Goal: Task Accomplishment & Management: Manage account settings

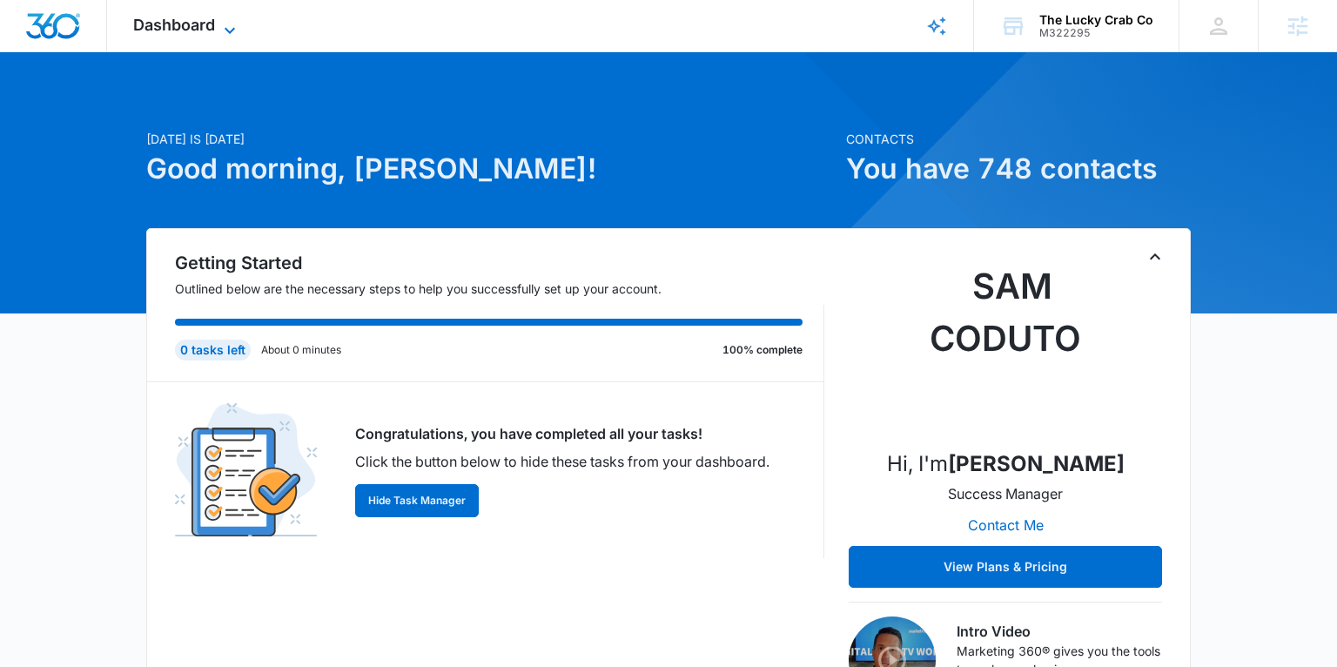
click at [197, 25] on span "Dashboard" at bounding box center [174, 25] width 82 height 18
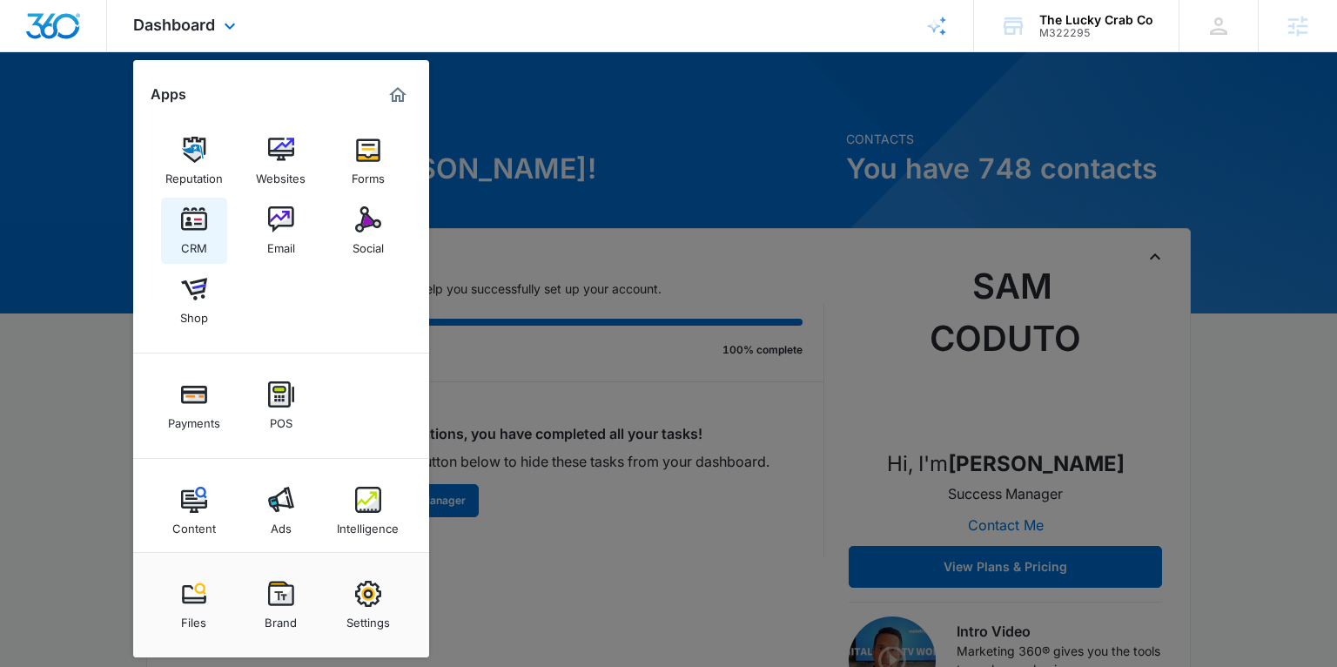
click at [204, 227] on img at bounding box center [194, 219] width 26 height 26
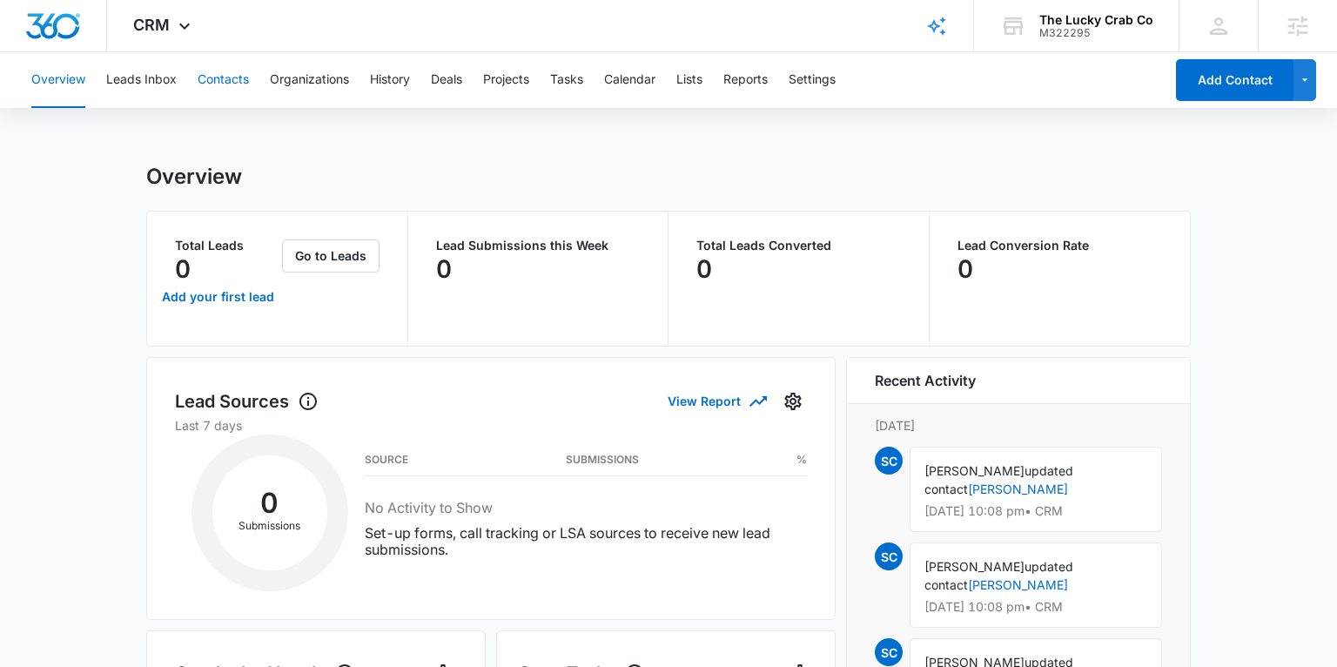
click at [215, 74] on button "Contacts" at bounding box center [223, 80] width 51 height 56
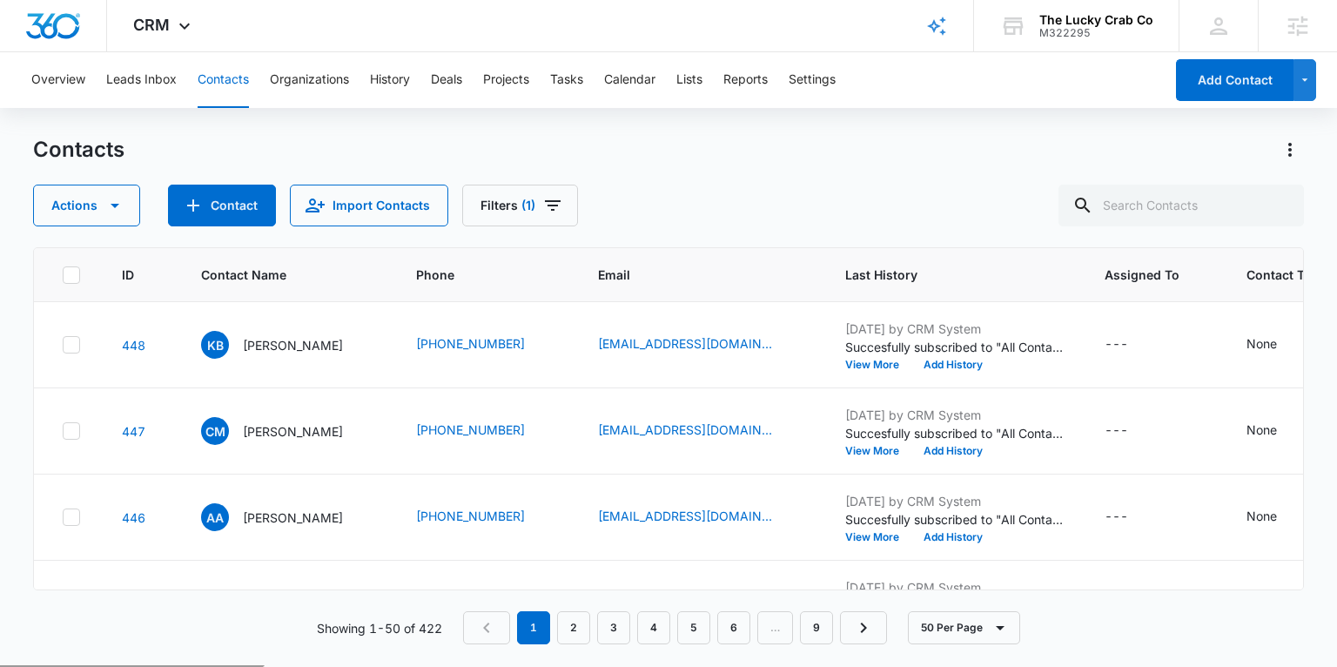
click at [67, 274] on icon at bounding box center [71, 275] width 10 height 8
click at [63, 274] on input "checkbox" at bounding box center [62, 274] width 1 height 1
checkbox input "true"
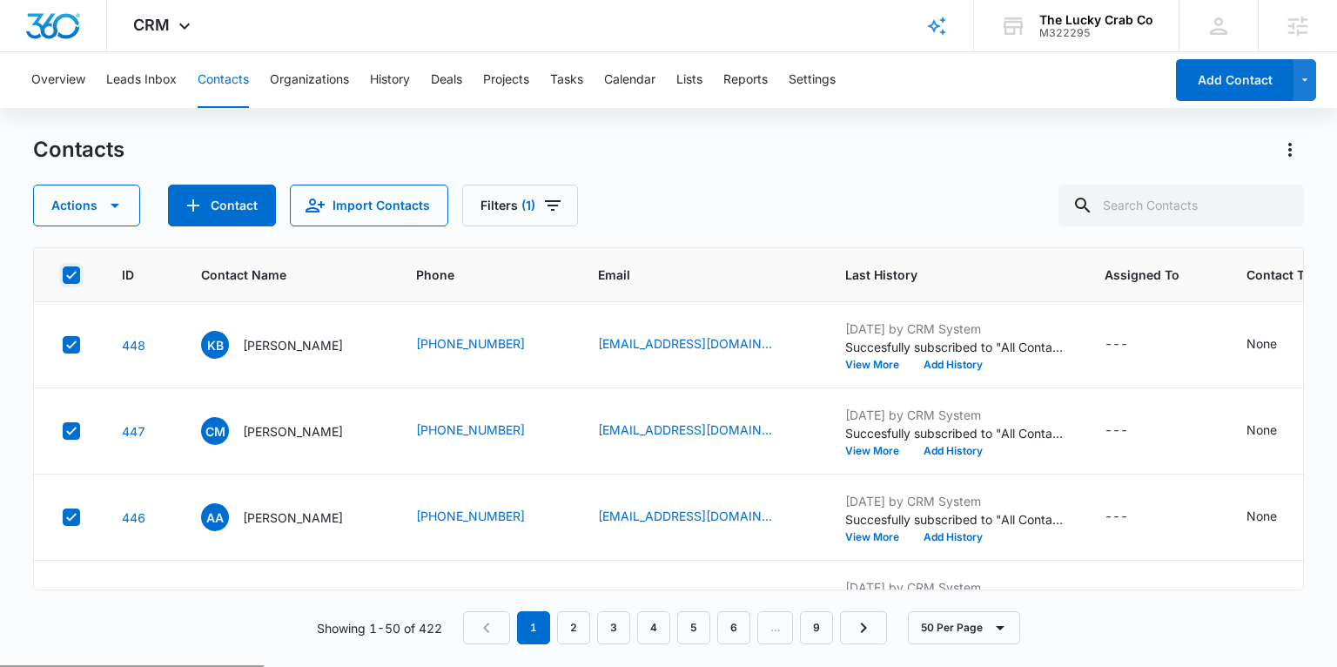
checkbox input "true"
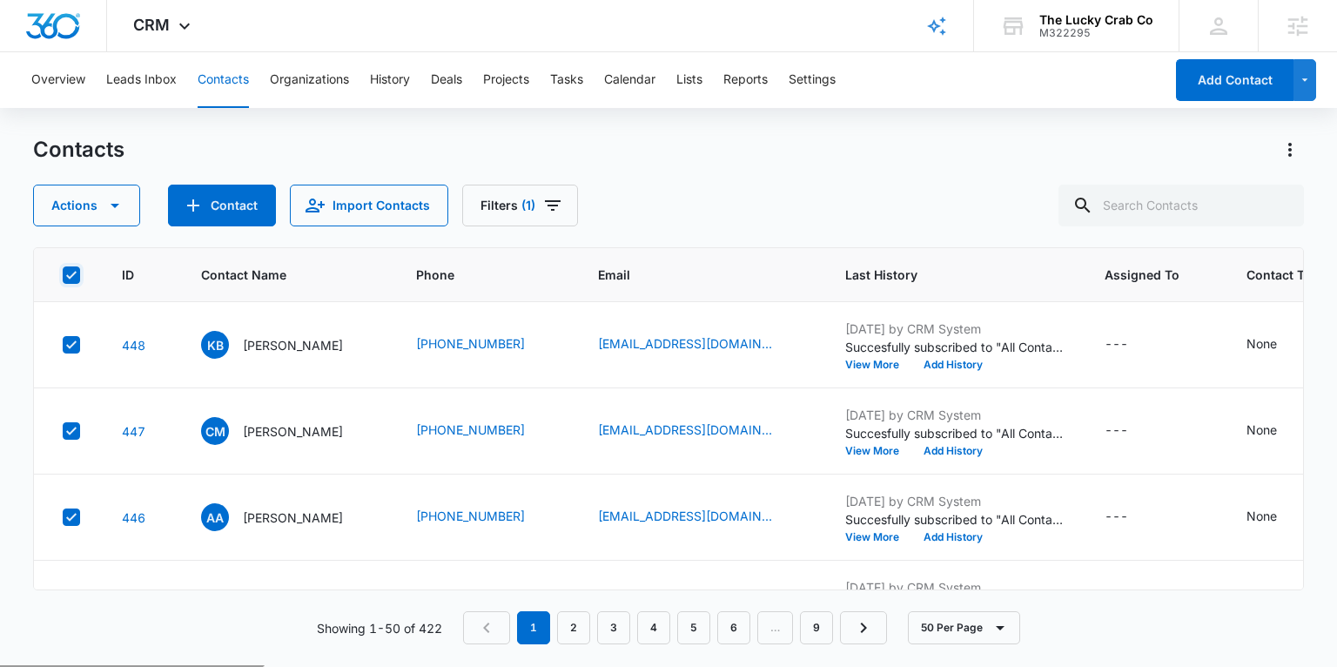
checkbox input "true"
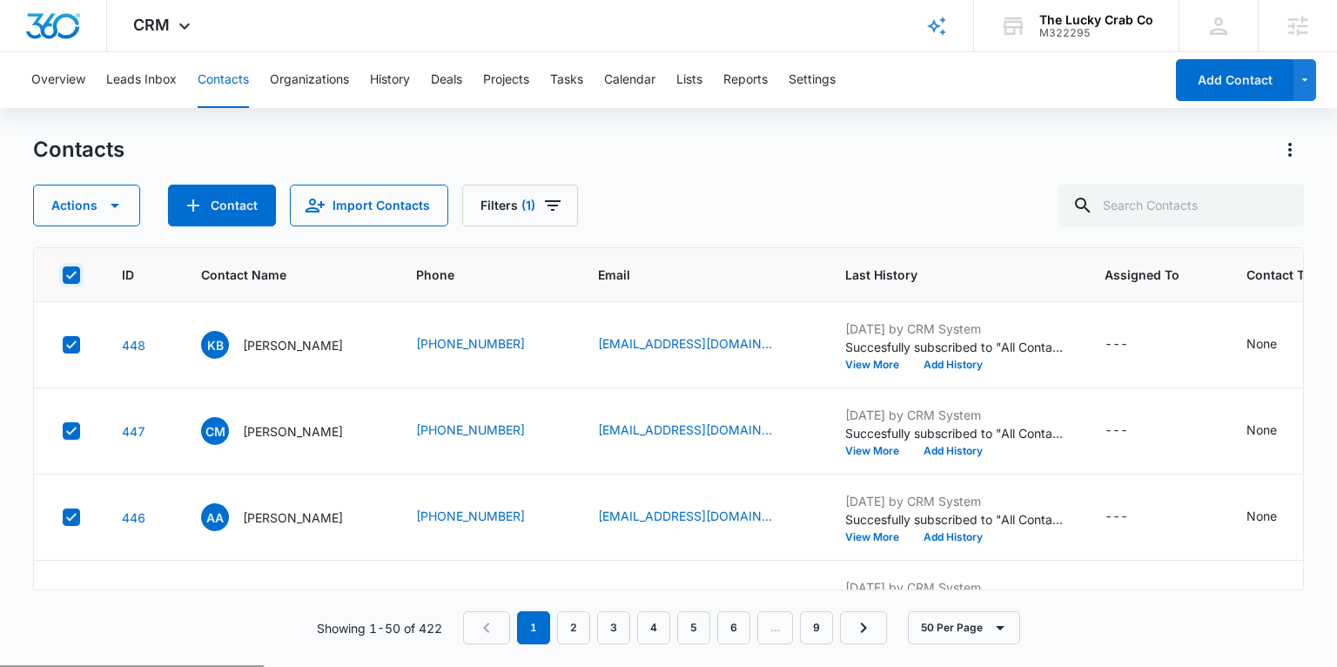
checkbox input "true"
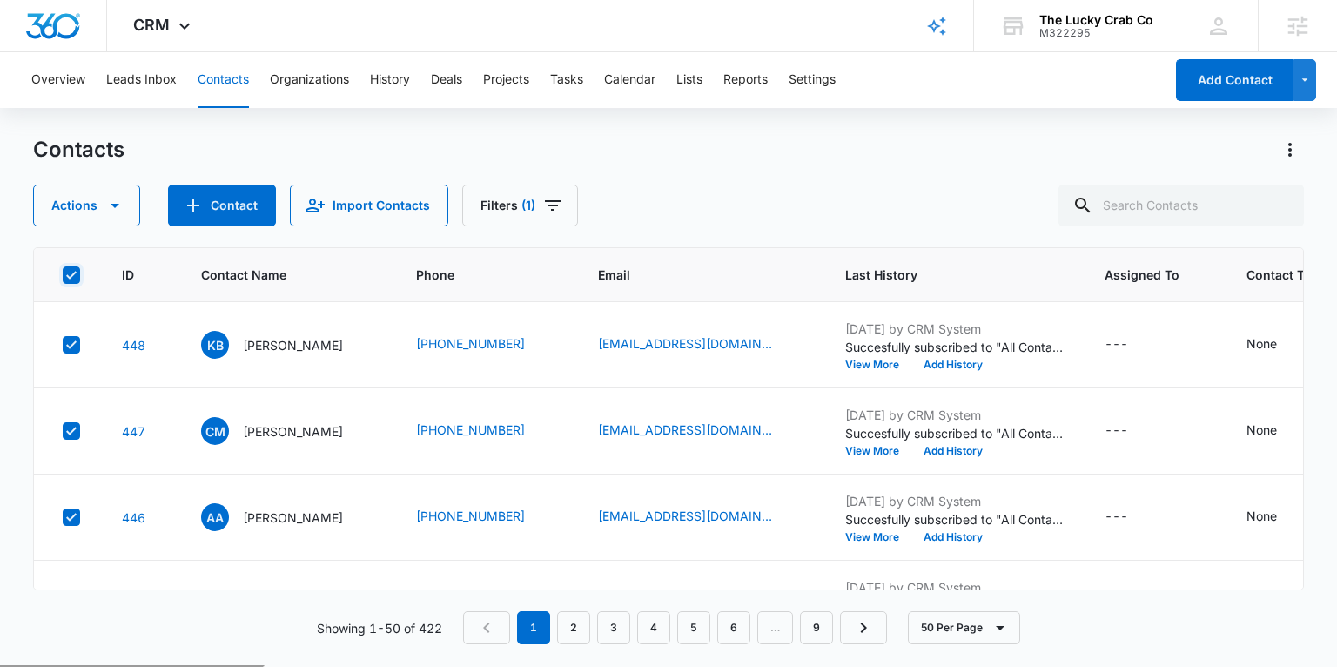
checkbox input "true"
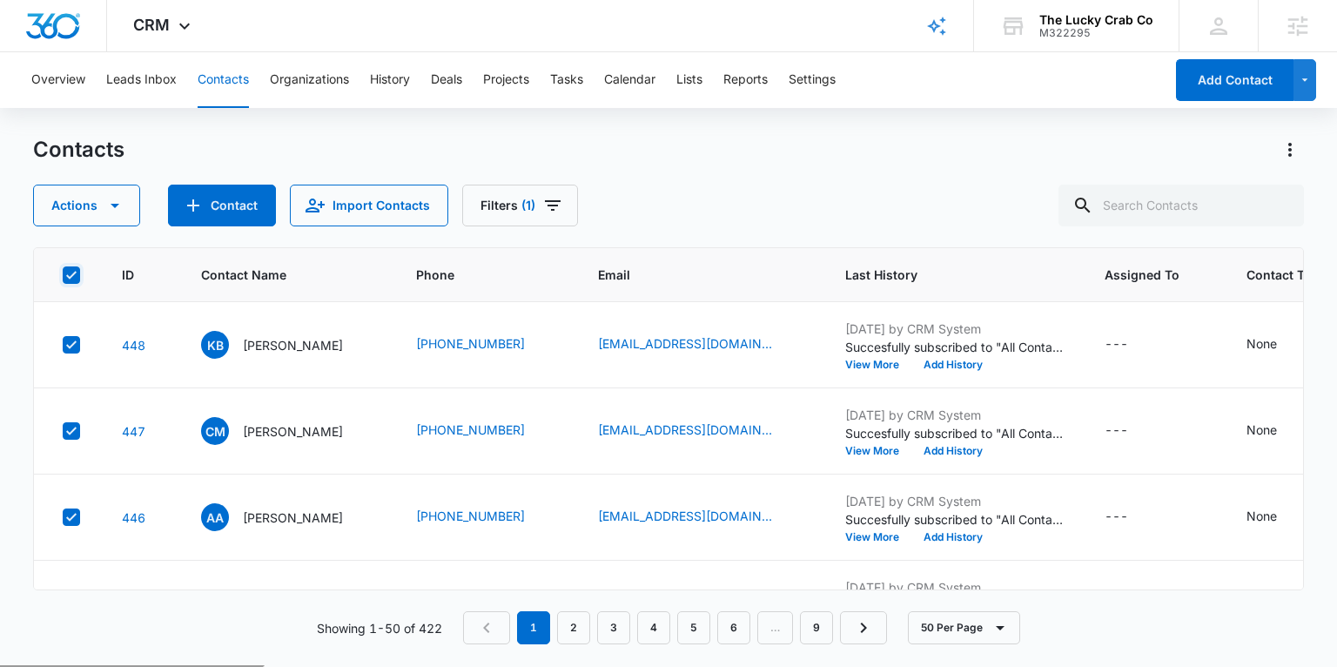
checkbox input "true"
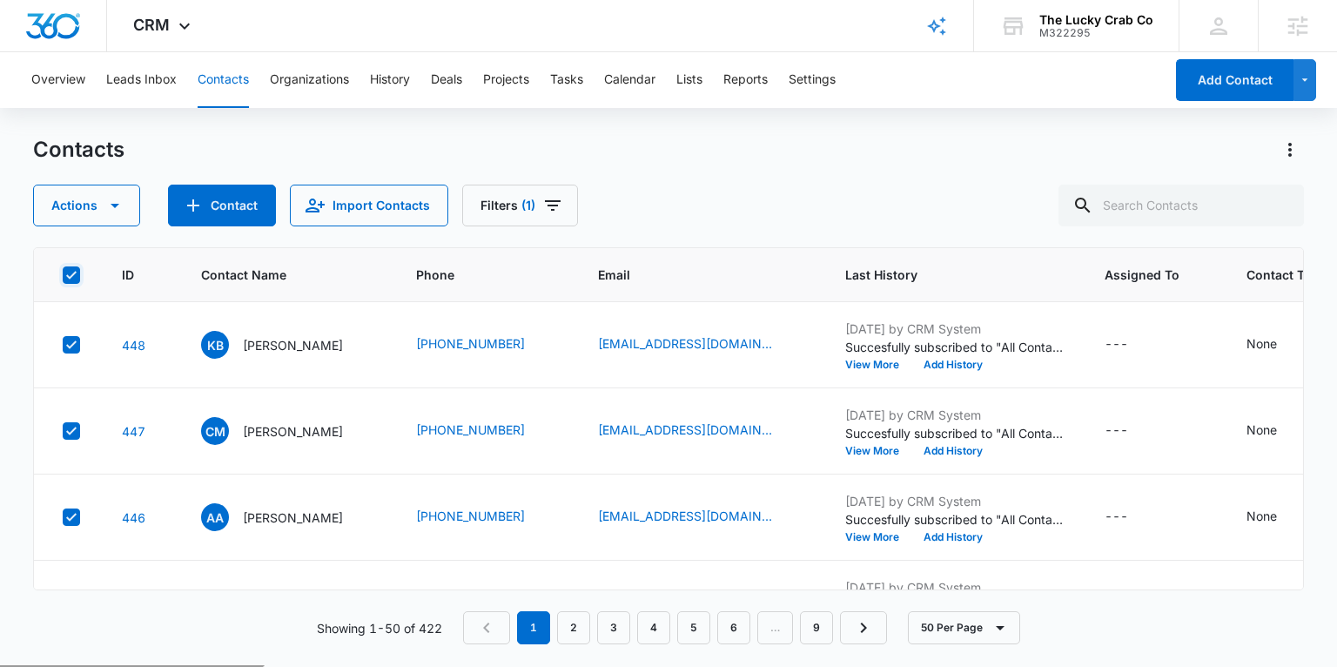
checkbox input "true"
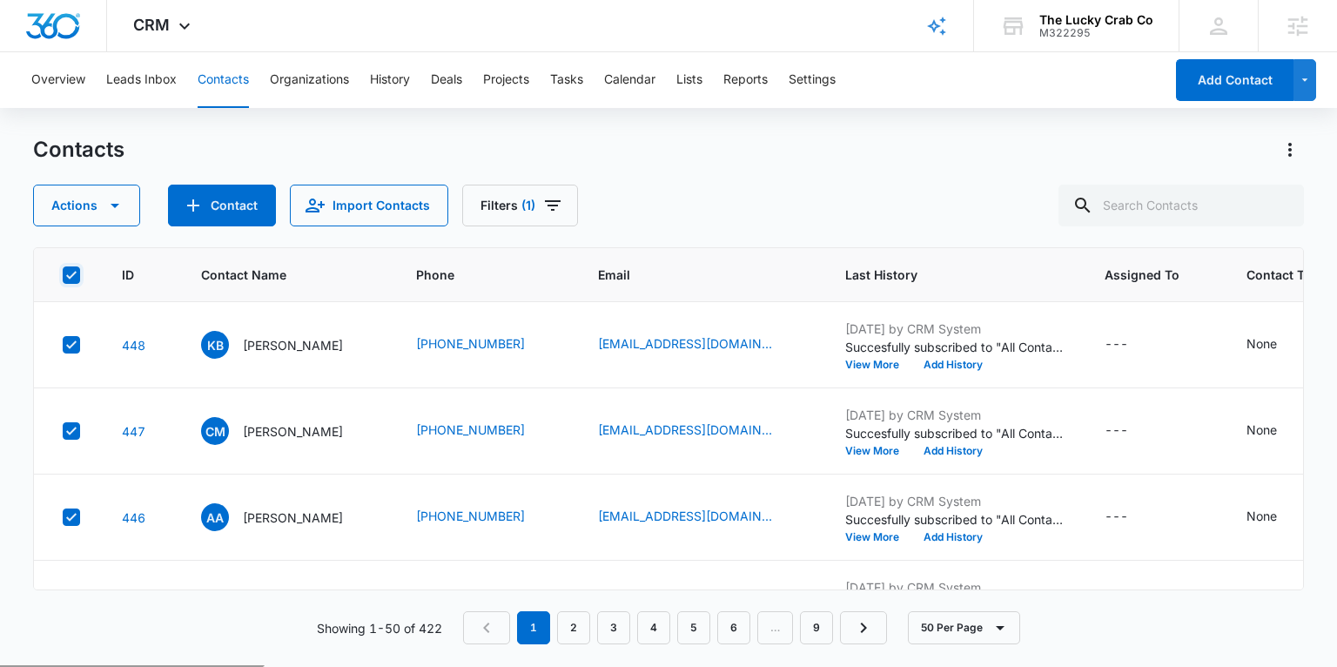
checkbox input "true"
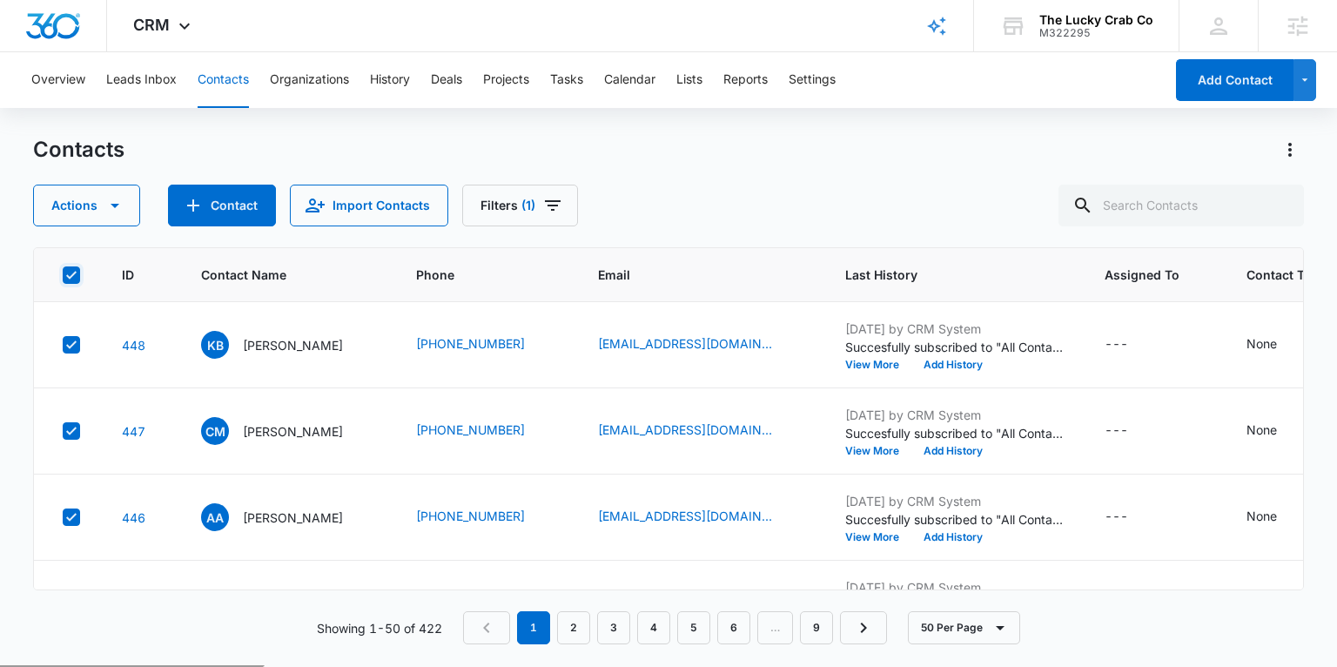
checkbox input "true"
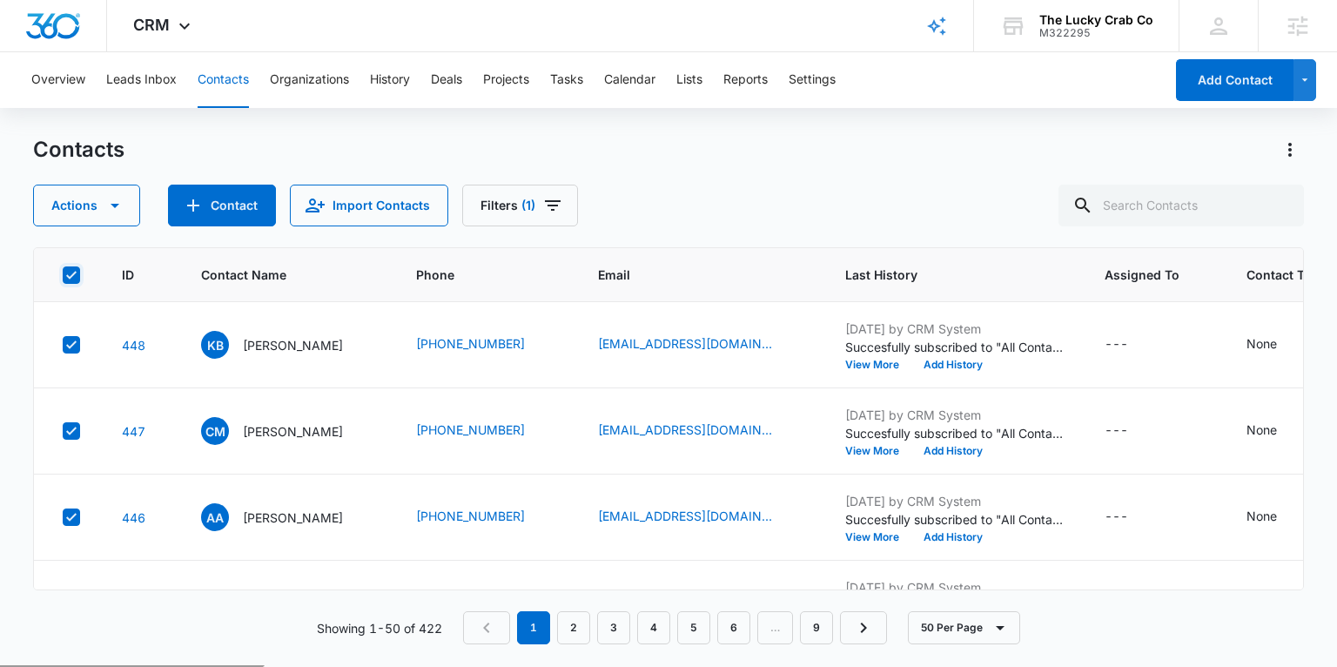
checkbox input "true"
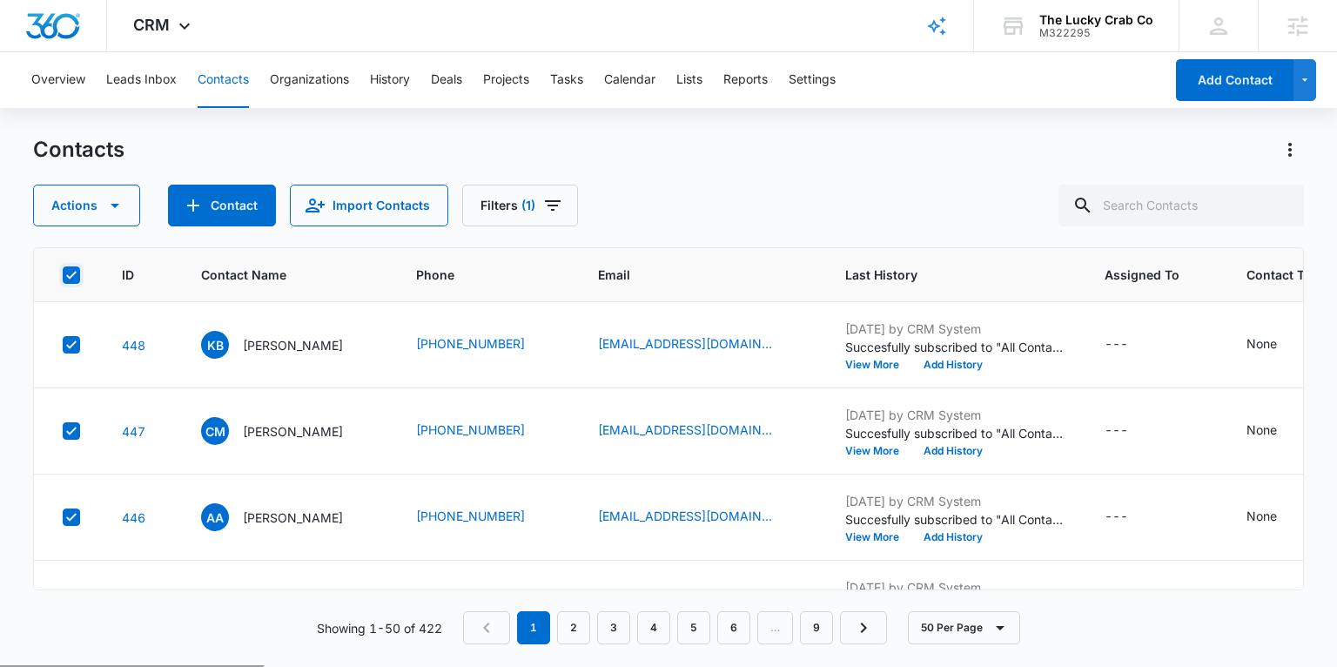
checkbox input "true"
click at [98, 209] on button "Actions" at bounding box center [86, 206] width 107 height 42
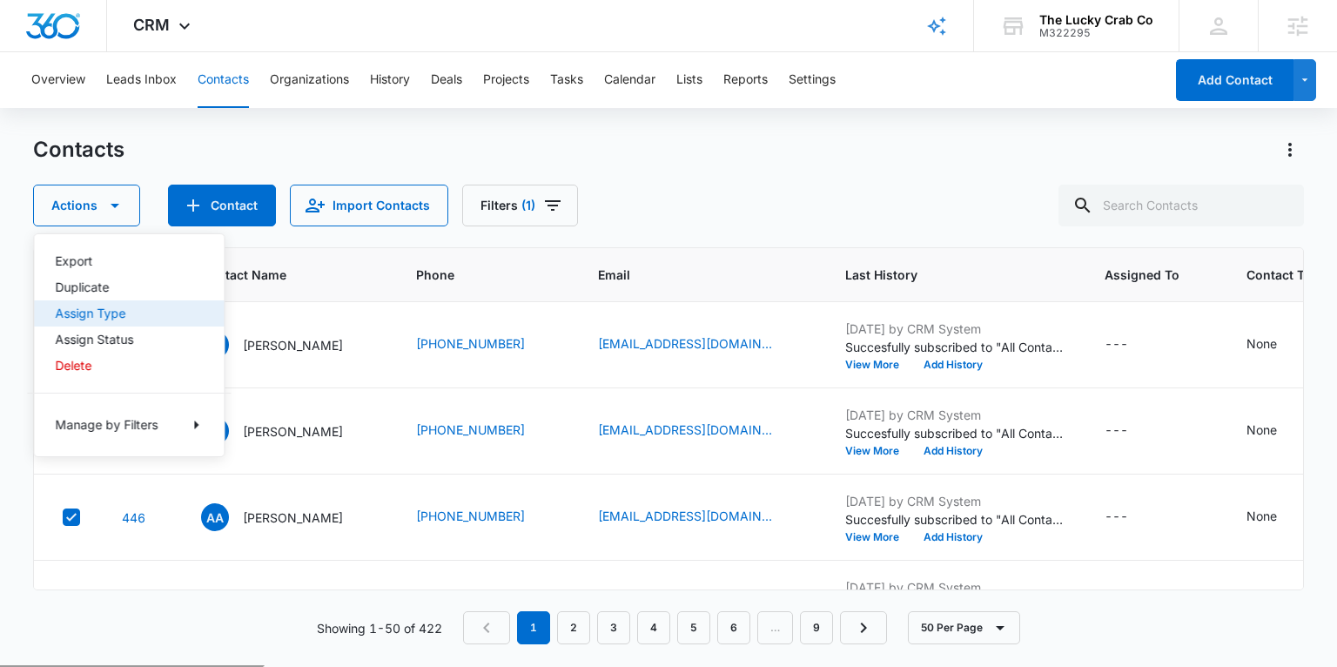
click at [114, 307] on div "Assign Type" at bounding box center [118, 313] width 127 height 12
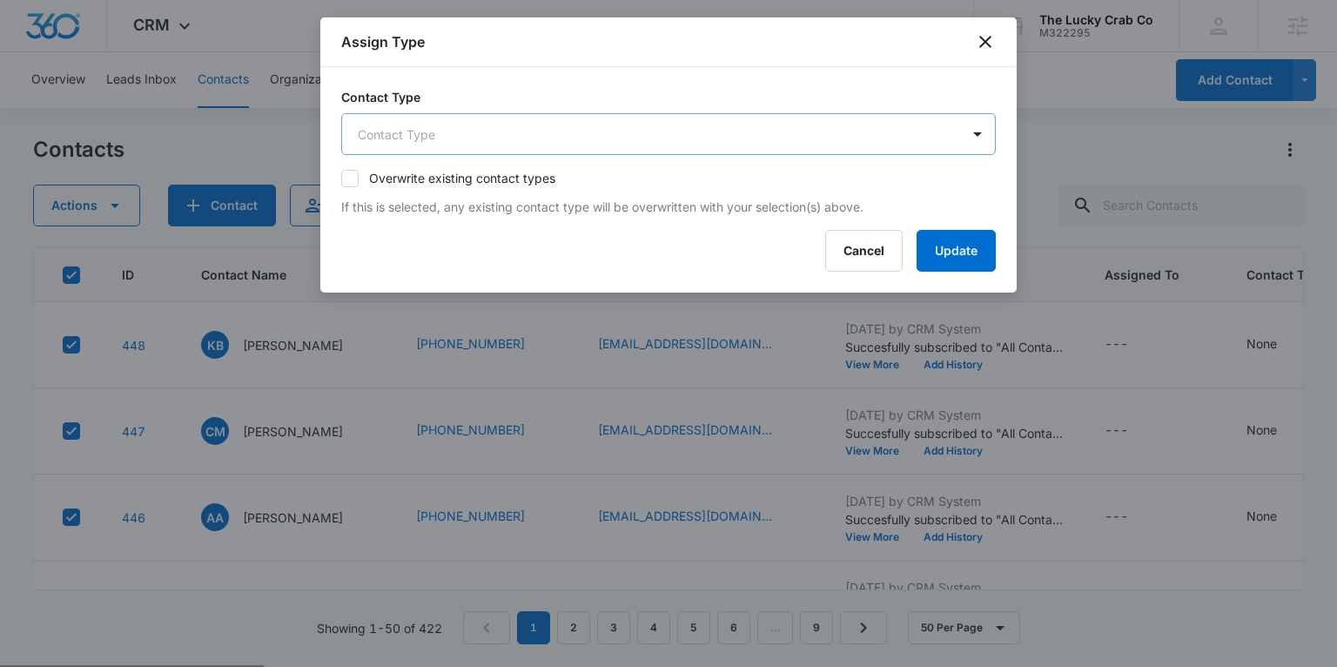
click at [409, 142] on body "CRM Apps Reputation Websites Forms CRM Email Social Shop Payments POS Content A…" at bounding box center [668, 402] width 1337 height 804
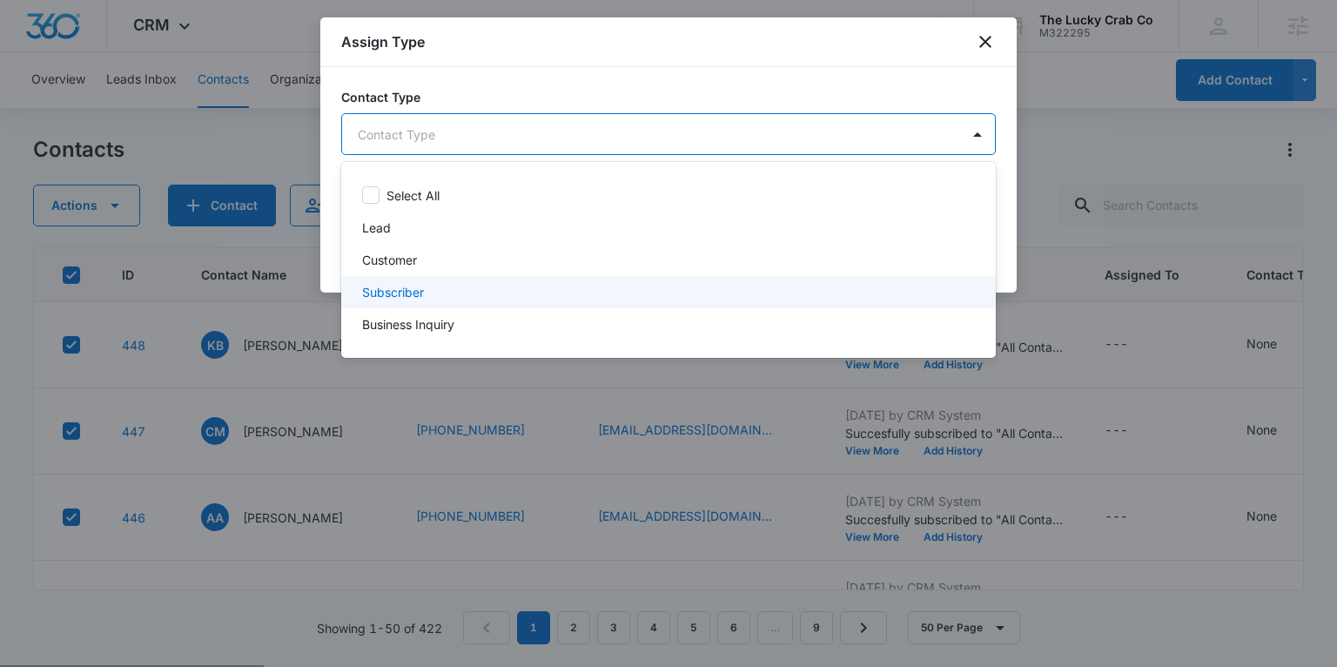
click at [441, 297] on div "Subscriber" at bounding box center [666, 292] width 609 height 18
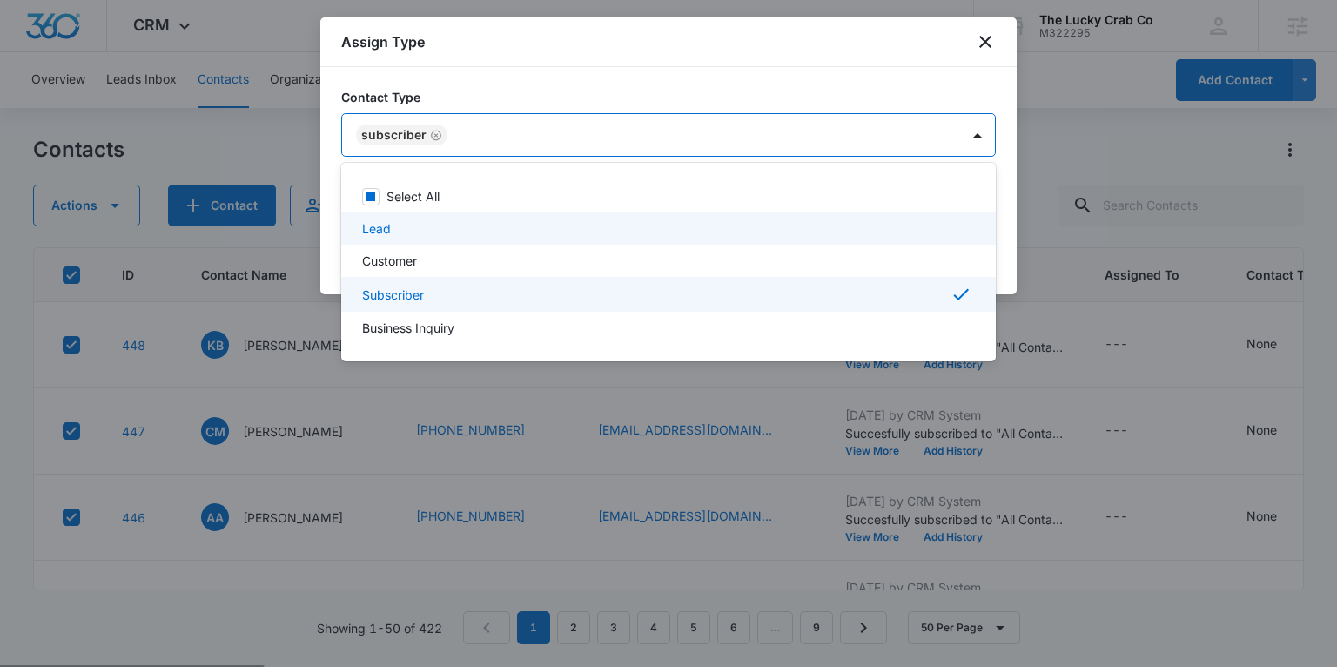
click at [1009, 219] on div at bounding box center [668, 333] width 1337 height 667
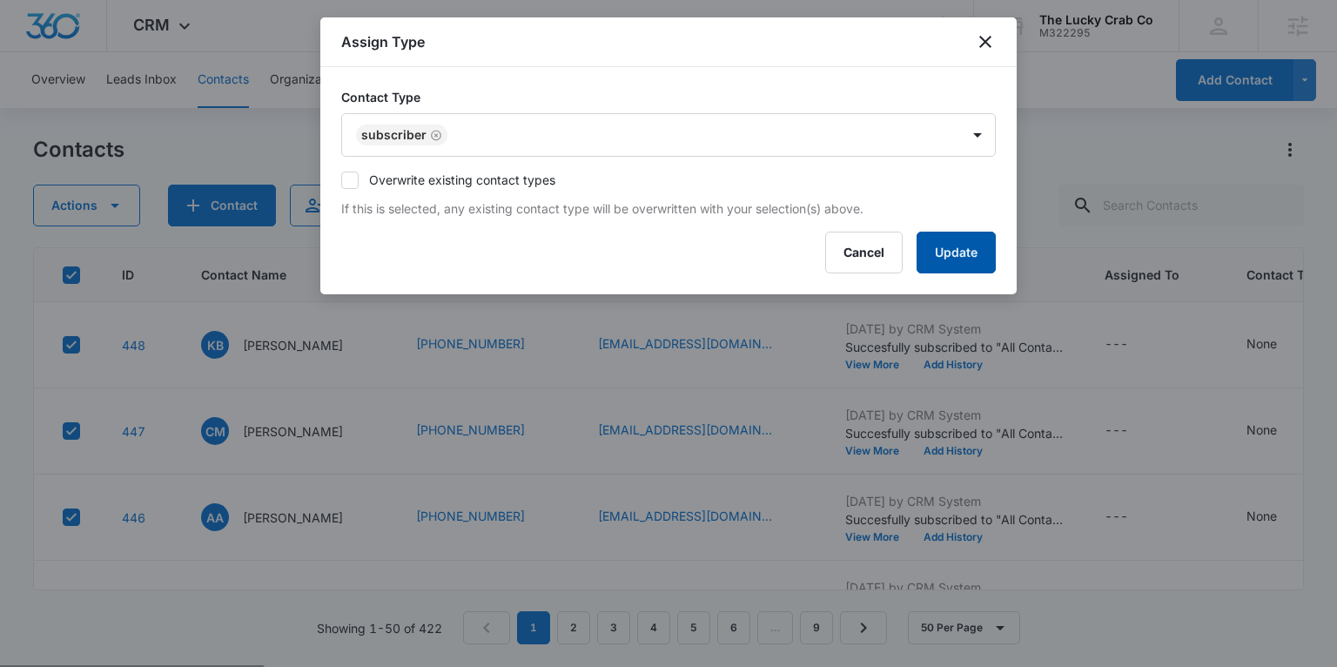
click at [972, 255] on button "Update" at bounding box center [956, 253] width 79 height 42
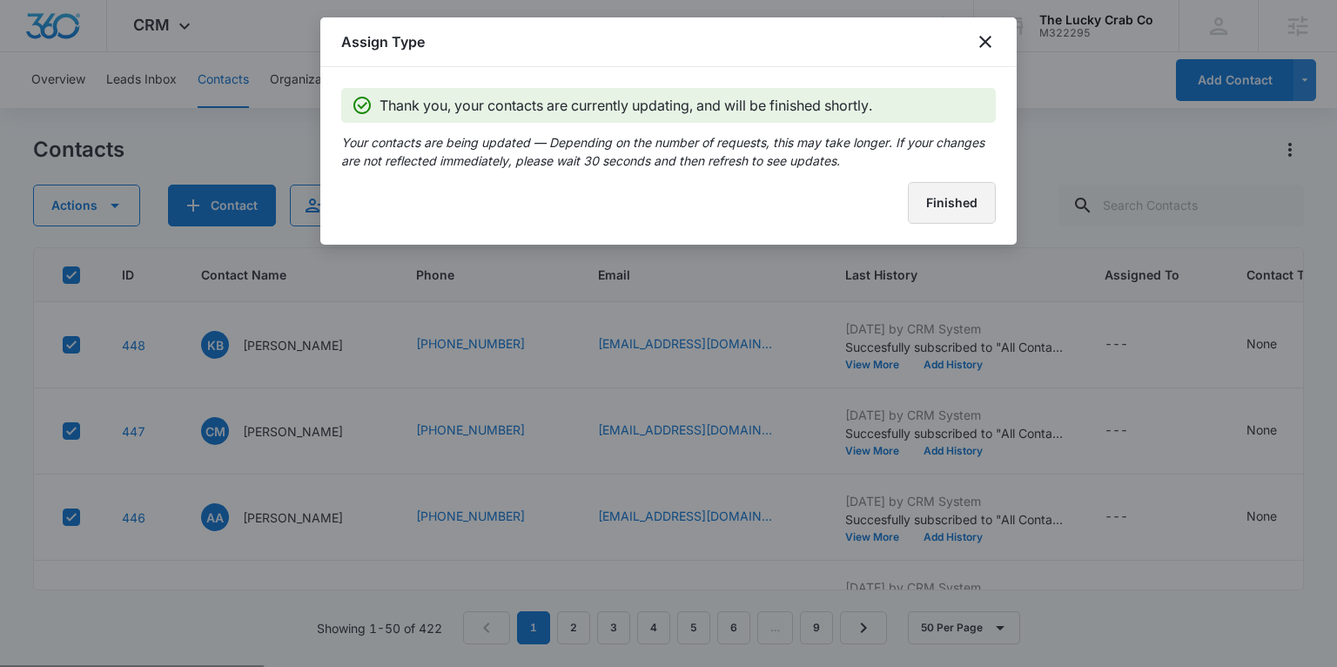
click at [950, 203] on button "Finished" at bounding box center [952, 203] width 88 height 42
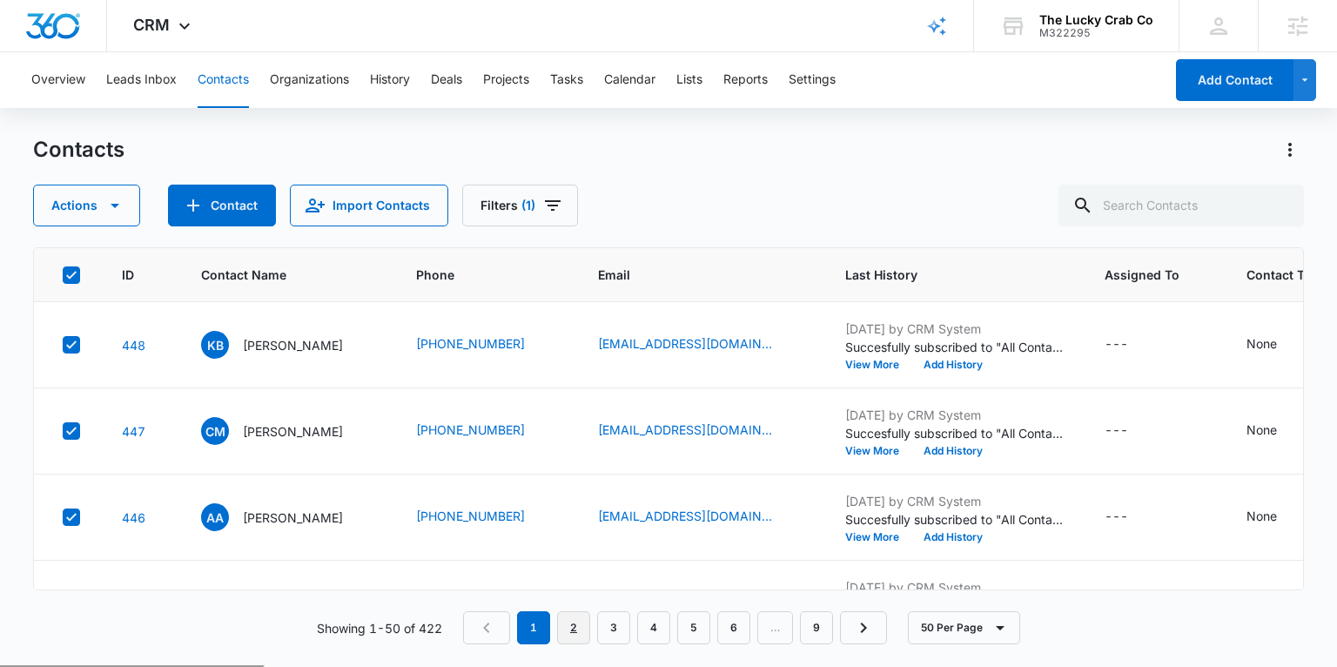
click at [567, 631] on link "2" at bounding box center [573, 627] width 33 height 33
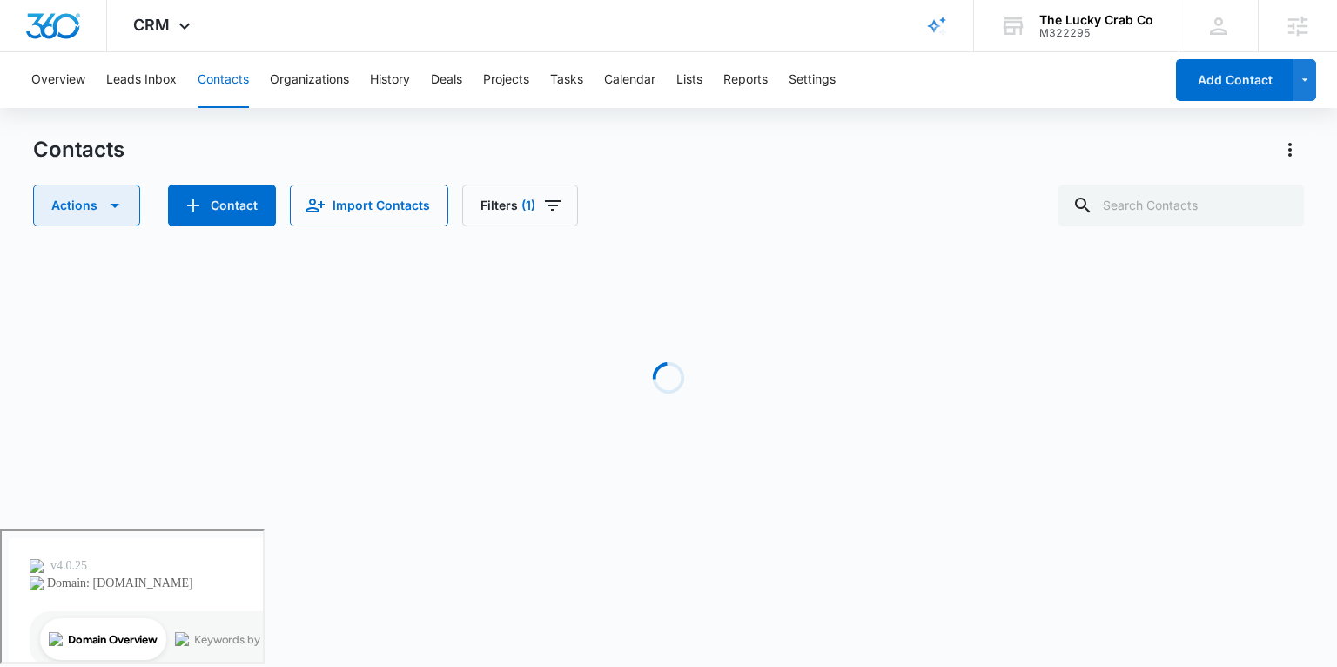
click at [110, 205] on icon "button" at bounding box center [114, 205] width 21 height 21
click at [277, 291] on div "Loading" at bounding box center [668, 377] width 1270 height 261
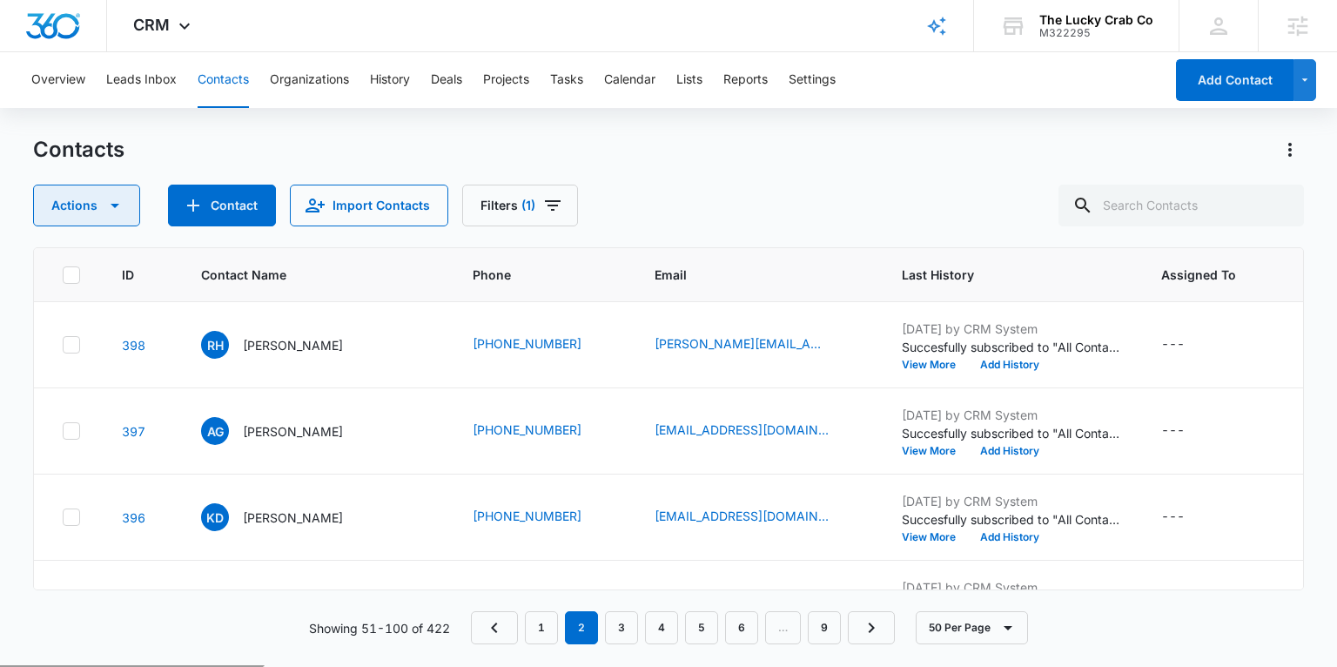
click at [126, 210] on button "Actions" at bounding box center [86, 206] width 107 height 42
click at [164, 164] on div "Contacts Actions Contact Import Contacts Filters (1)" at bounding box center [668, 181] width 1270 height 91
click at [75, 277] on icon at bounding box center [72, 275] width 16 height 16
click at [63, 275] on input "checkbox" at bounding box center [62, 274] width 1 height 1
checkbox input "true"
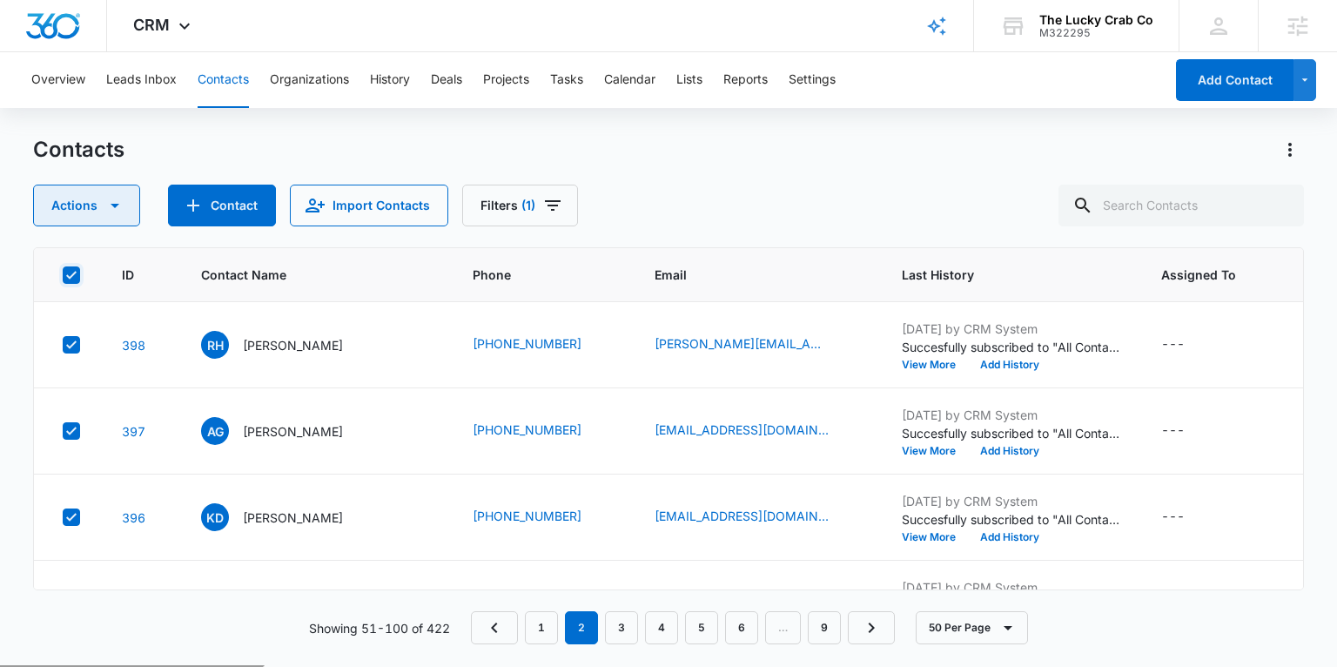
checkbox input "true"
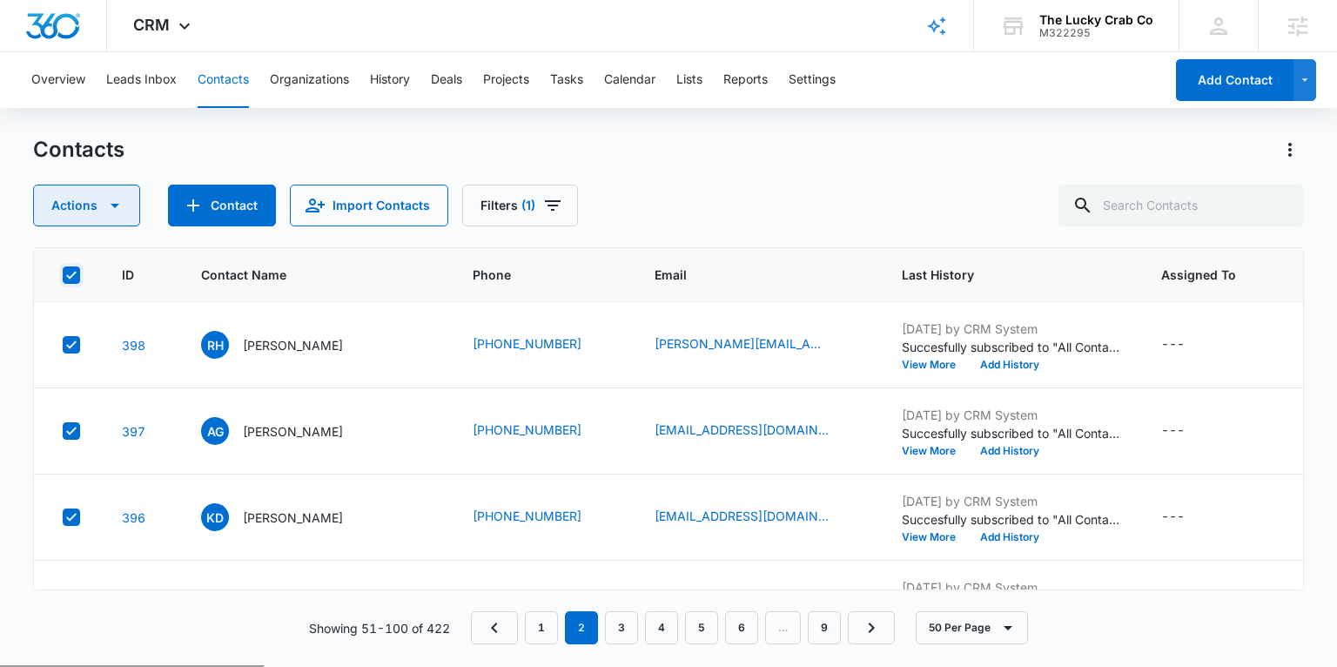
checkbox input "true"
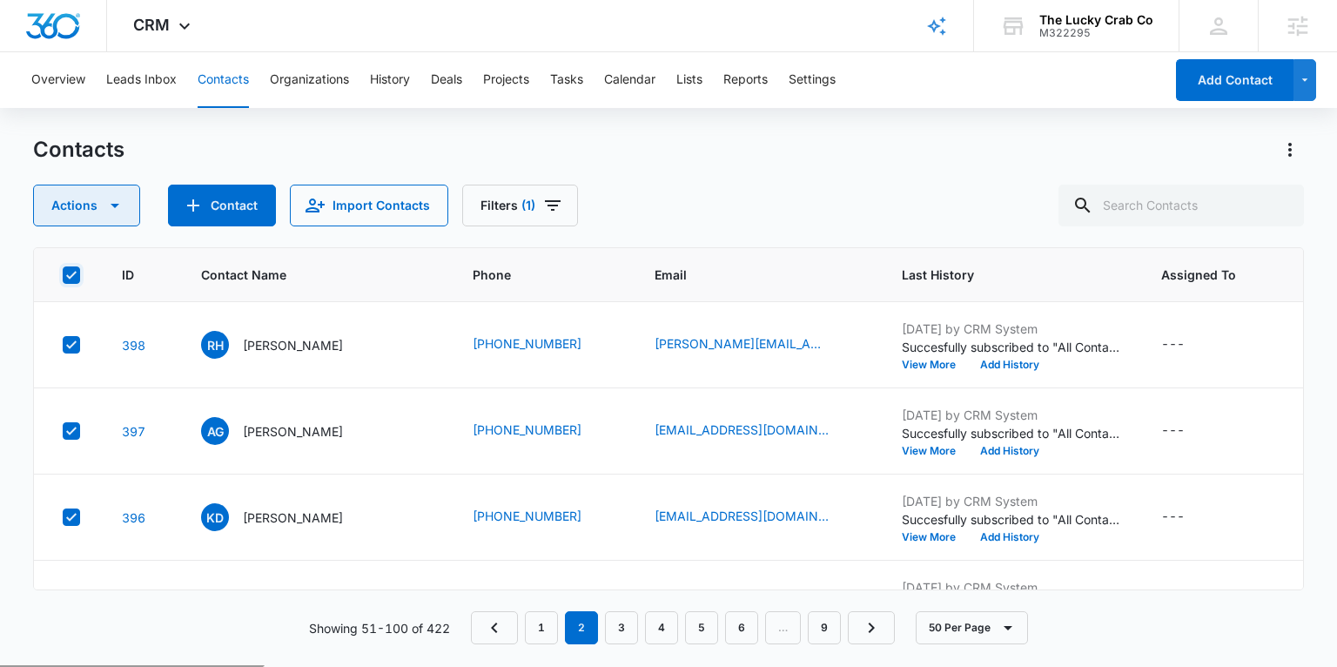
checkbox input "true"
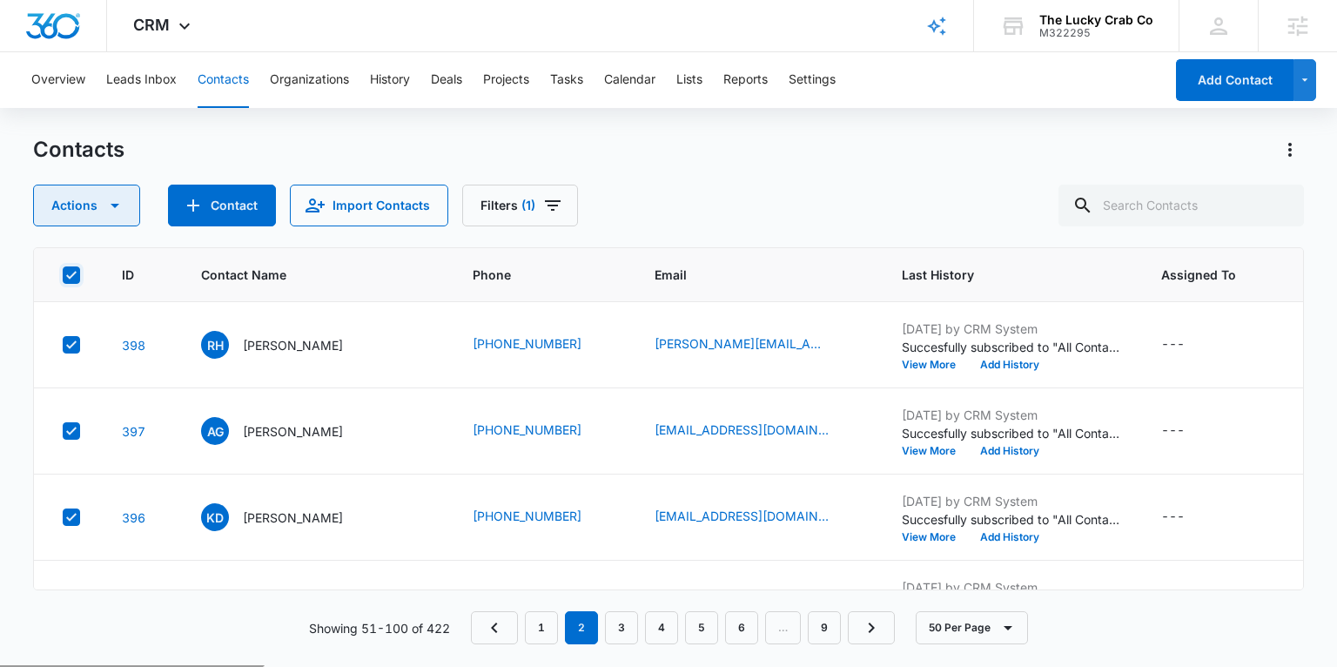
checkbox input "true"
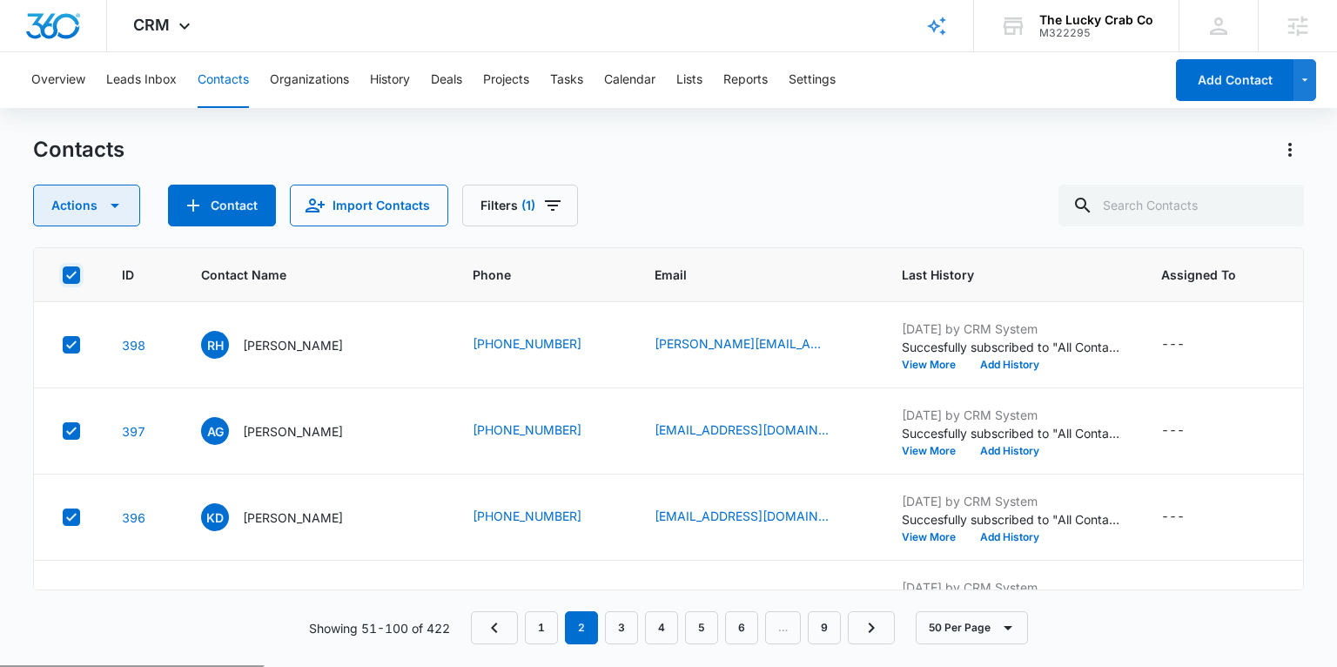
checkbox input "true"
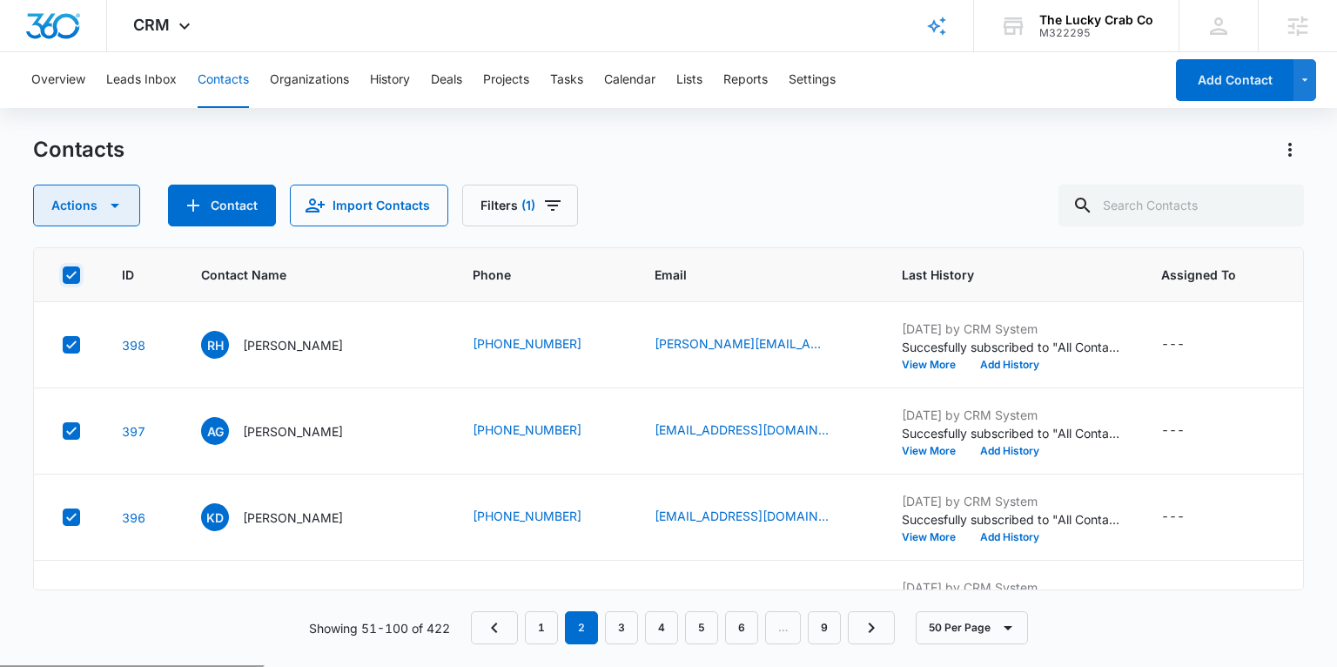
checkbox input "true"
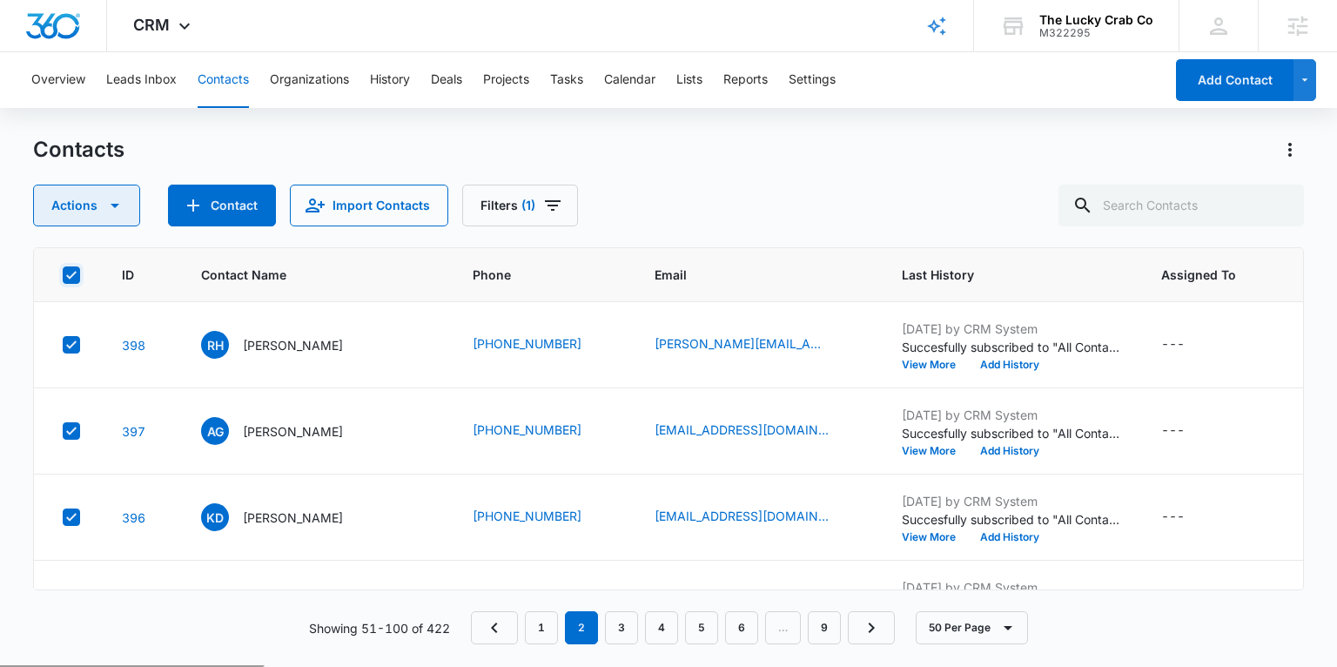
checkbox input "true"
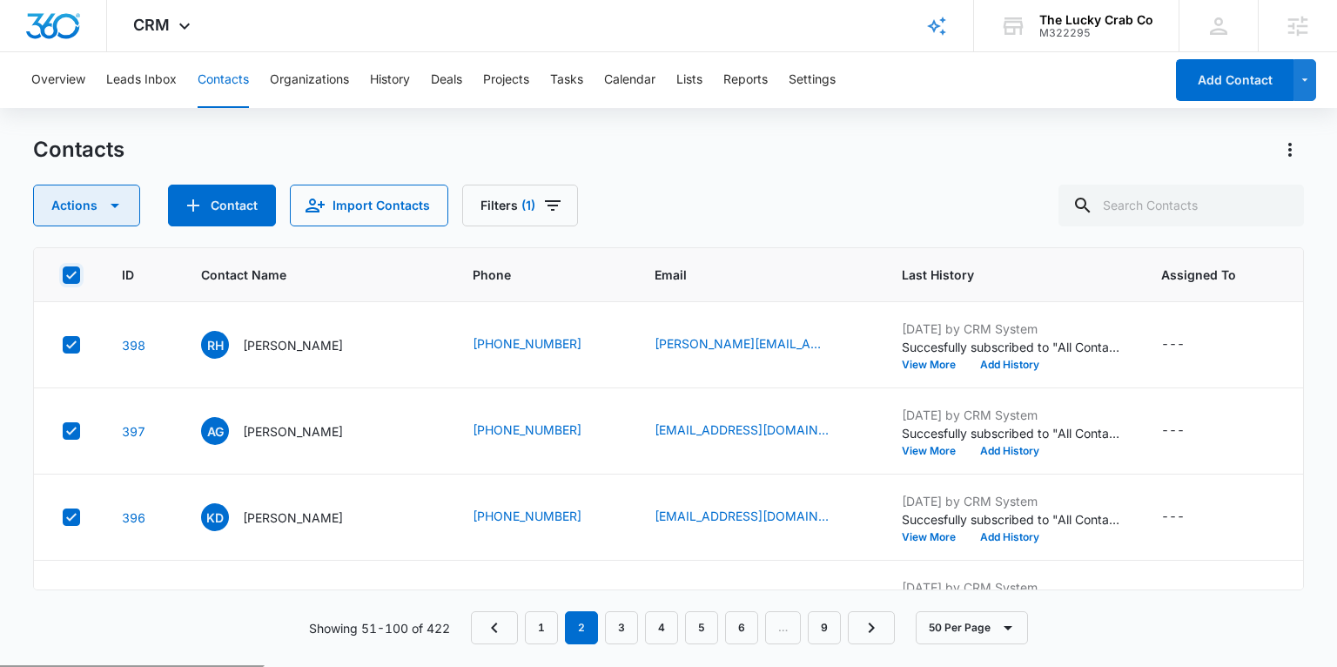
checkbox input "true"
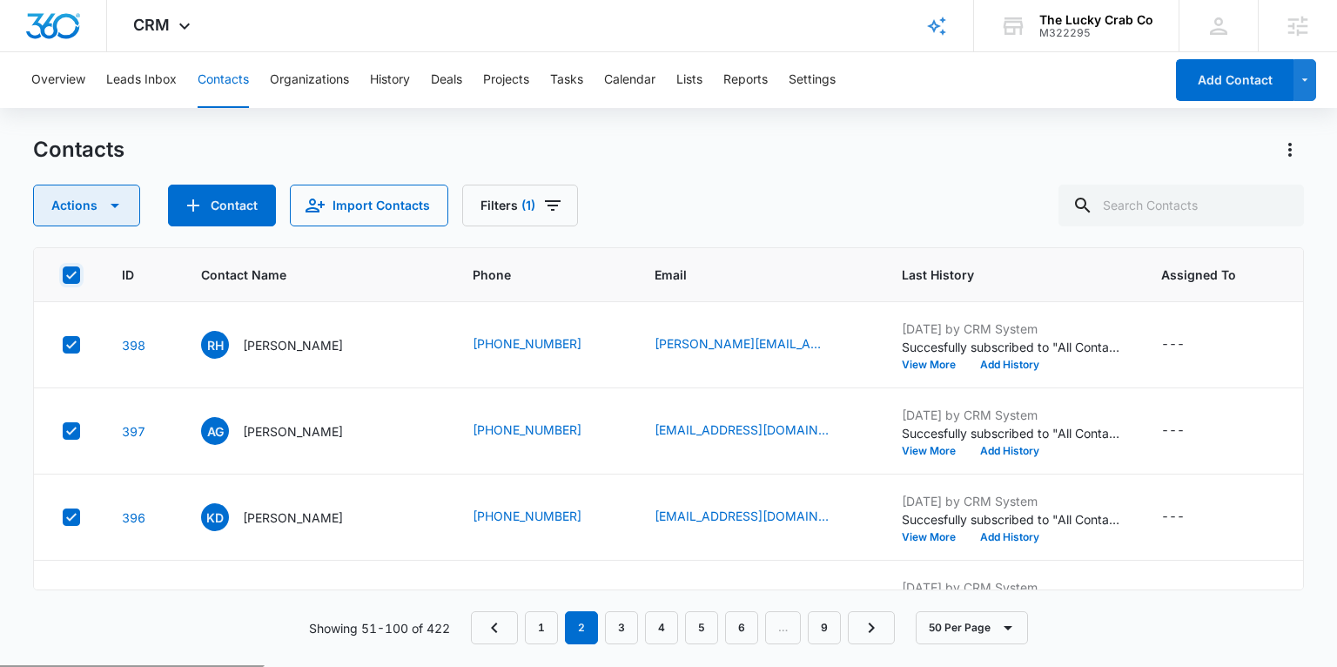
checkbox input "true"
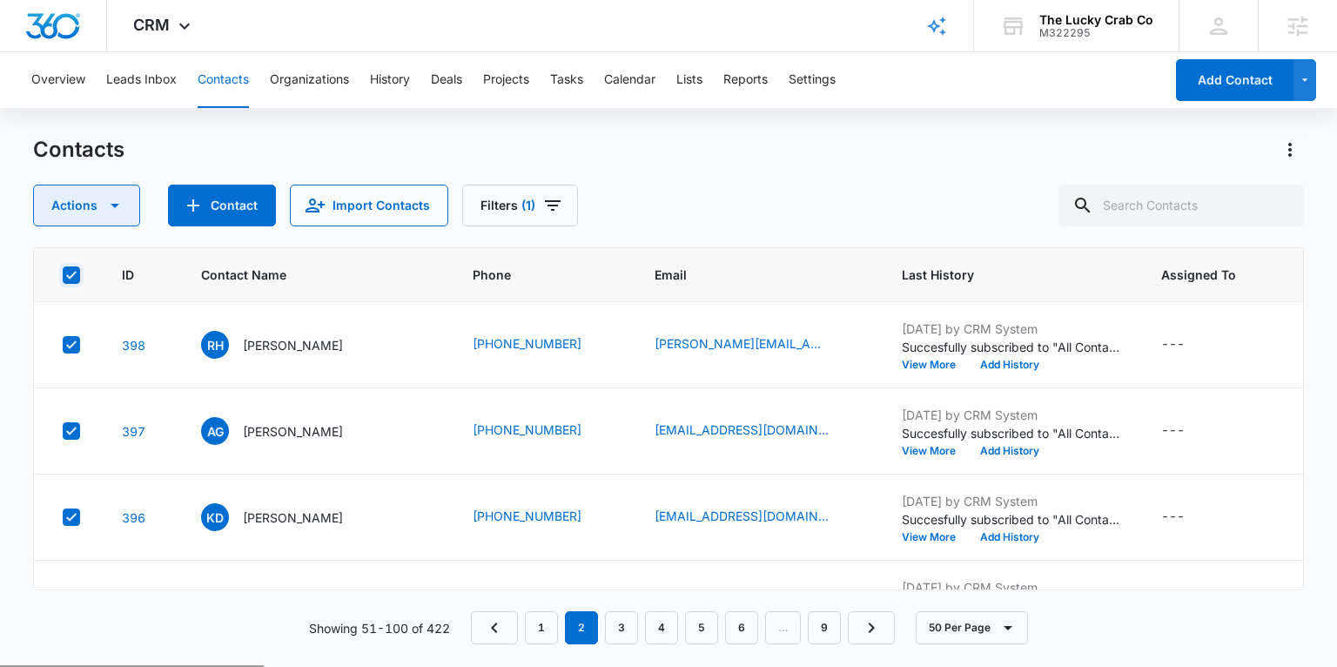
checkbox input "true"
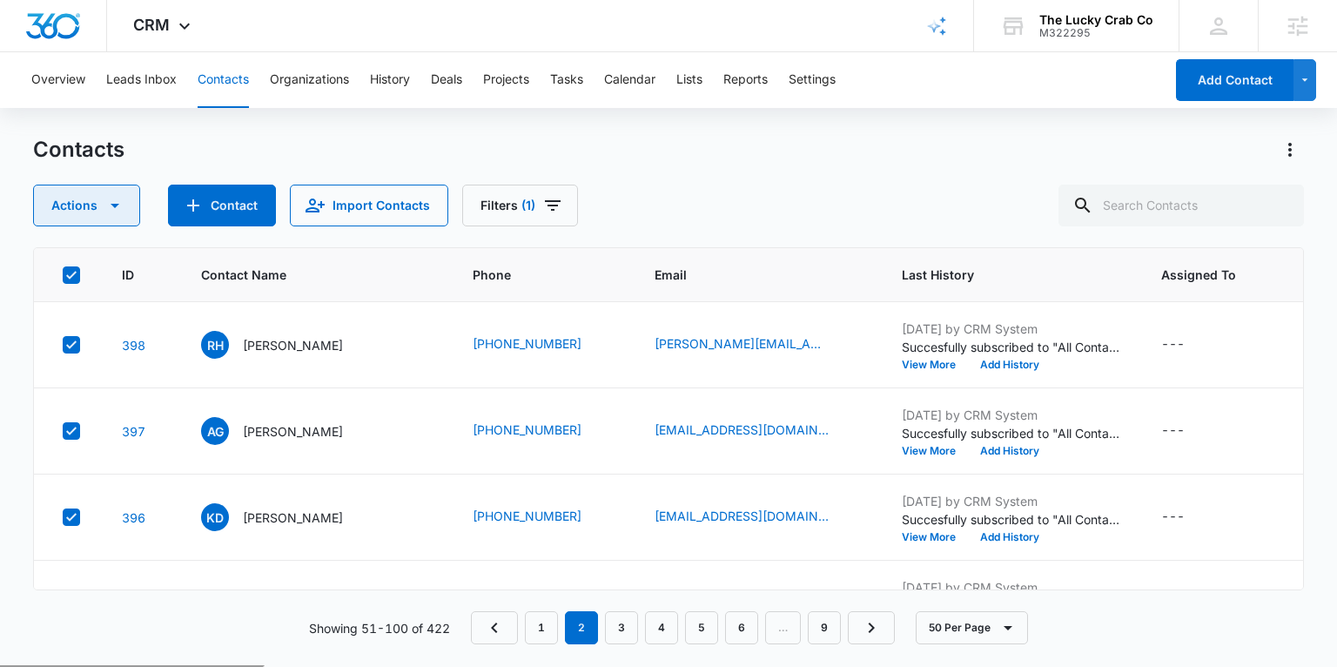
click at [122, 192] on button "Actions" at bounding box center [86, 206] width 107 height 42
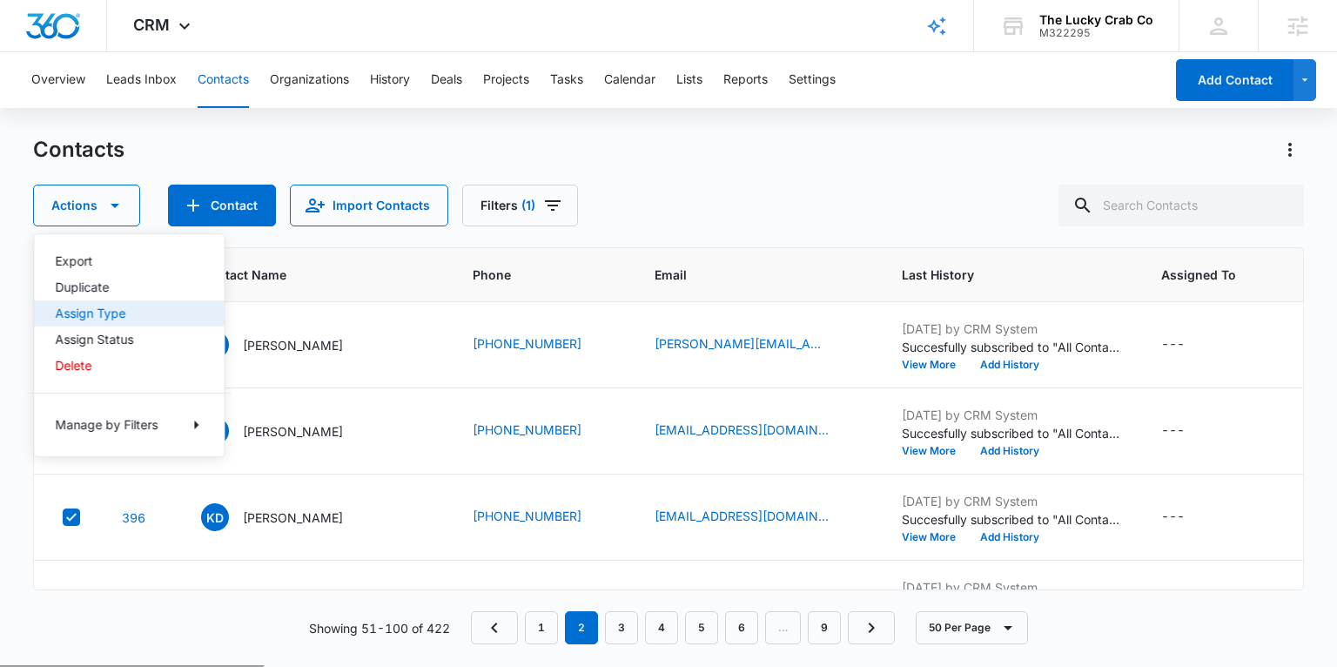
click at [125, 317] on div "Assign Type" at bounding box center [118, 313] width 127 height 12
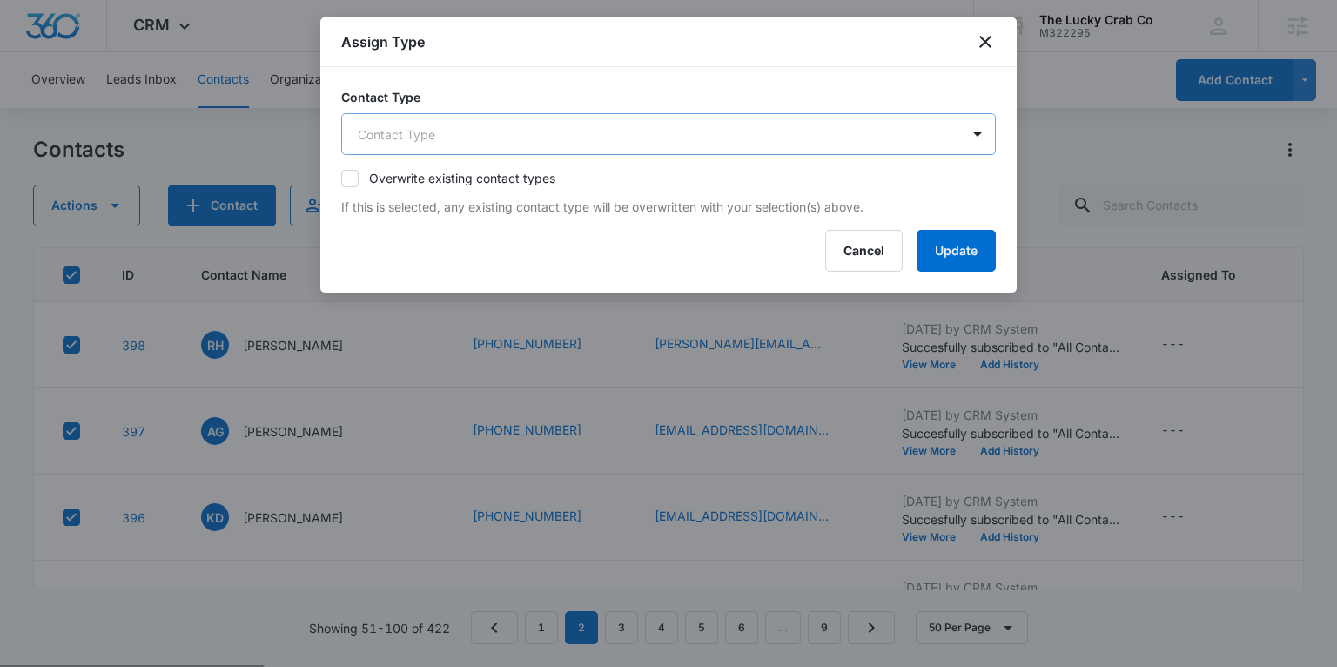
click at [436, 138] on body "CRM Apps Reputation Websites Forms CRM Email Social Shop Payments POS Content A…" at bounding box center [668, 402] width 1337 height 804
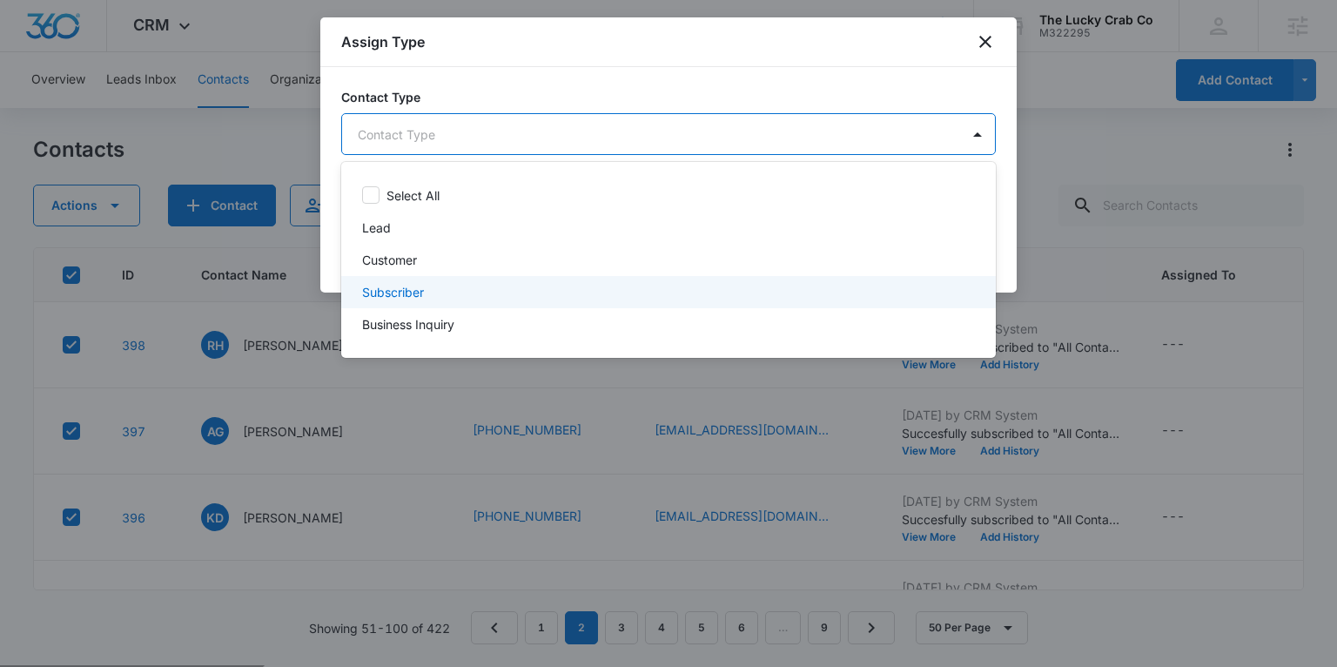
click at [419, 285] on p "Subscriber" at bounding box center [393, 292] width 62 height 18
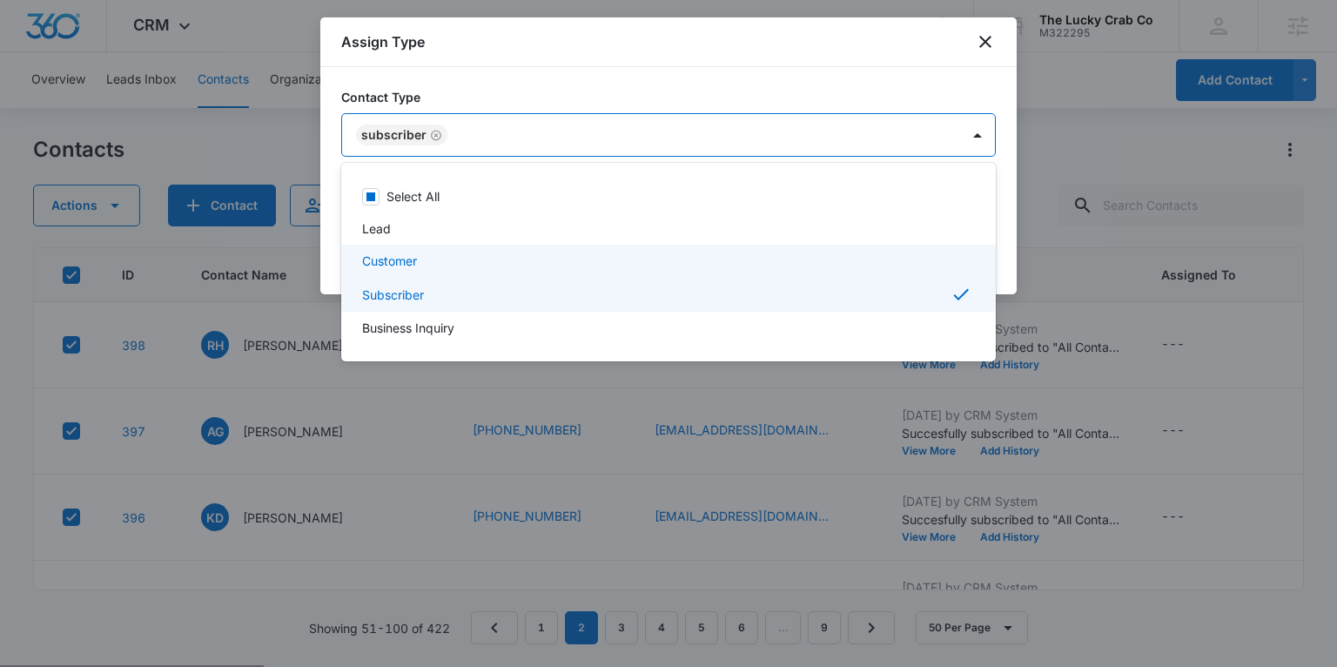
click at [1007, 263] on div at bounding box center [668, 333] width 1337 height 667
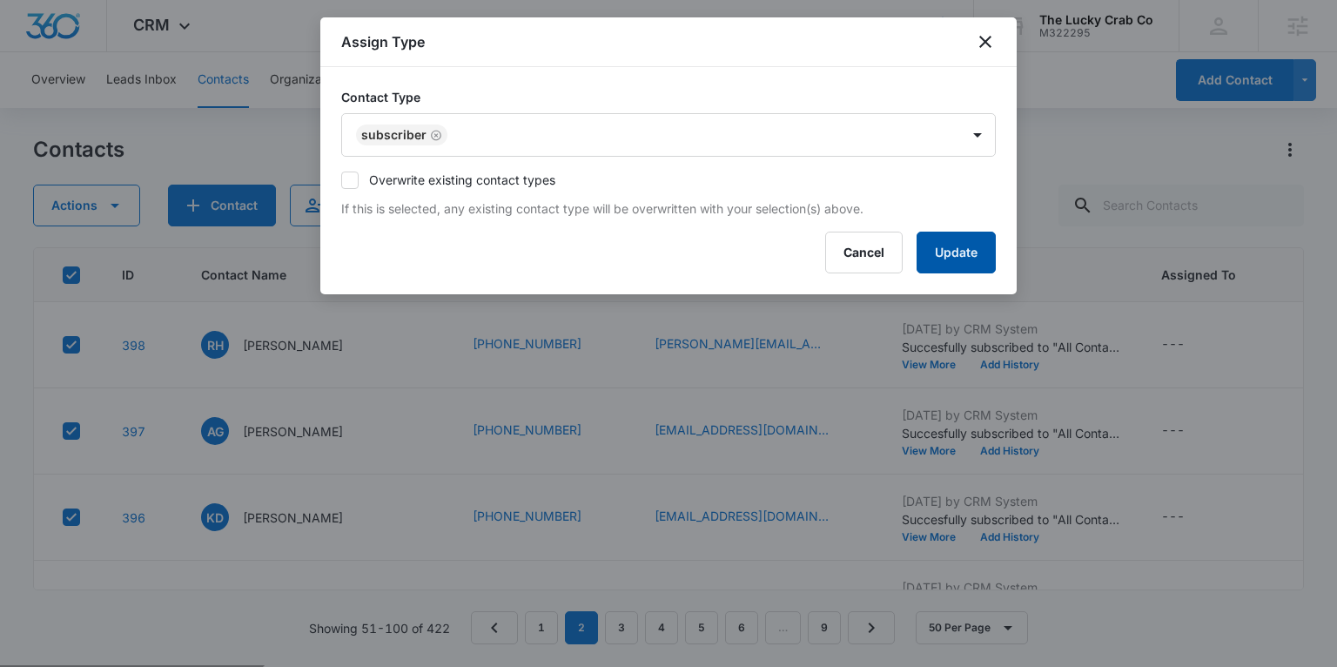
click at [969, 259] on button "Update" at bounding box center [956, 253] width 79 height 42
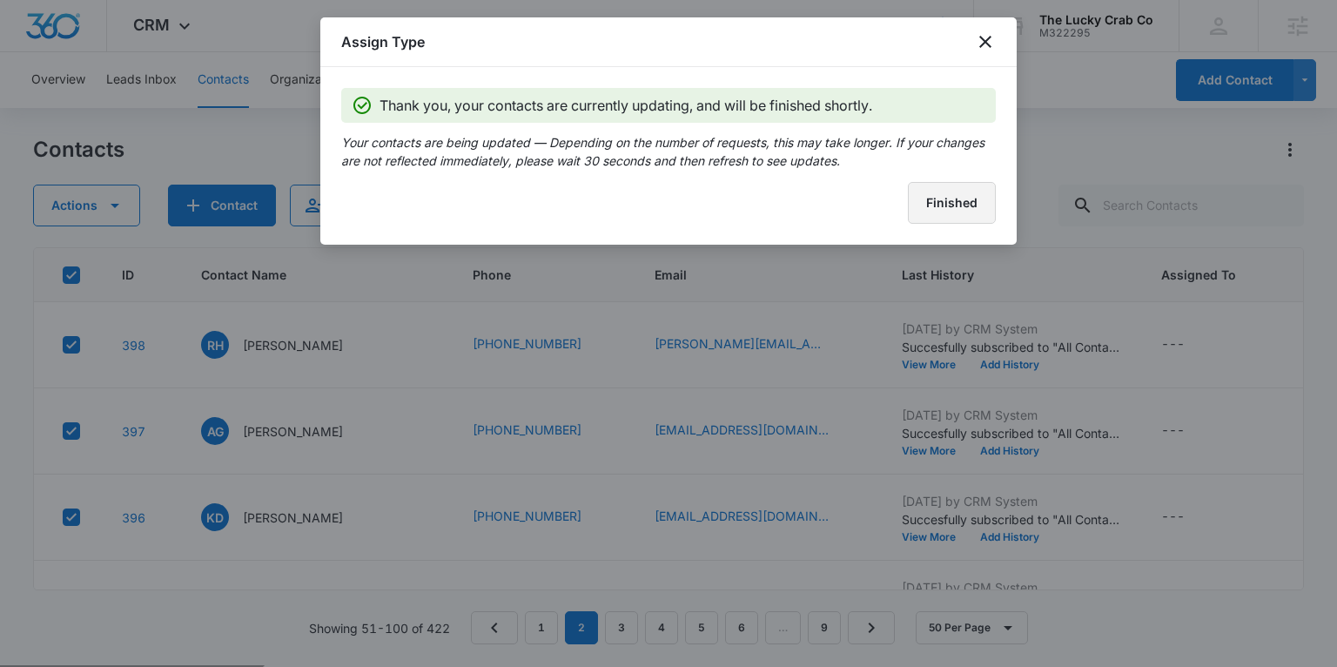
click at [928, 210] on button "Finished" at bounding box center [952, 203] width 88 height 42
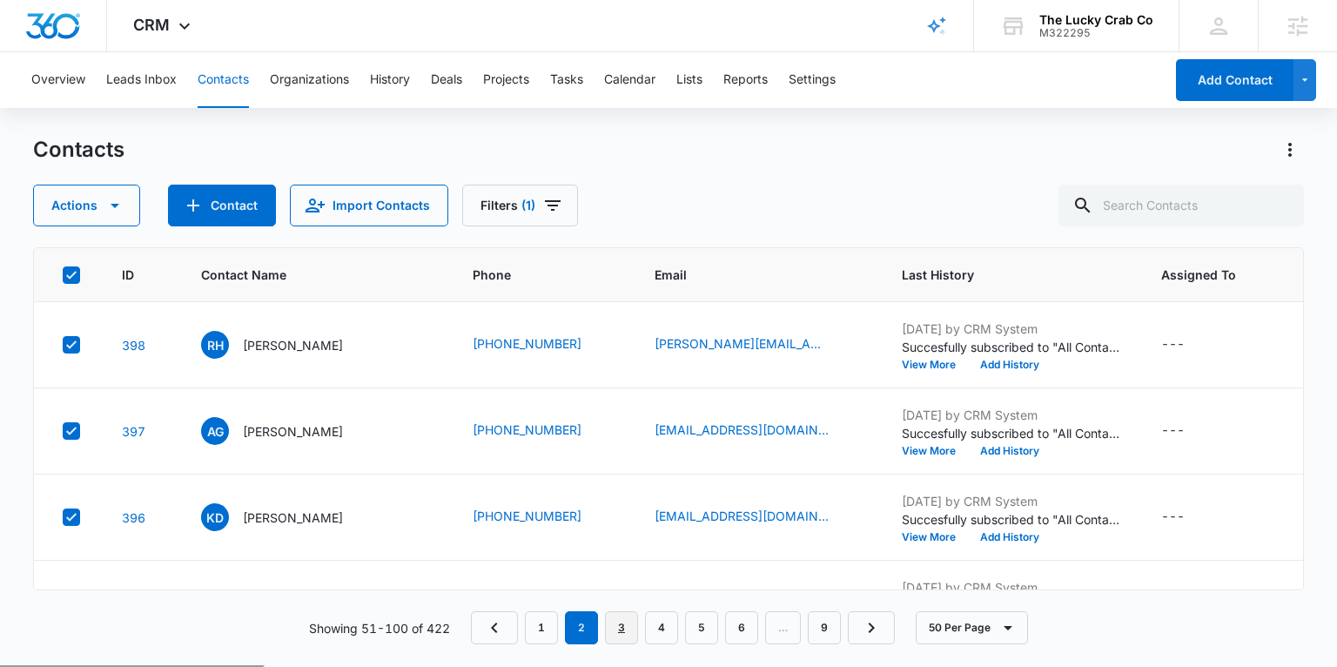
click at [625, 626] on link "3" at bounding box center [621, 627] width 33 height 33
click at [73, 268] on icon at bounding box center [72, 275] width 16 height 16
click at [63, 274] on input "checkbox" at bounding box center [62, 274] width 1 height 1
checkbox input "true"
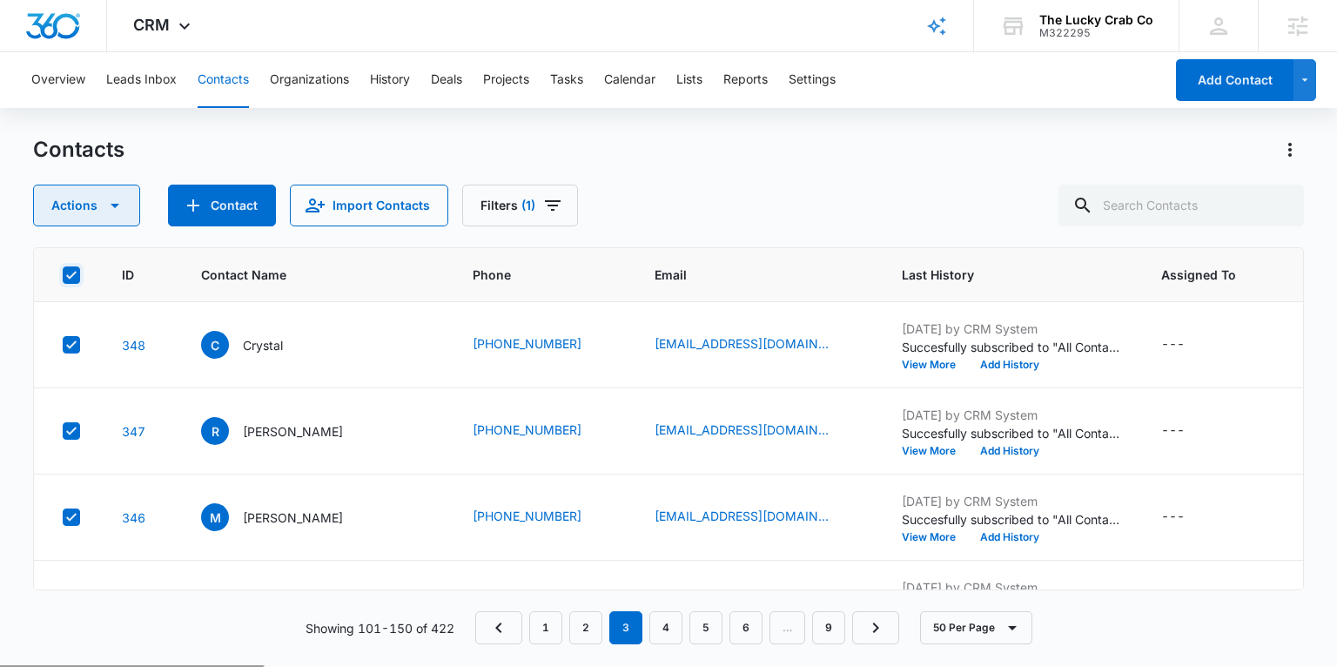
checkbox input "true"
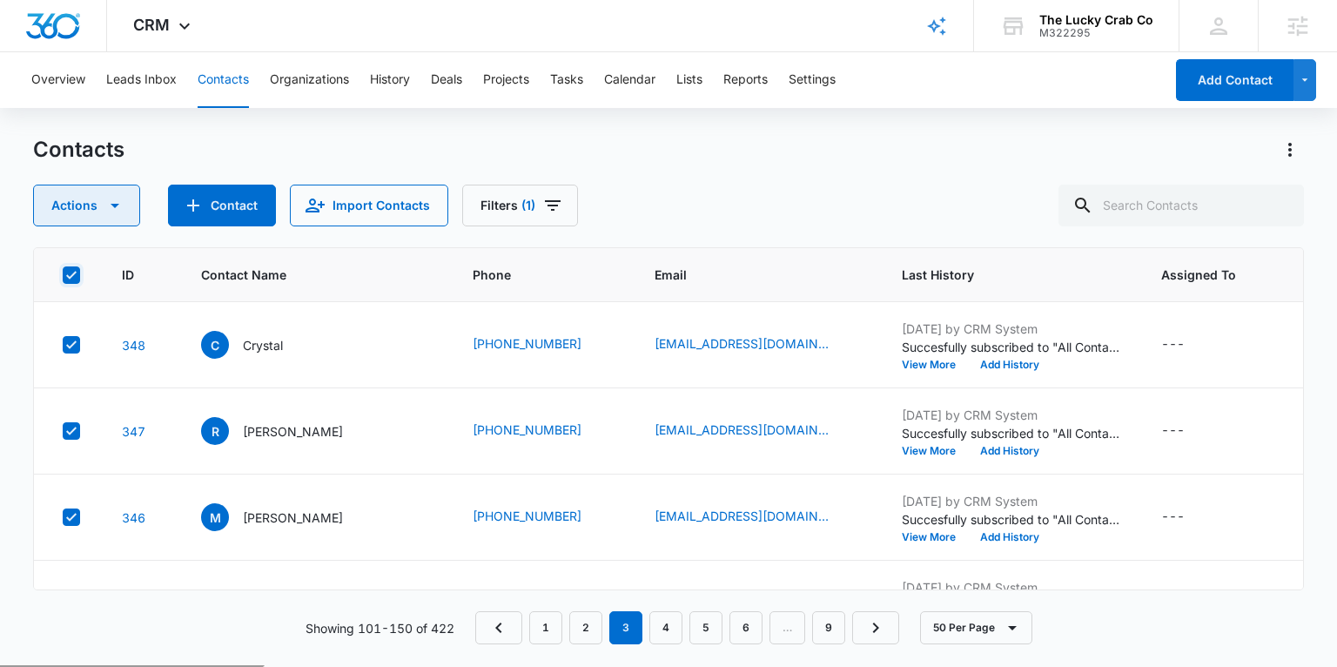
checkbox input "true"
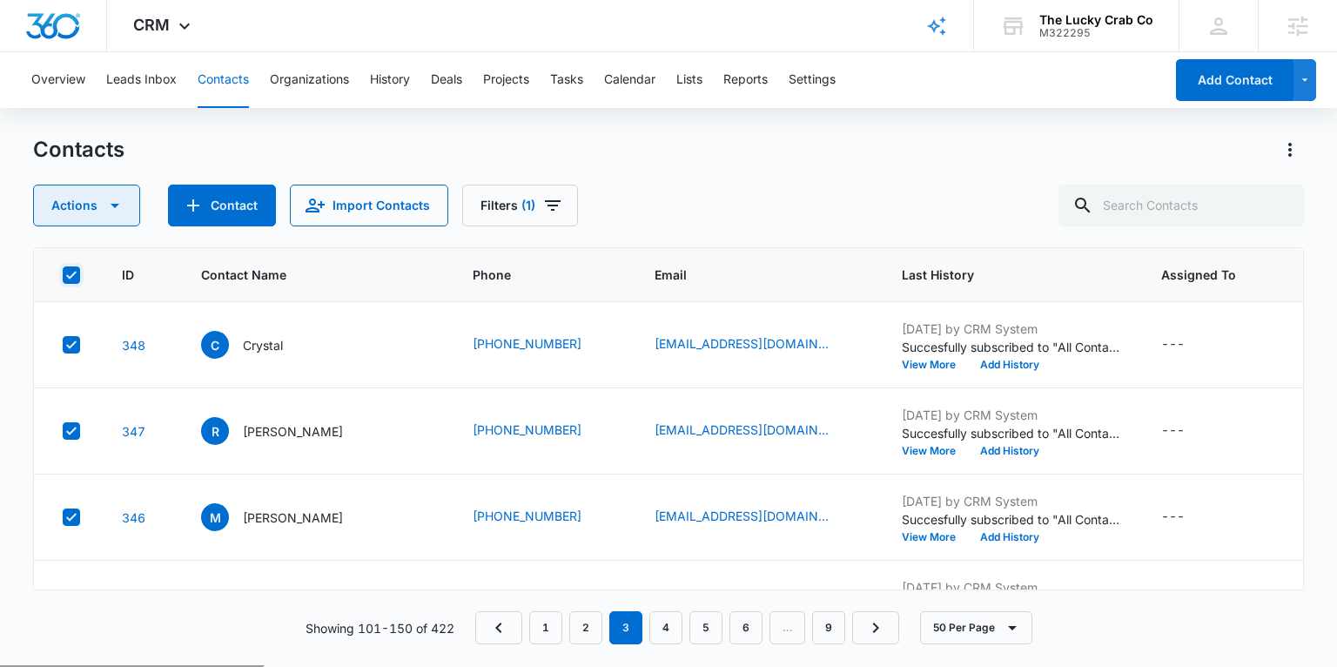
checkbox input "true"
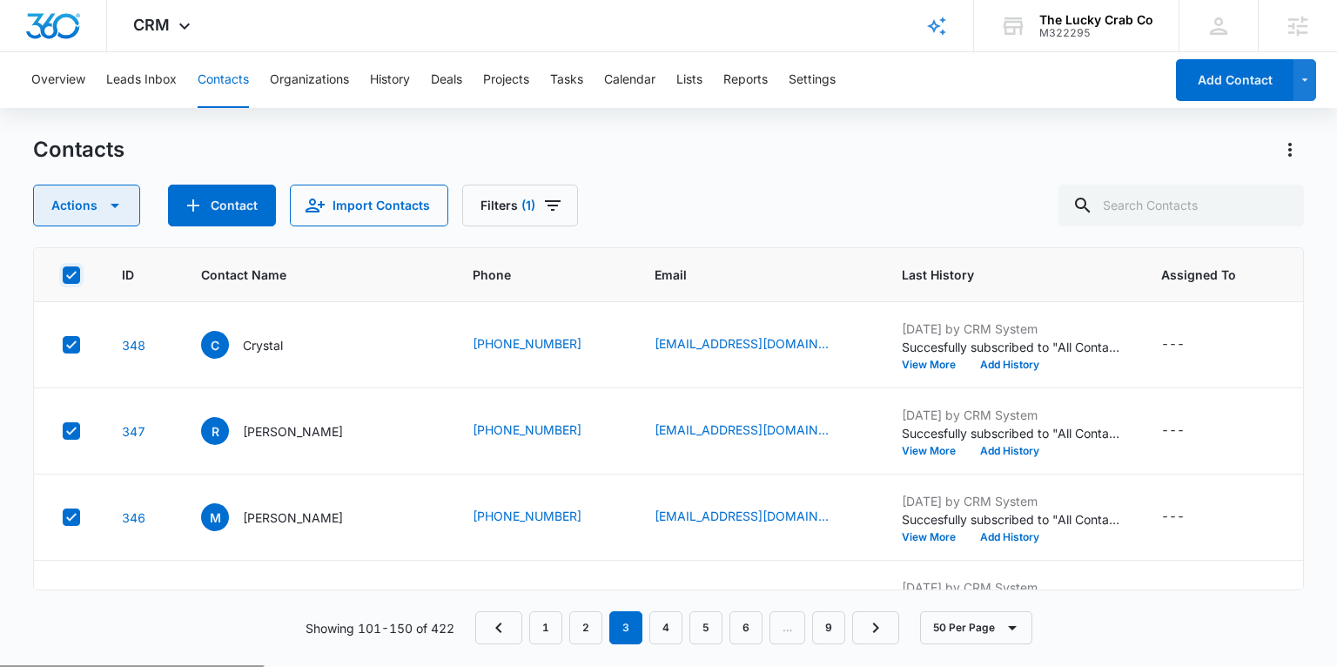
checkbox input "true"
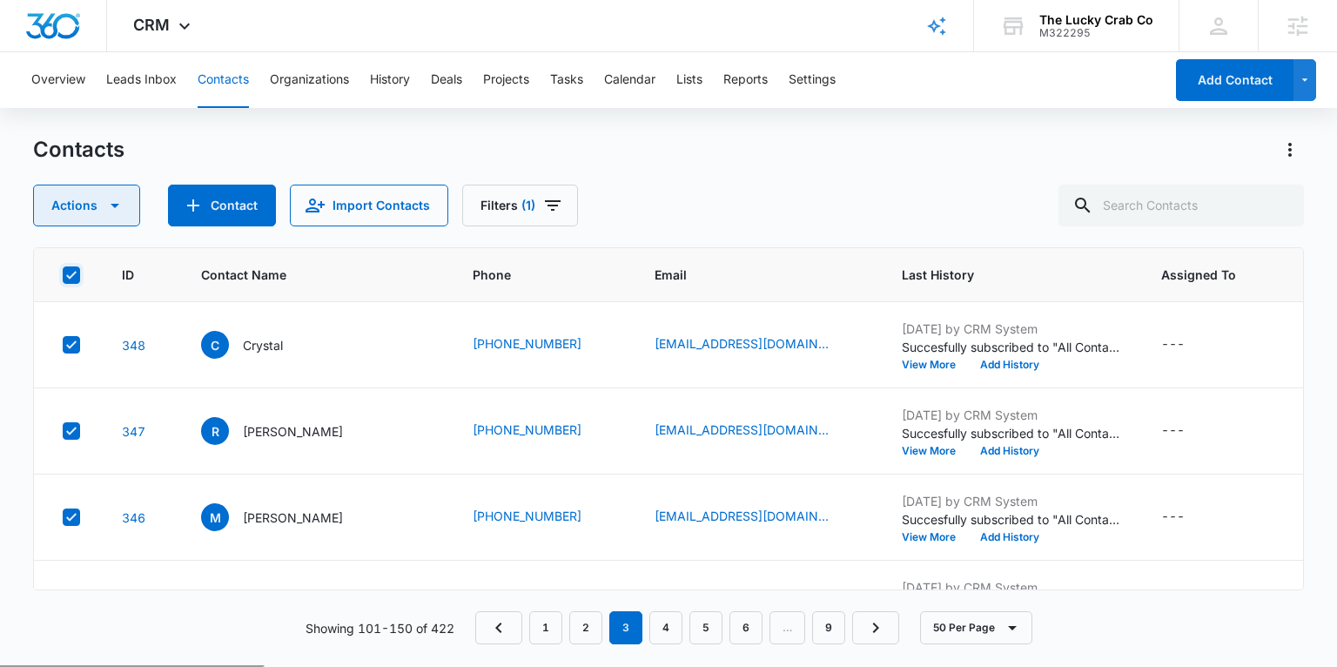
checkbox input "true"
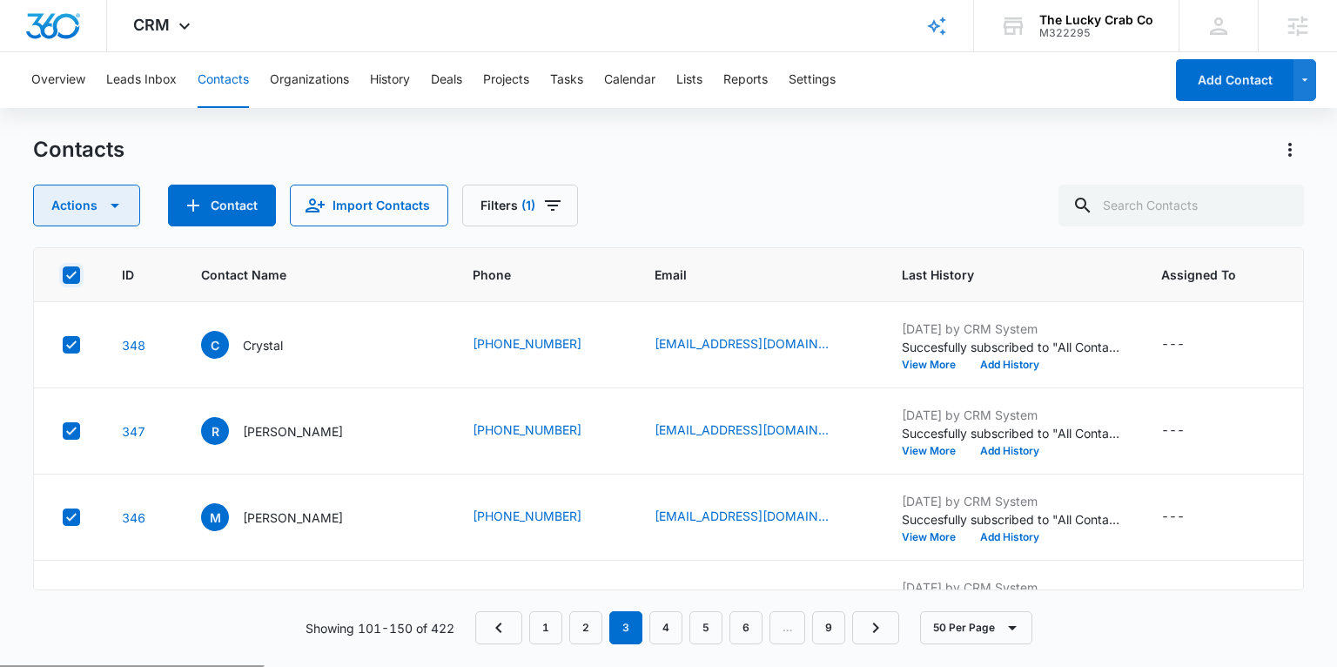
checkbox input "true"
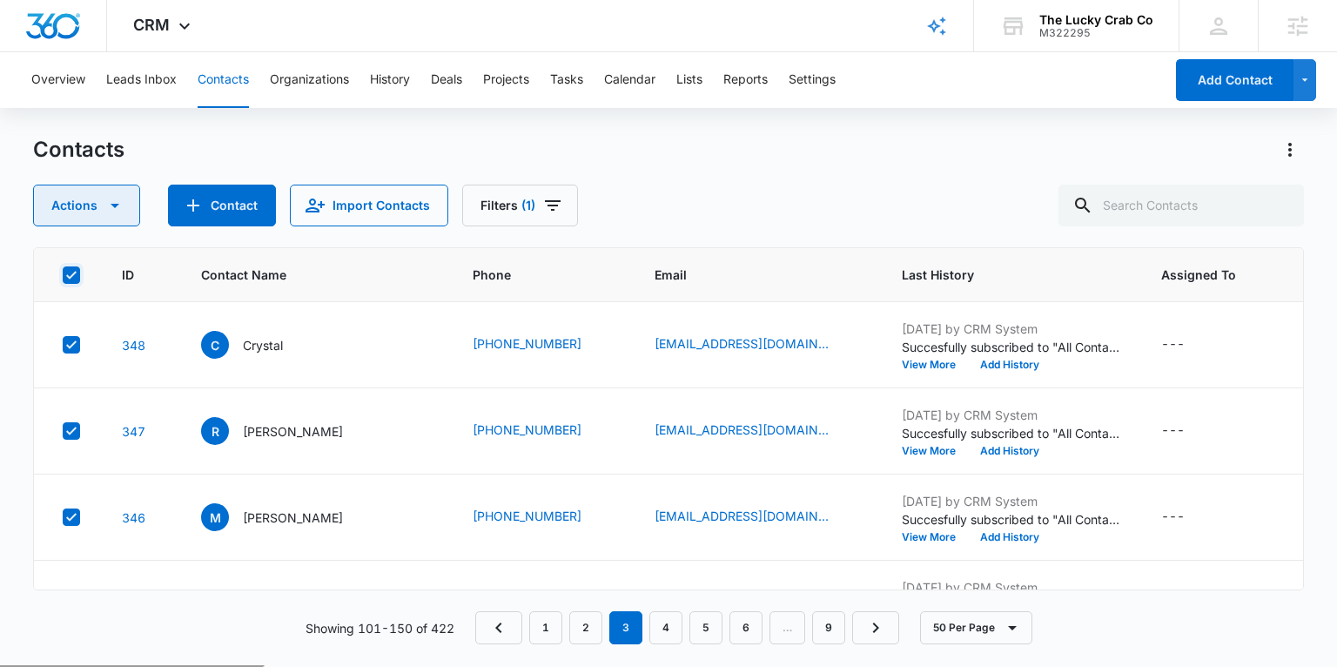
checkbox input "true"
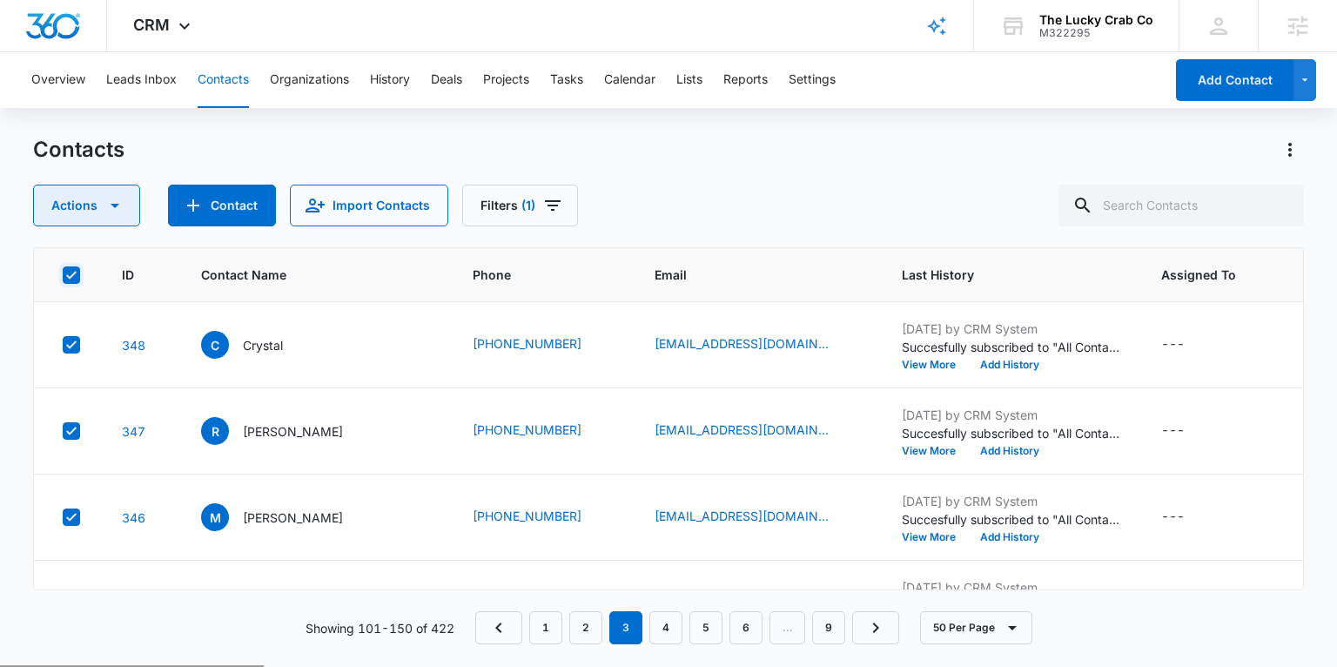
checkbox input "true"
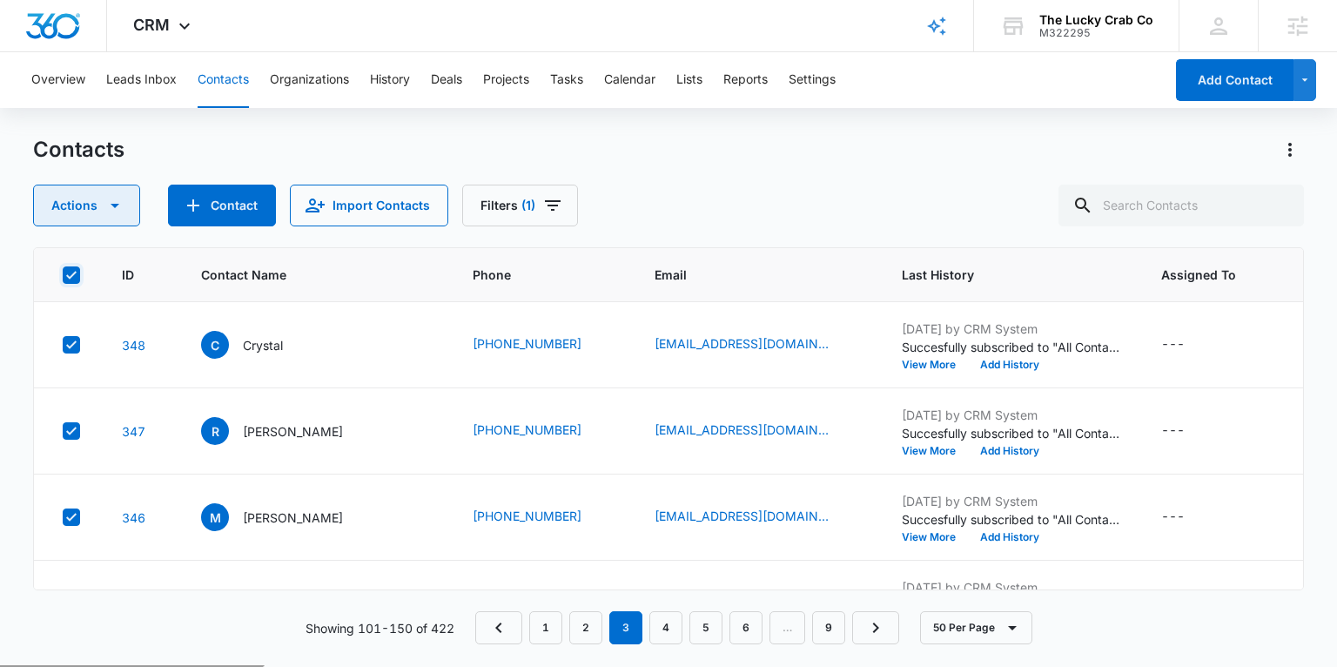
checkbox input "true"
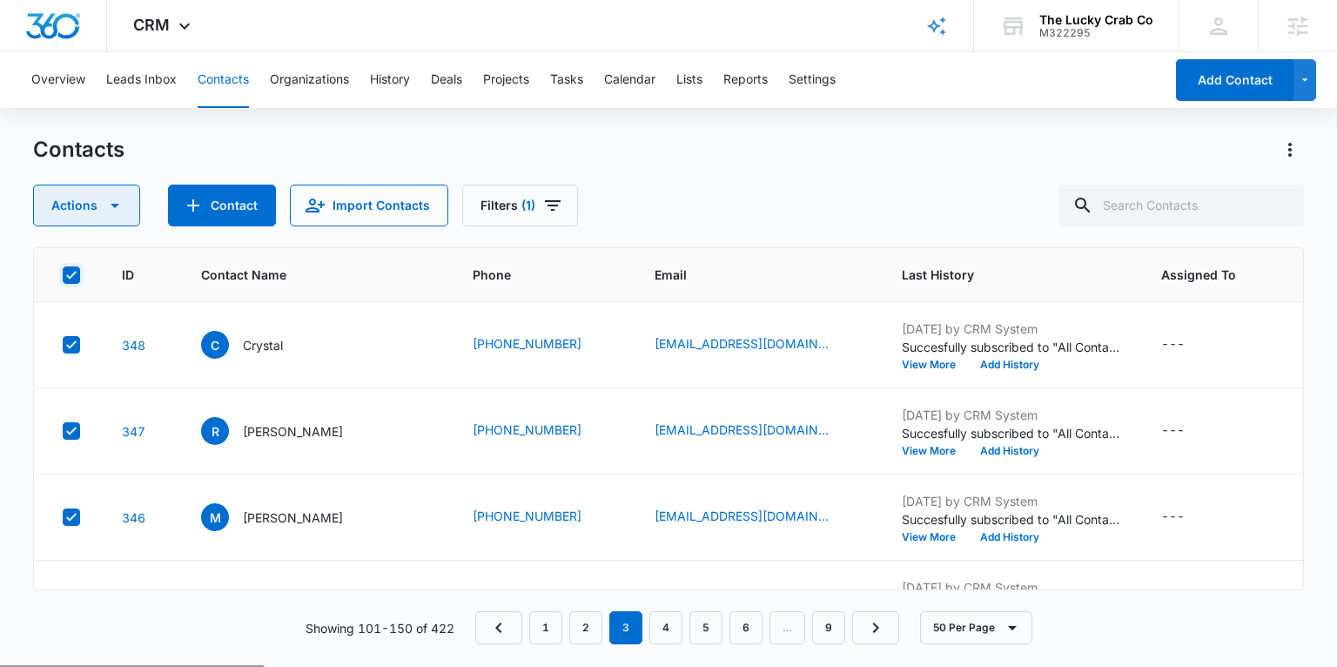
checkbox input "true"
click at [93, 208] on button "Actions" at bounding box center [86, 206] width 107 height 42
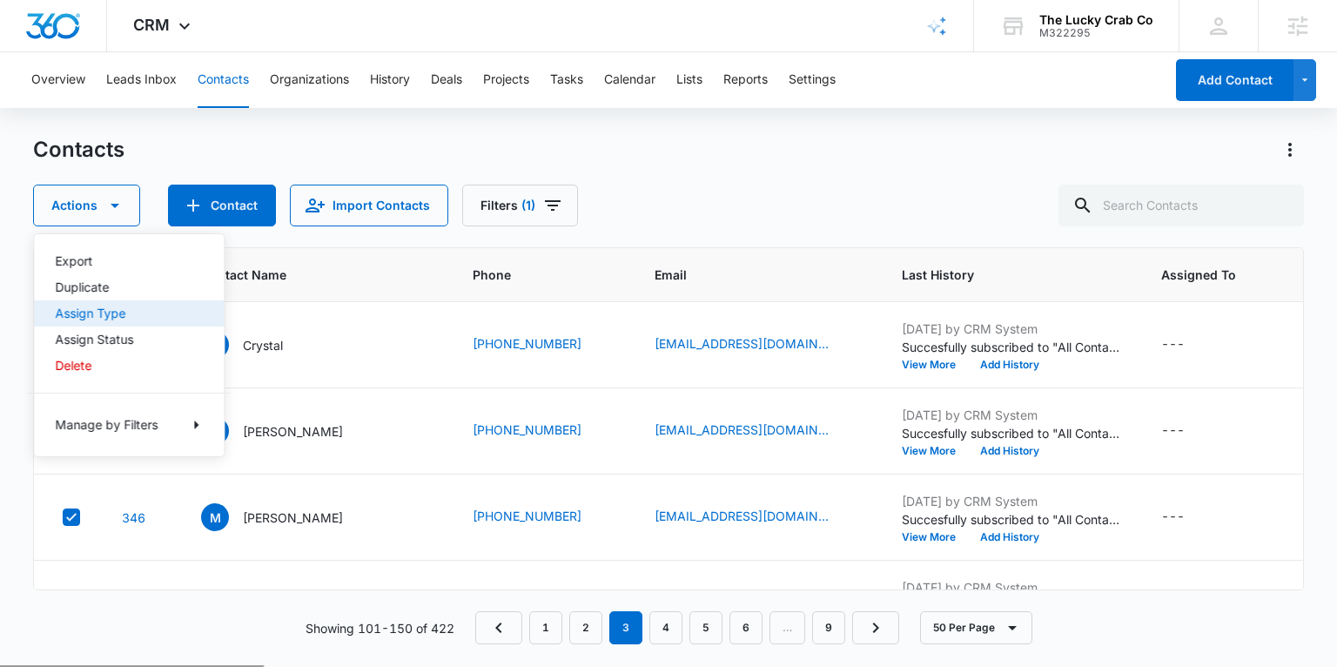
click at [106, 308] on div "Assign Type" at bounding box center [118, 313] width 127 height 12
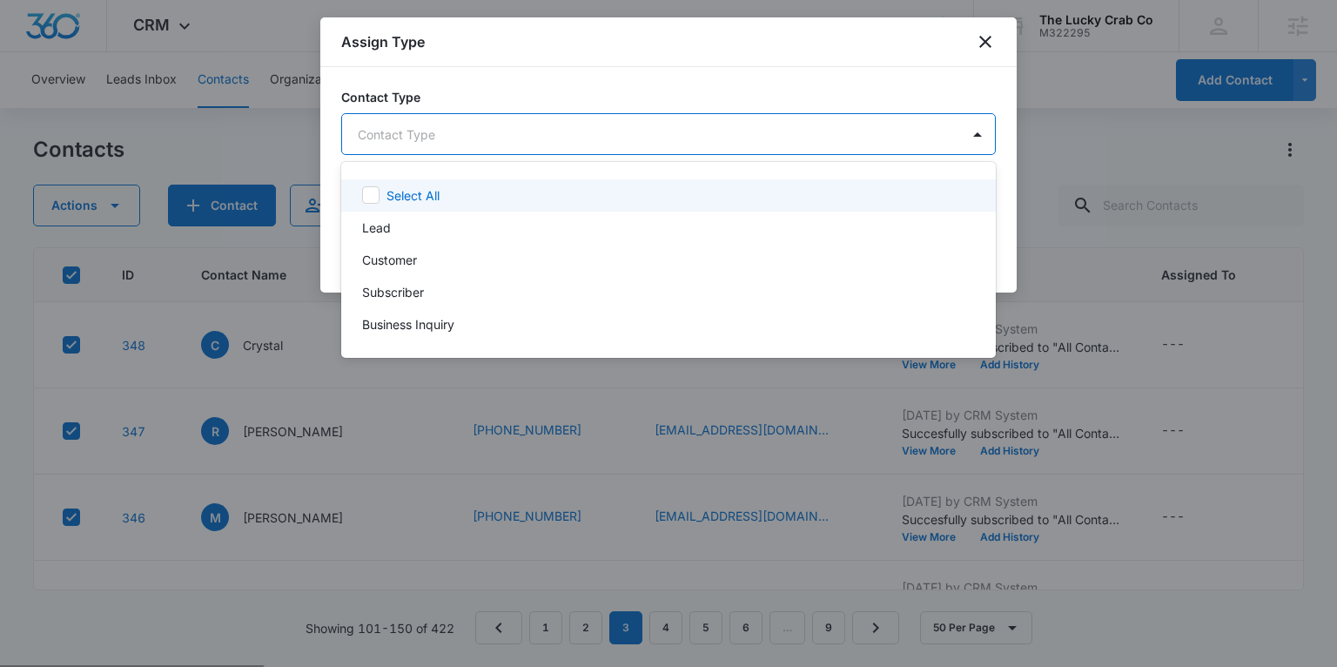
click at [454, 144] on body "CRM Apps Reputation Websites Forms CRM Email Social Shop Payments POS Content A…" at bounding box center [668, 333] width 1337 height 667
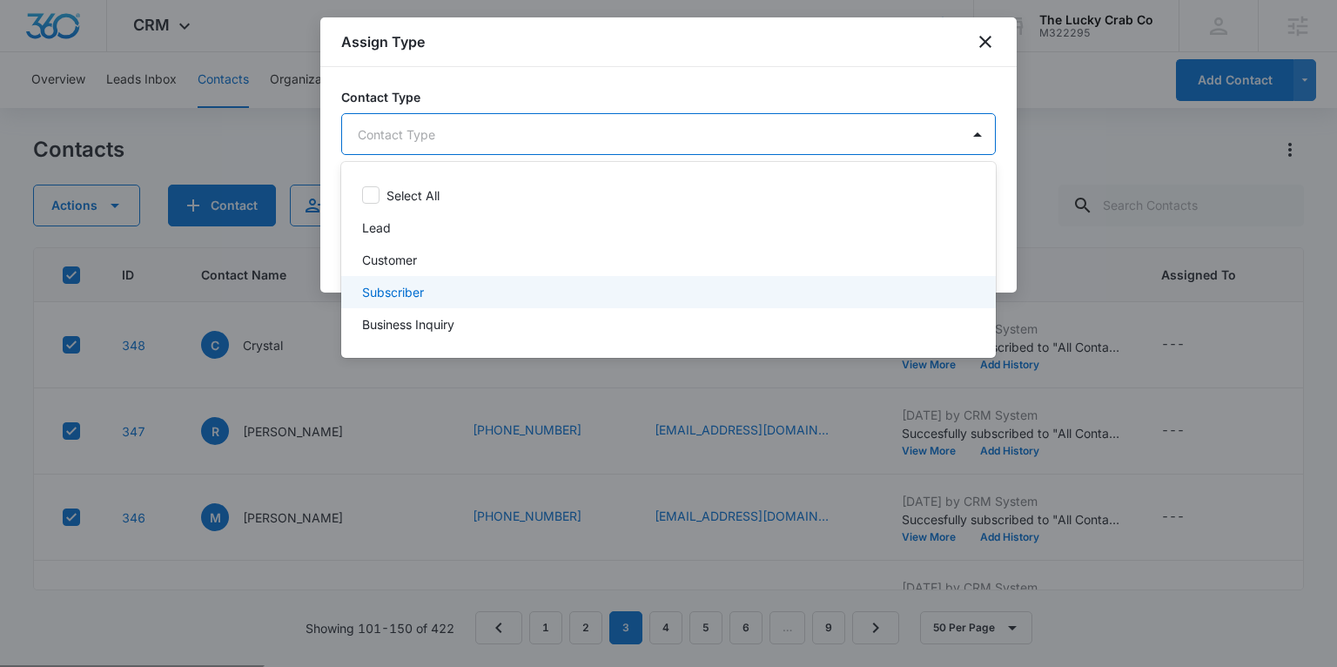
click at [444, 287] on div "Subscriber" at bounding box center [666, 292] width 609 height 18
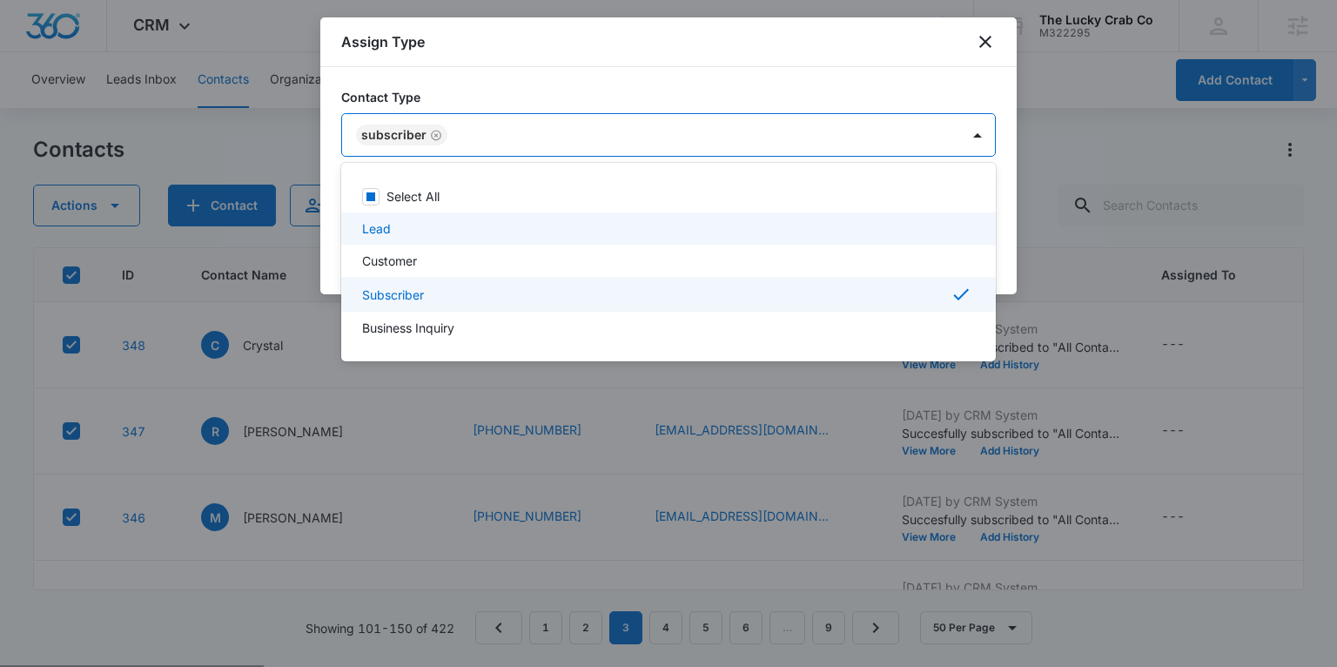
click at [1006, 227] on div at bounding box center [668, 333] width 1337 height 667
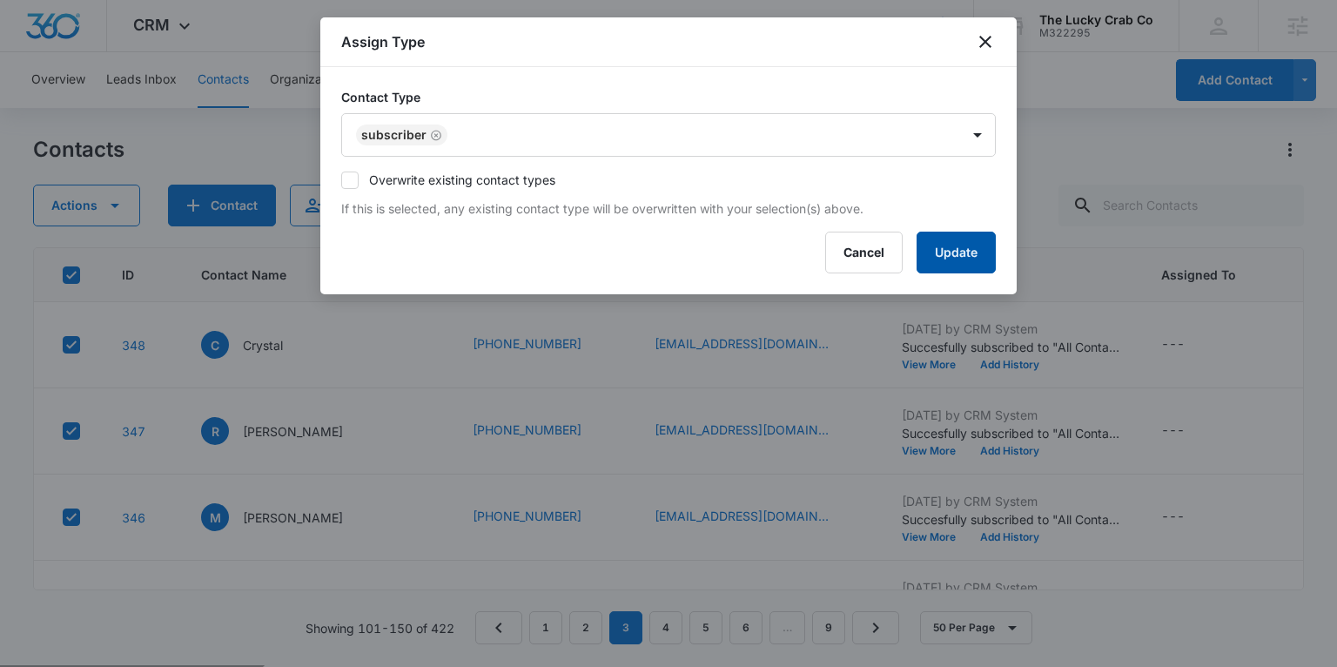
click at [974, 258] on button "Update" at bounding box center [956, 253] width 79 height 42
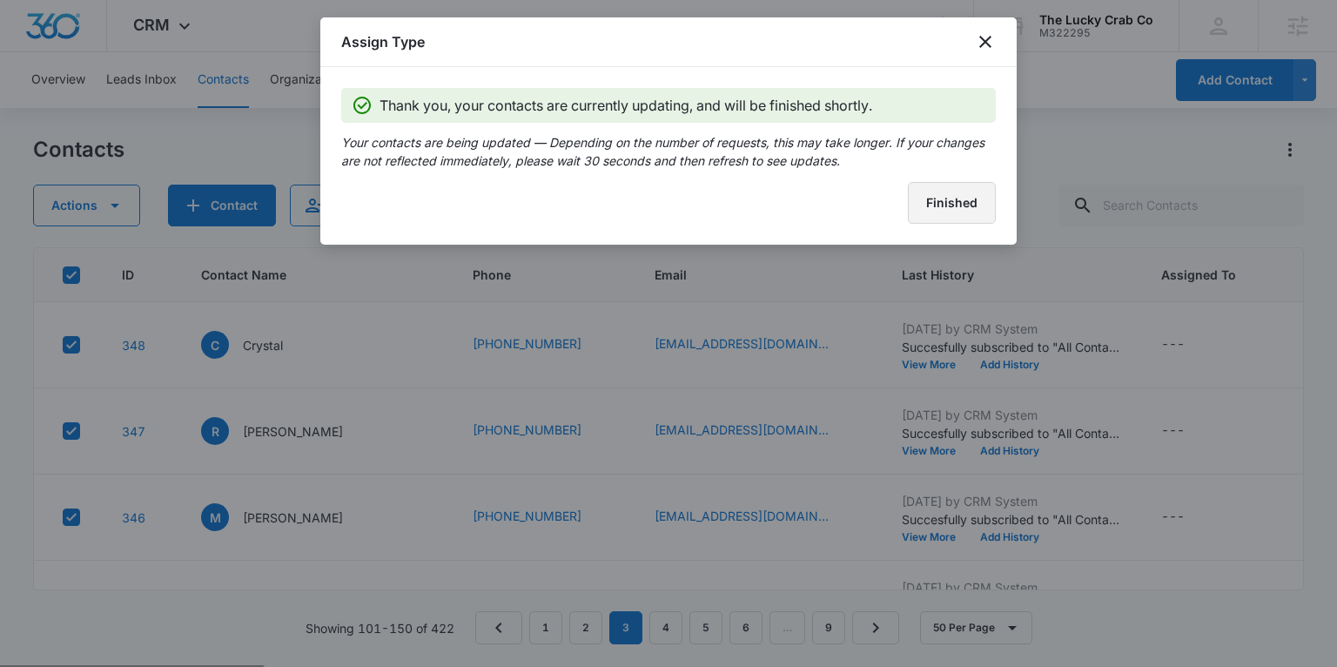
click at [958, 198] on button "Finished" at bounding box center [952, 203] width 88 height 42
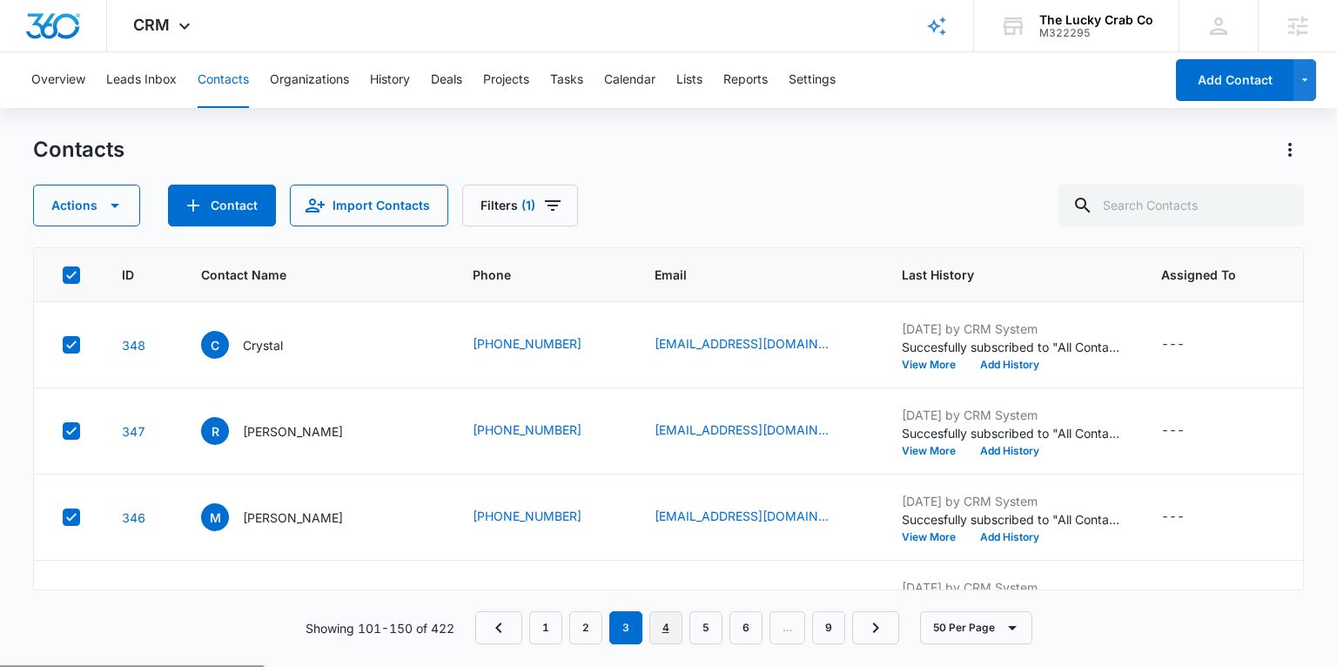
click at [670, 629] on link "4" at bounding box center [665, 627] width 33 height 33
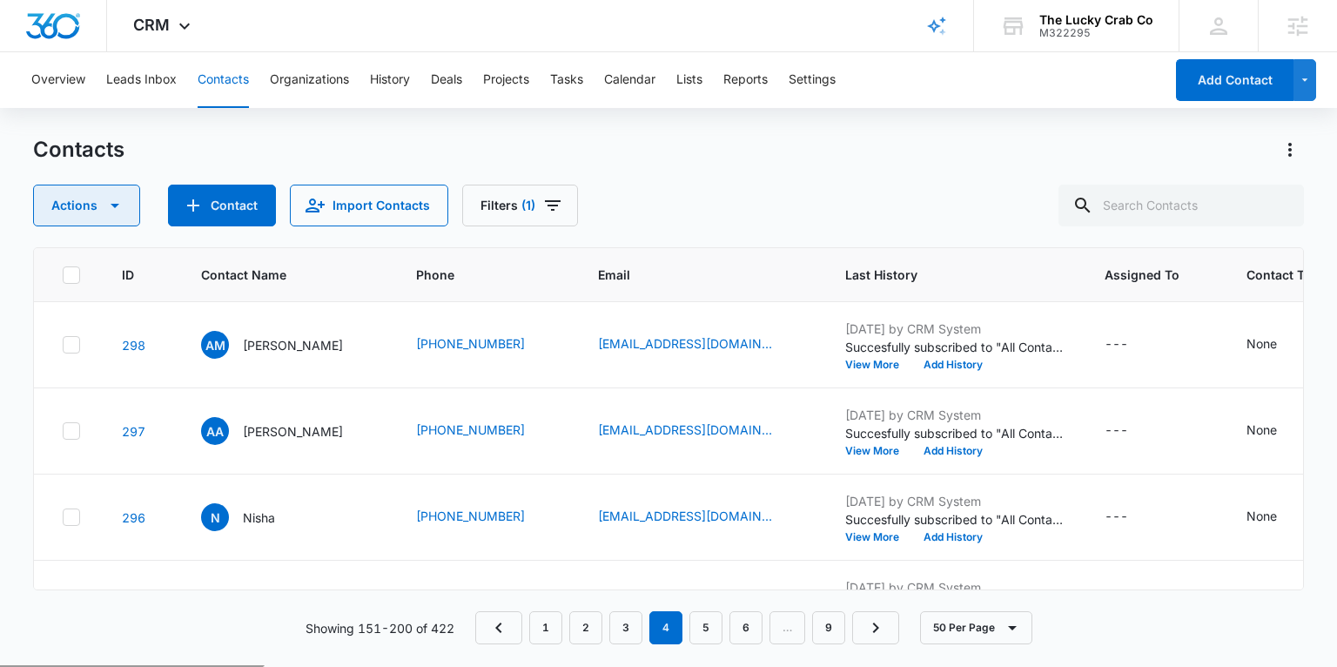
click at [125, 215] on button "Actions" at bounding box center [86, 206] width 107 height 42
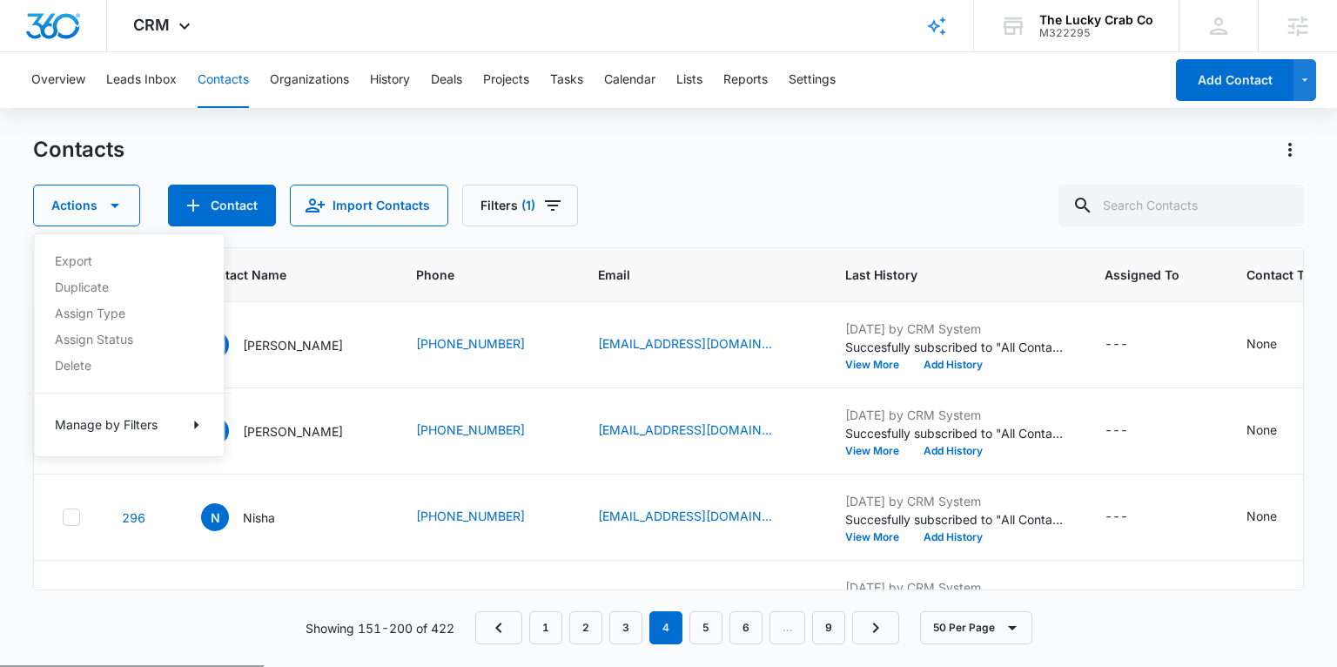
click at [134, 163] on div "Contacts" at bounding box center [668, 150] width 1270 height 28
click at [76, 273] on icon at bounding box center [72, 275] width 16 height 16
click at [63, 274] on input "checkbox" at bounding box center [62, 274] width 1 height 1
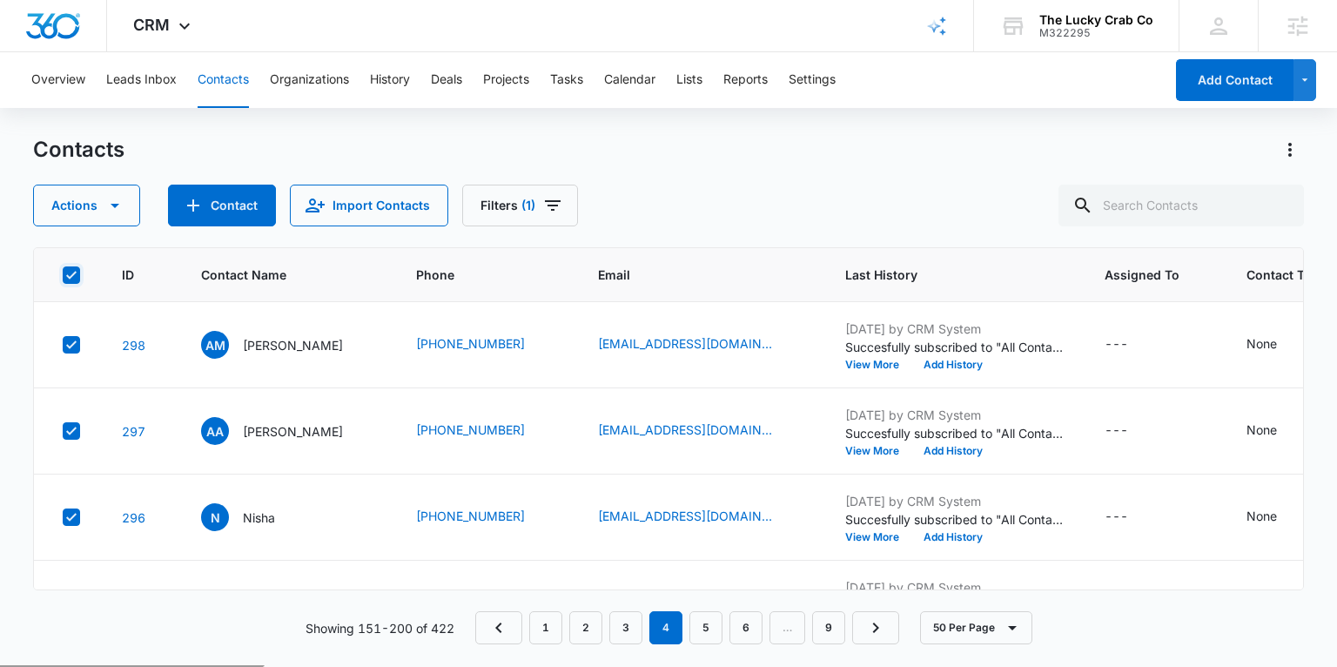
checkbox input "true"
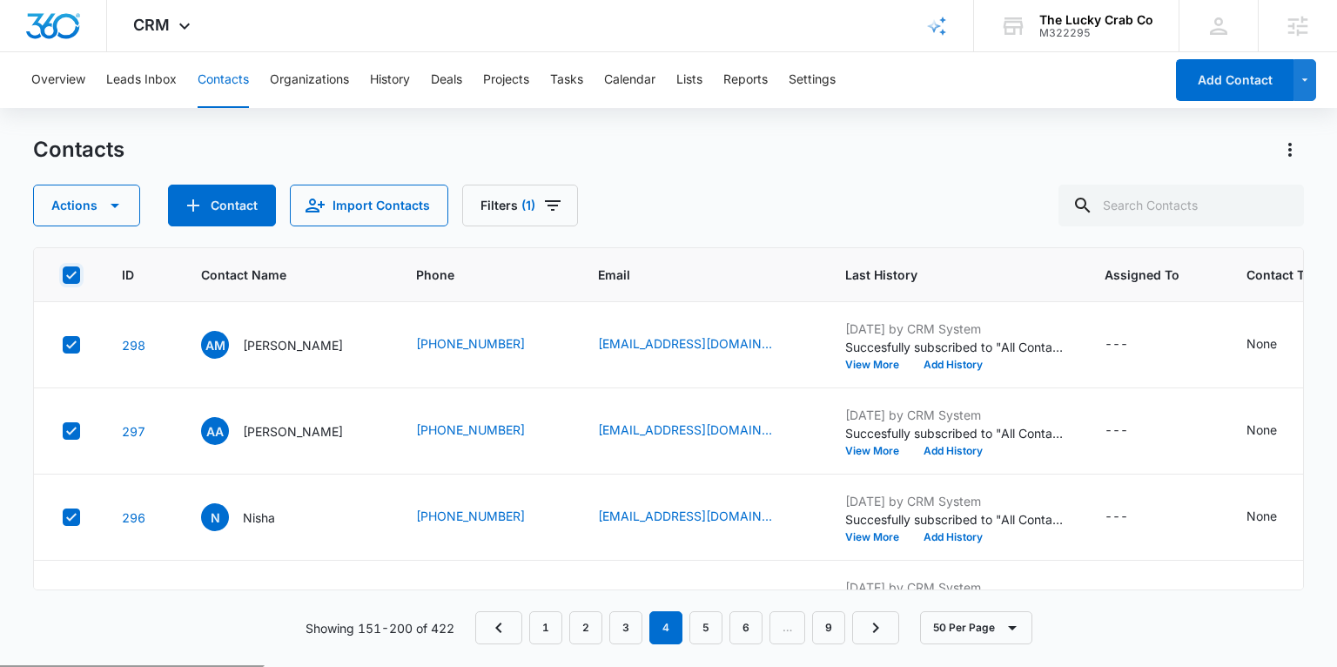
checkbox input "true"
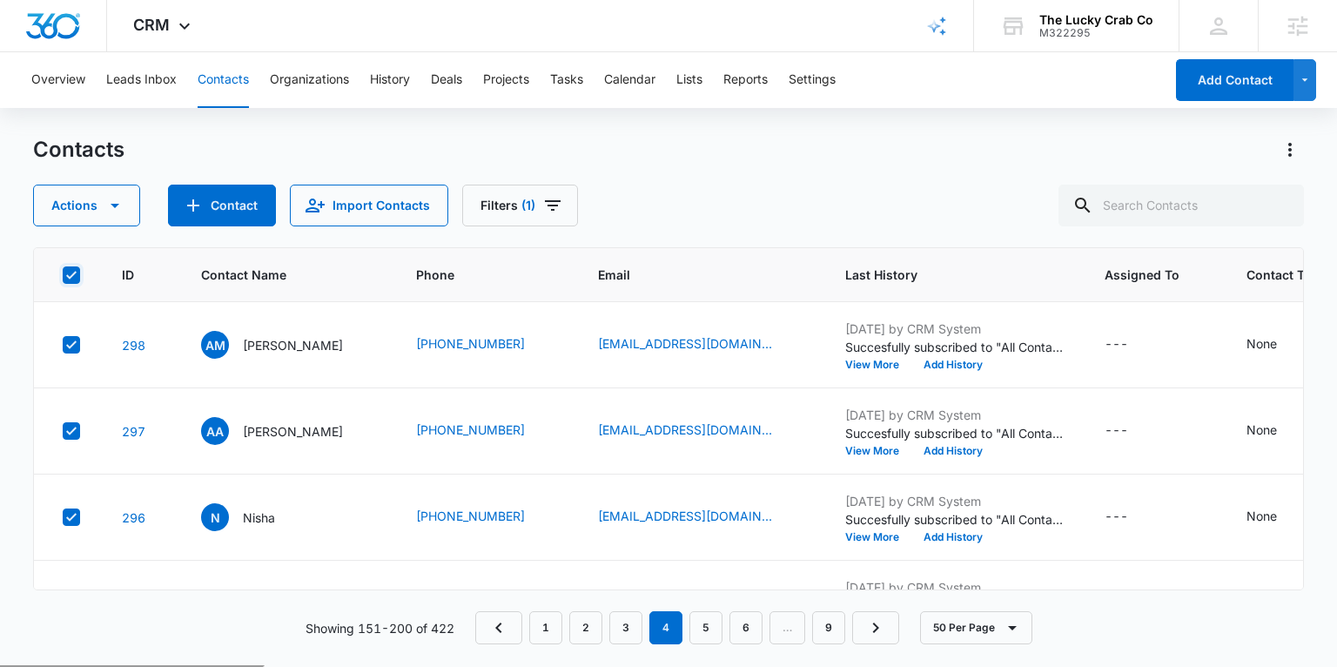
checkbox input "true"
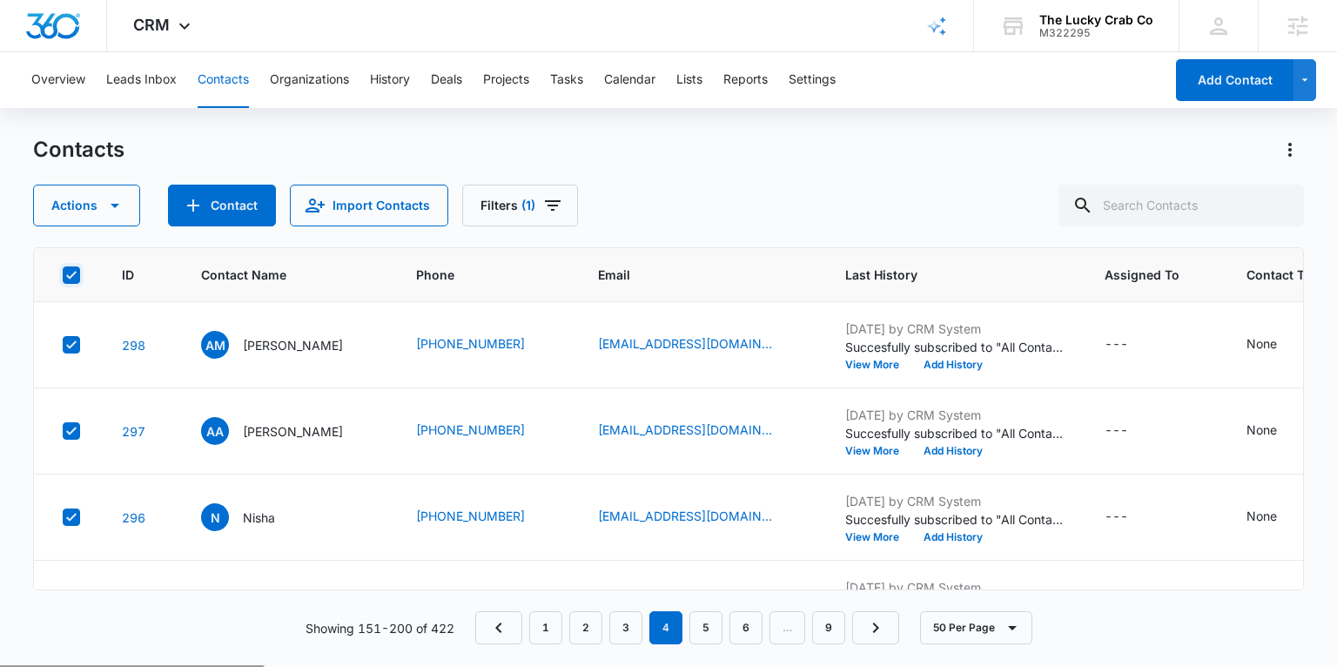
checkbox input "true"
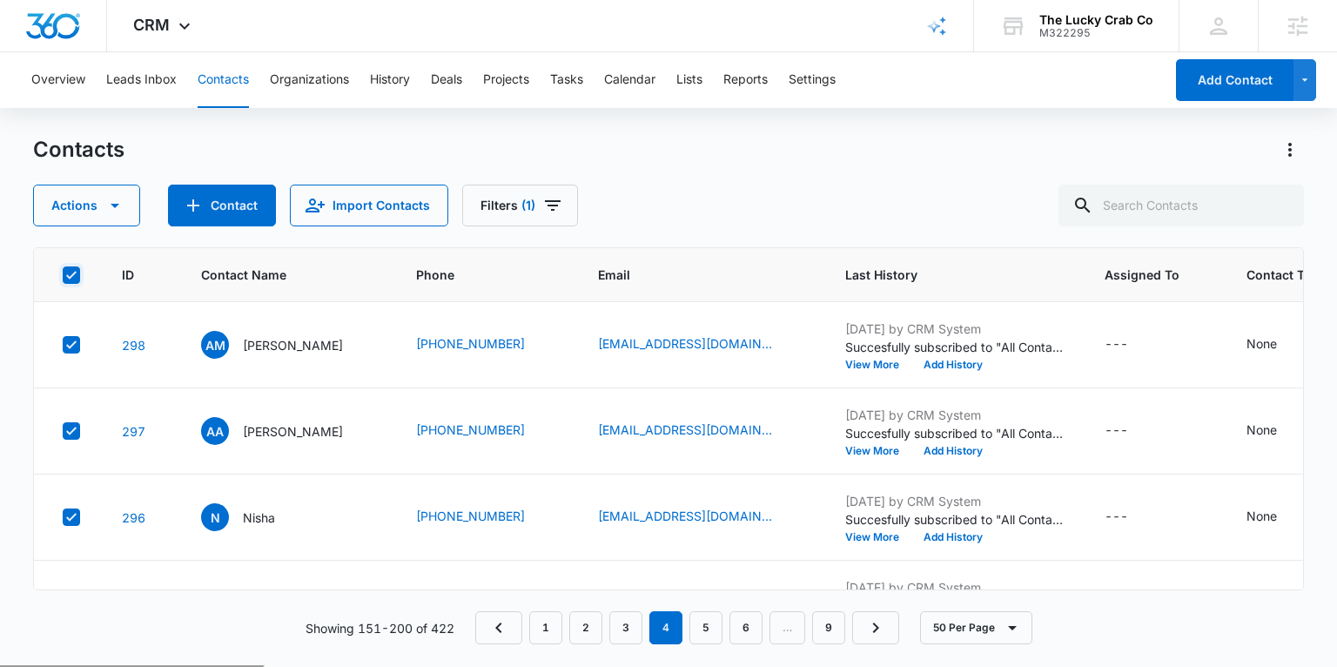
checkbox input "true"
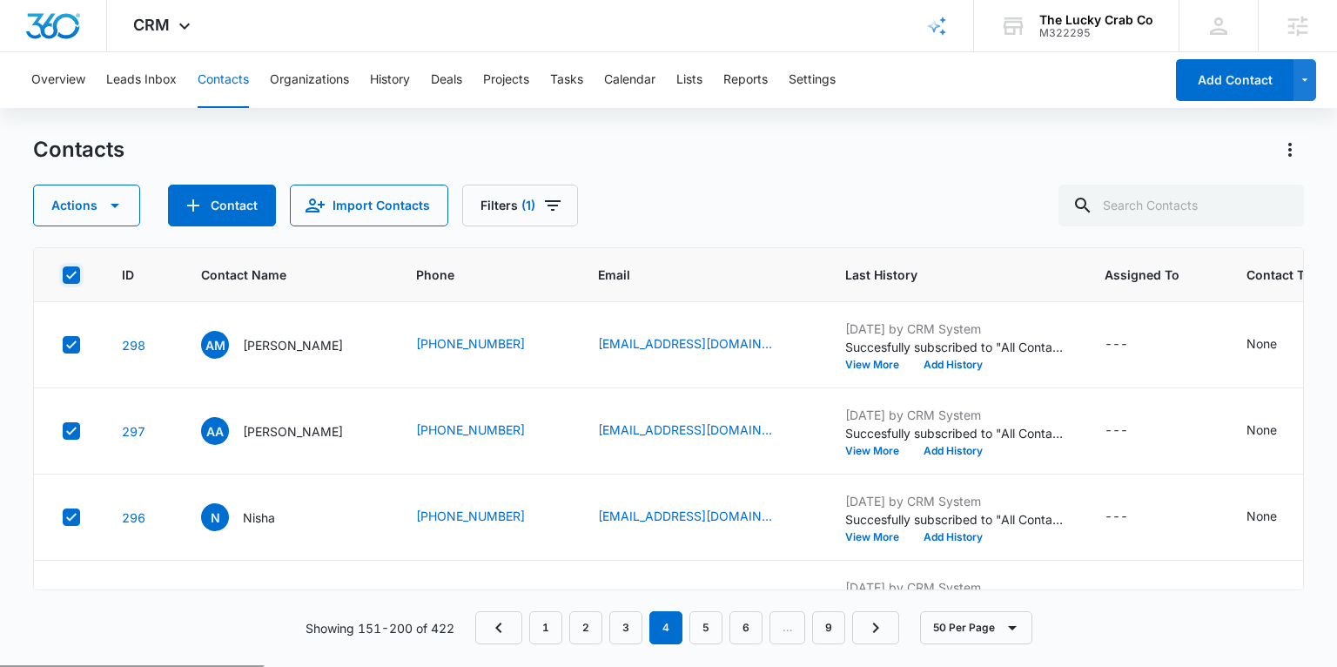
checkbox input "true"
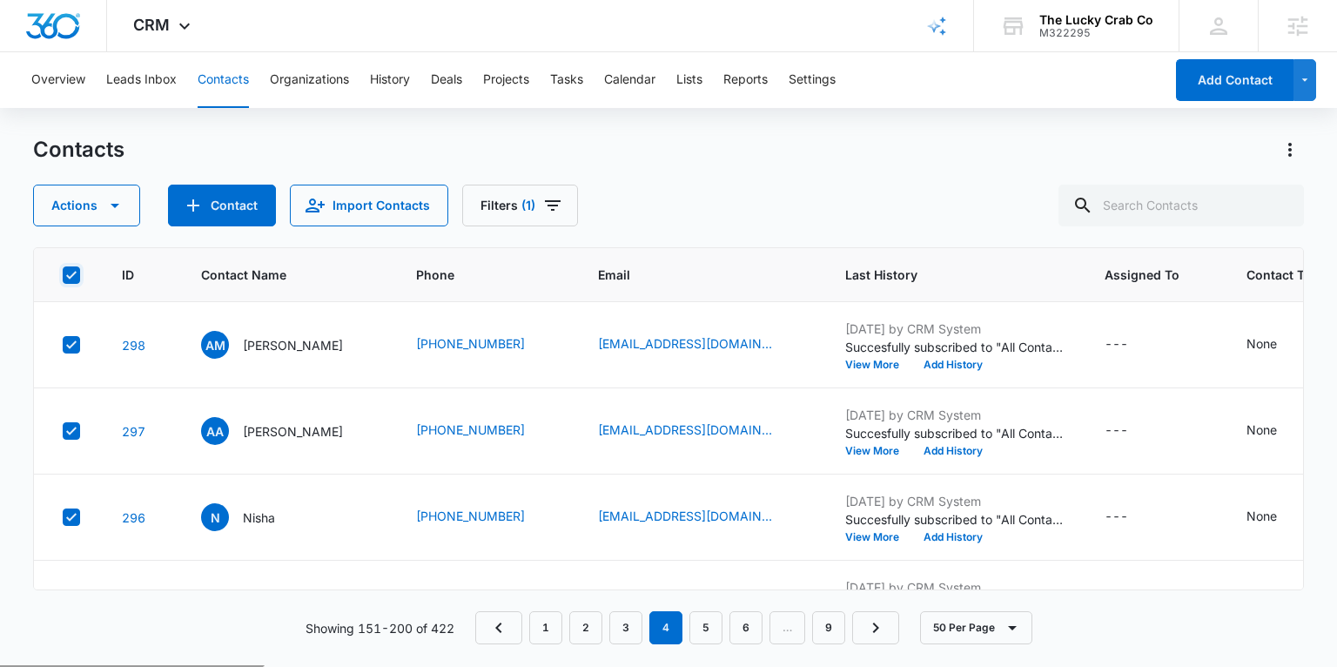
checkbox input "true"
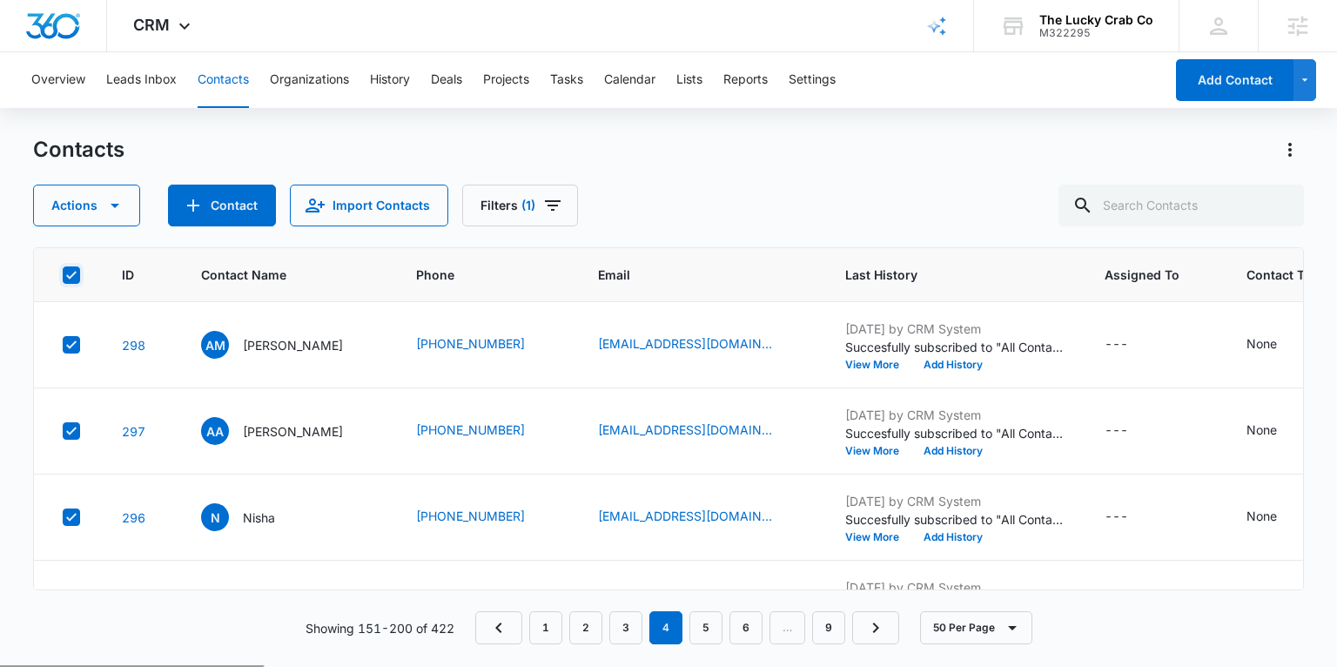
checkbox input "true"
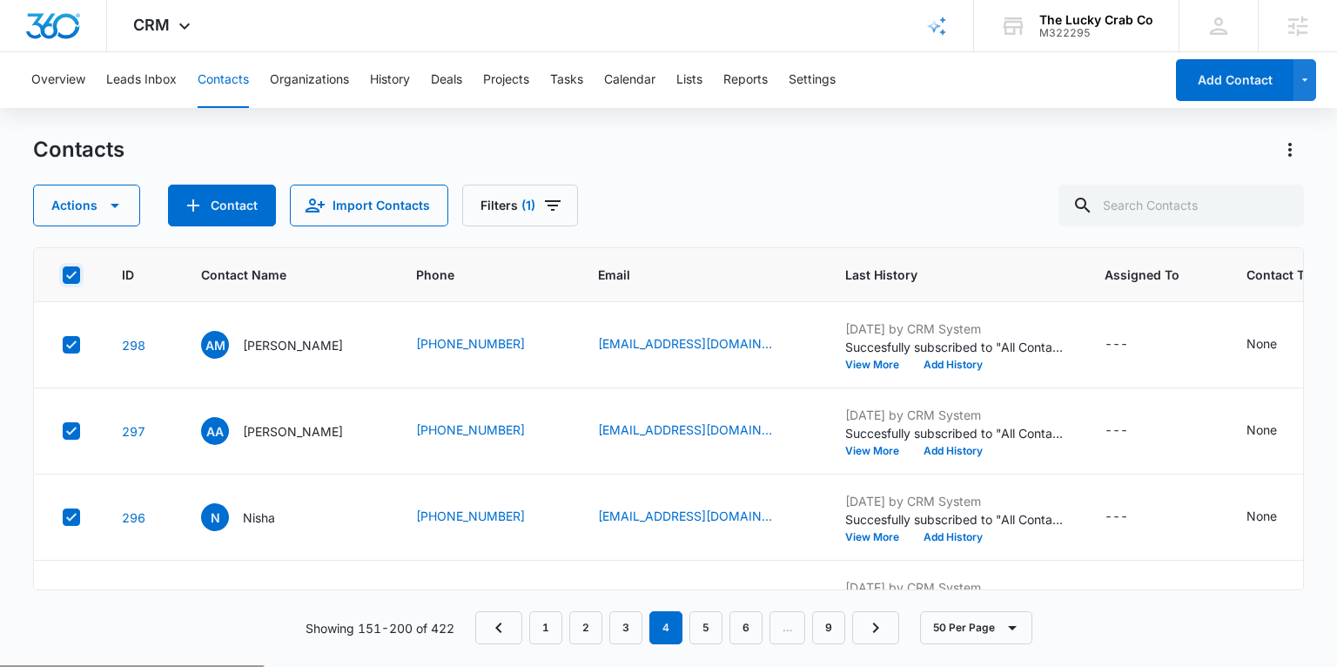
checkbox input "true"
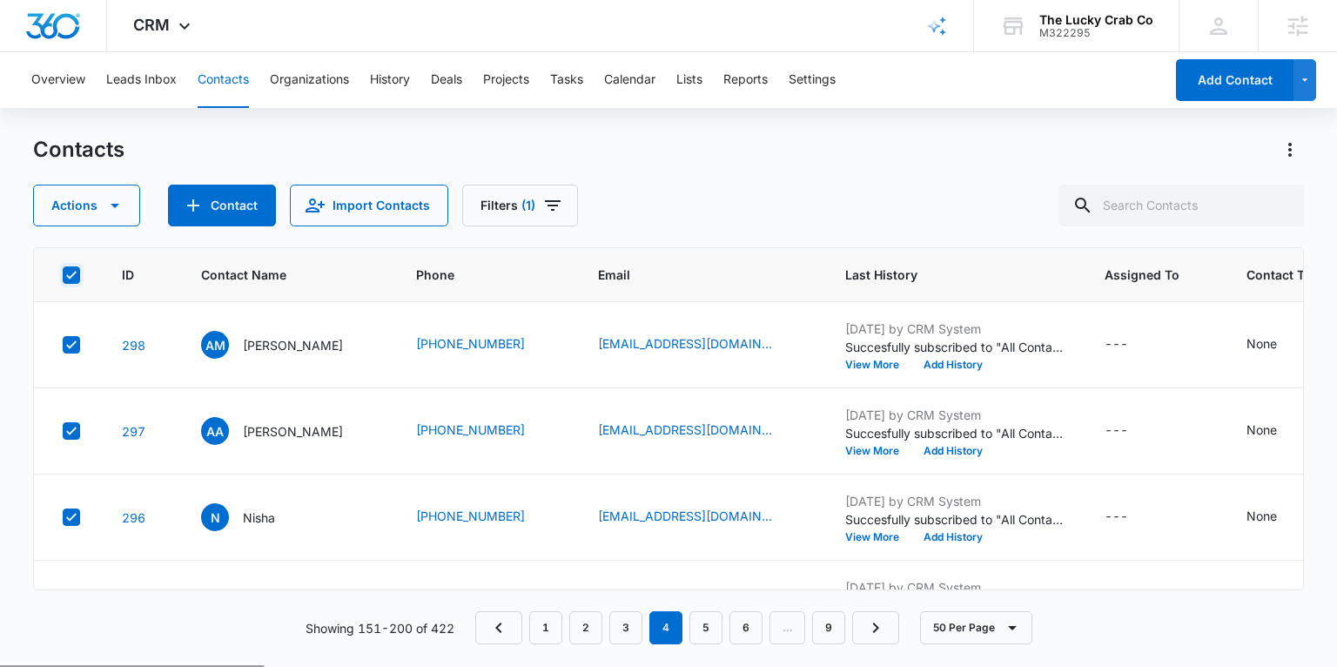
checkbox input "true"
click at [90, 213] on button "Actions" at bounding box center [86, 206] width 107 height 42
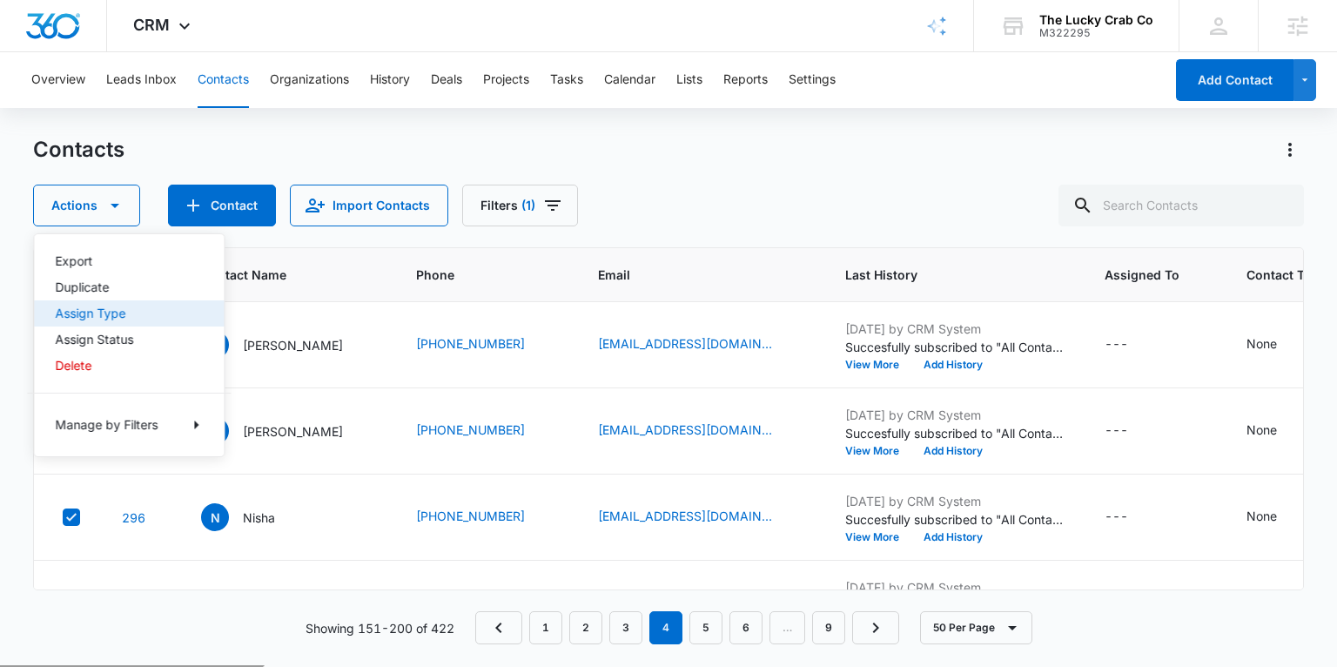
click at [116, 317] on div "Assign Type" at bounding box center [118, 313] width 127 height 12
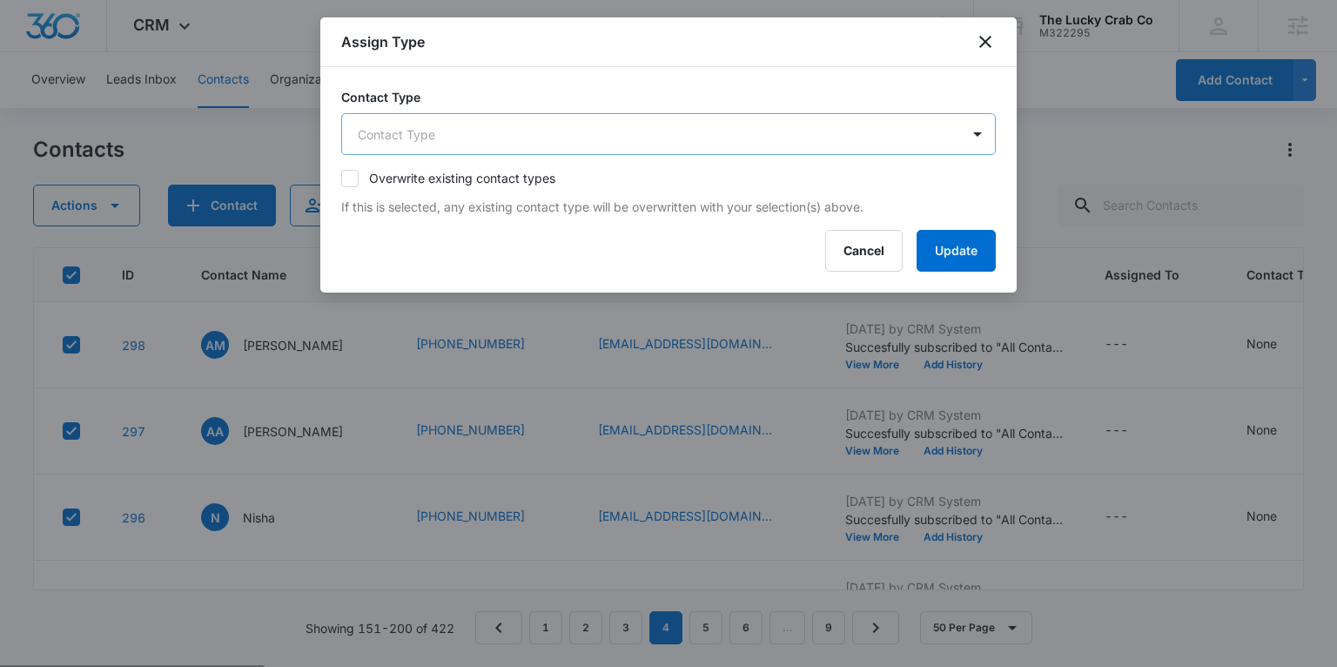
click at [503, 122] on body "CRM Apps Reputation Websites Forms CRM Email Social Shop Payments POS Content A…" at bounding box center [668, 402] width 1337 height 804
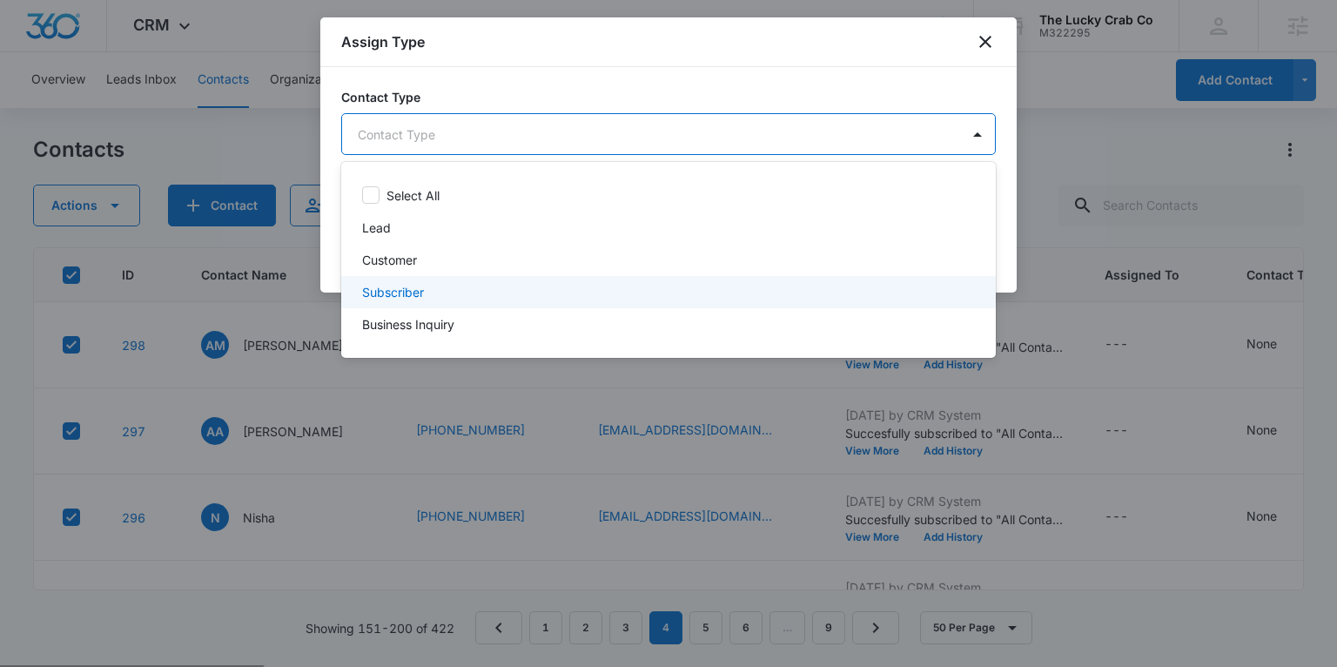
click at [480, 289] on div "Subscriber" at bounding box center [666, 292] width 609 height 18
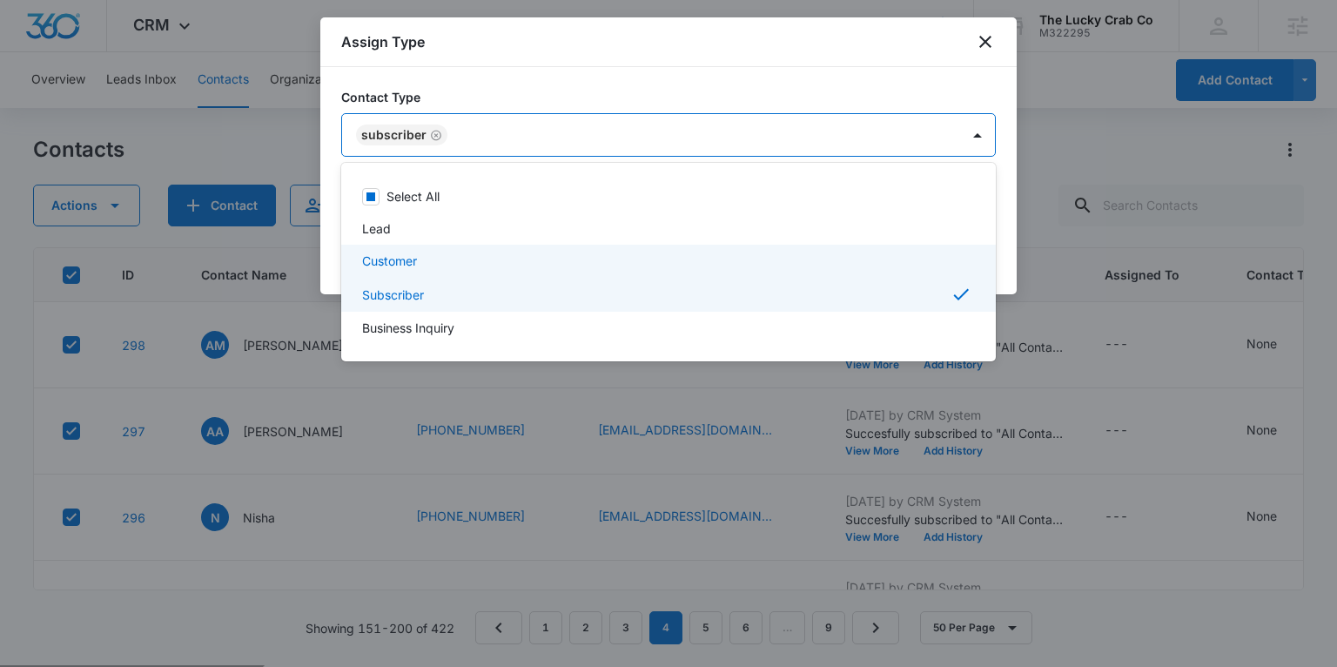
click at [1005, 244] on div at bounding box center [668, 333] width 1337 height 667
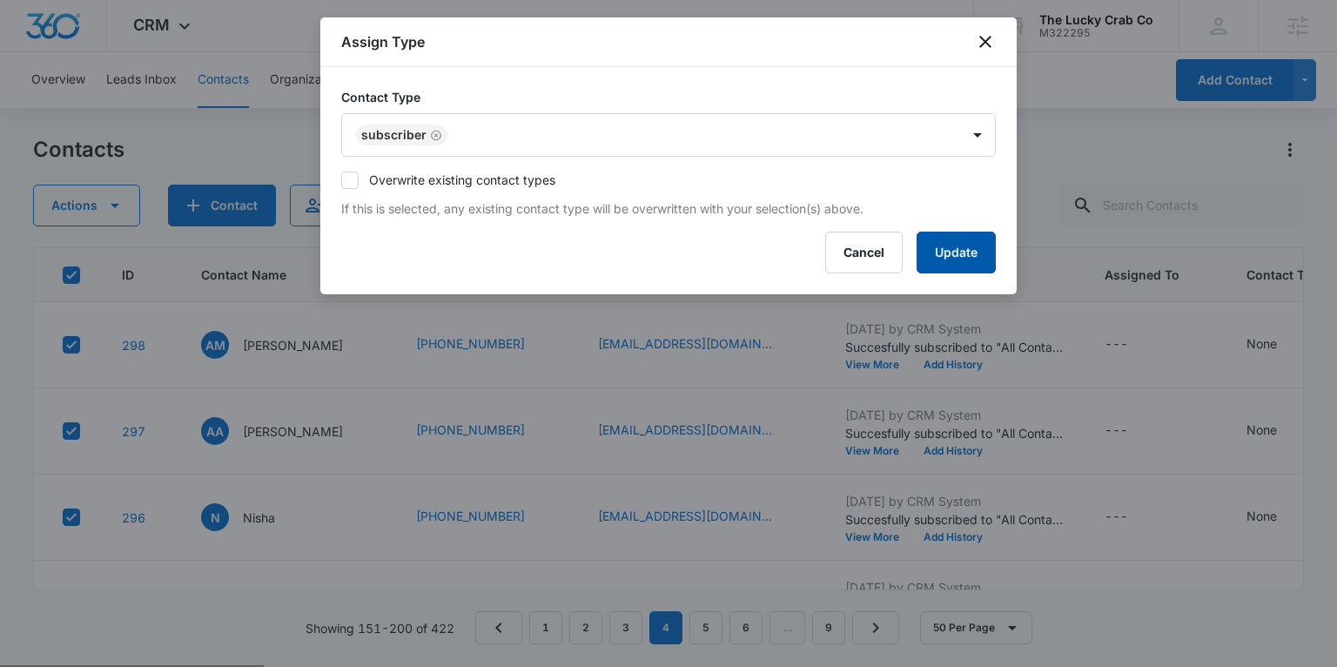
click at [971, 261] on button "Update" at bounding box center [956, 253] width 79 height 42
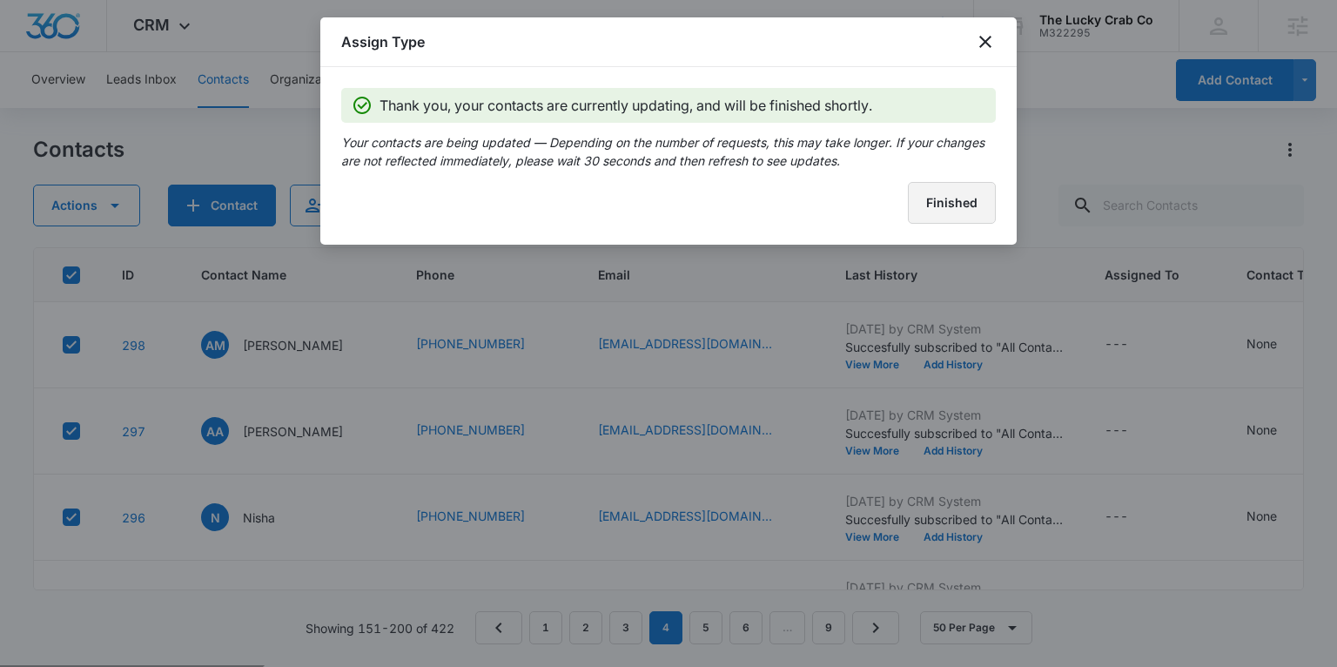
click at [938, 194] on button "Finished" at bounding box center [952, 203] width 88 height 42
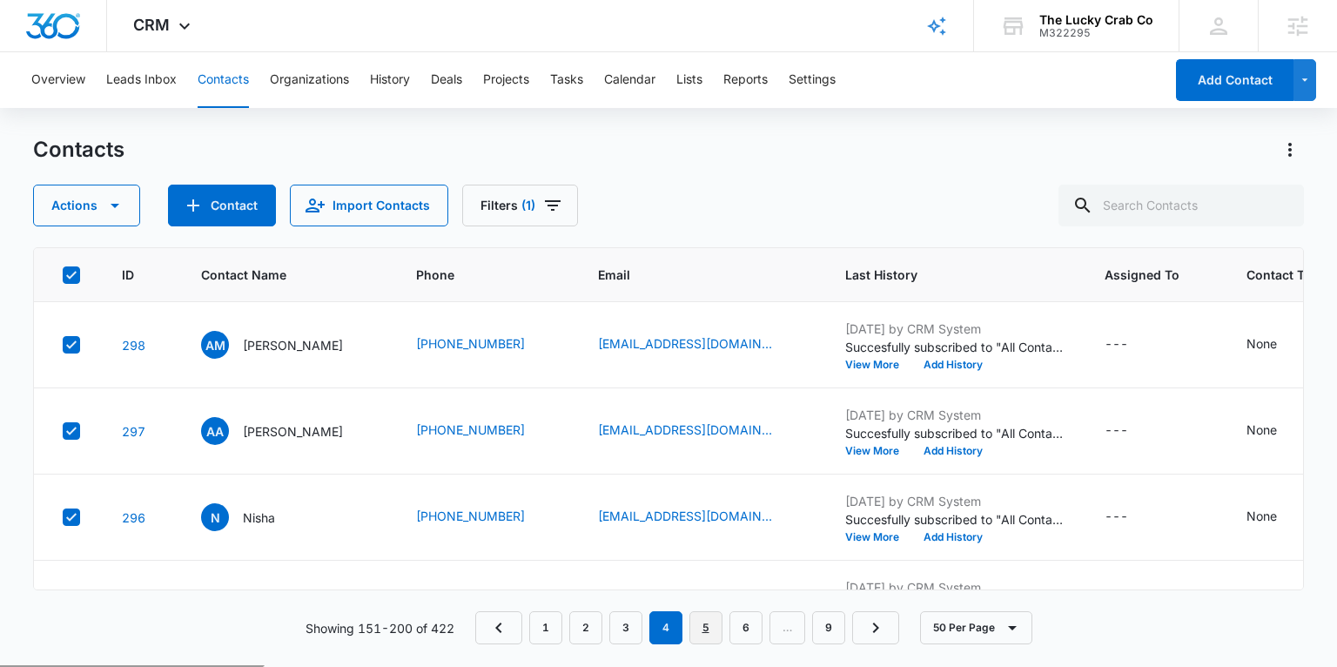
click at [714, 620] on link "5" at bounding box center [705, 627] width 33 height 33
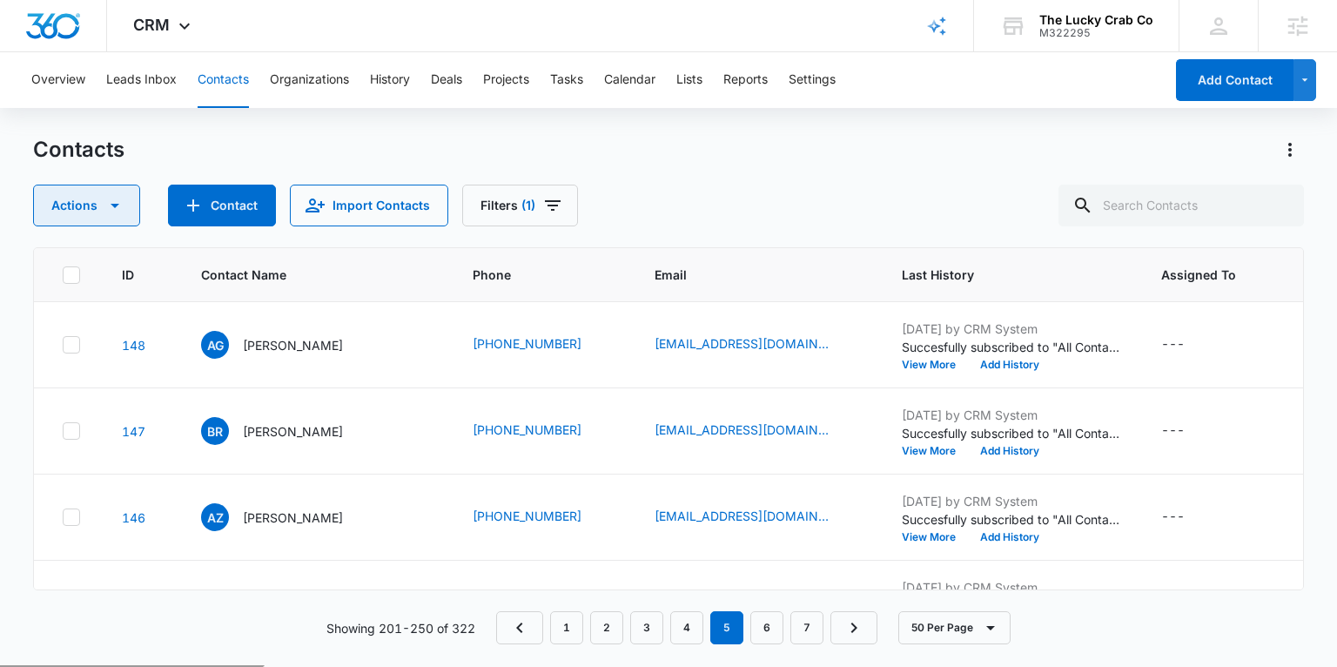
click at [101, 205] on button "Actions" at bounding box center [86, 206] width 107 height 42
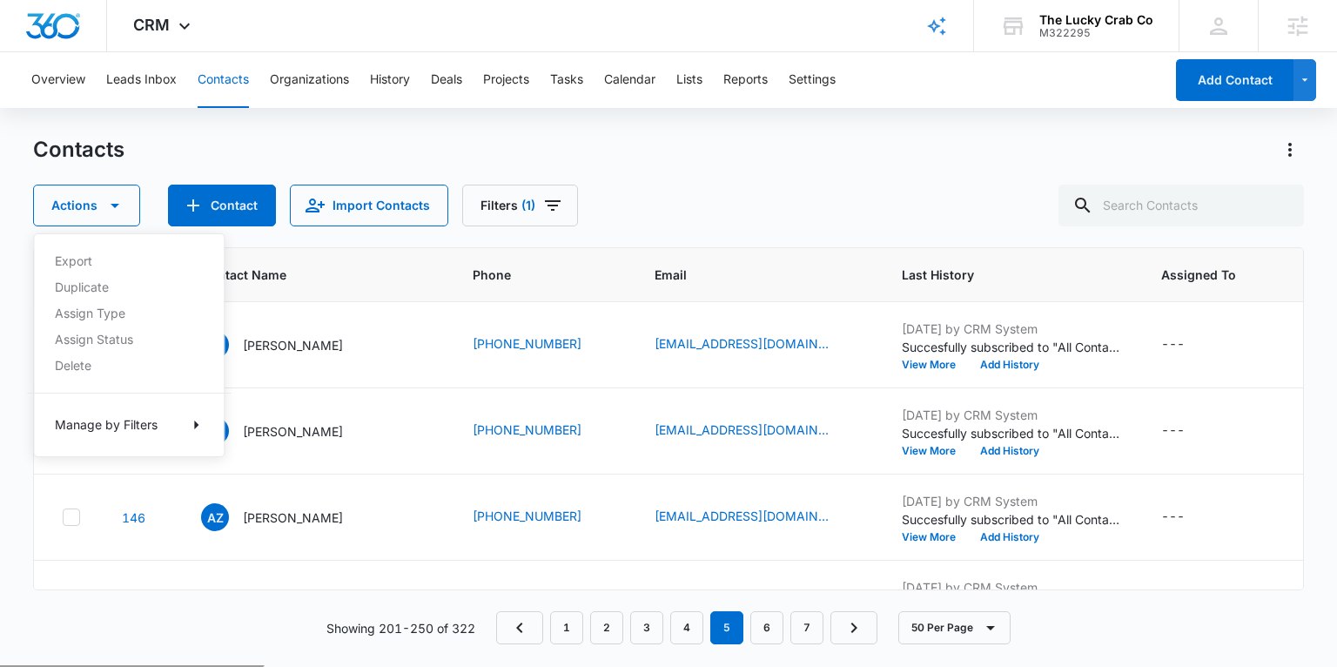
click at [145, 164] on div "Contacts Actions Export Duplicate Assign Type Assign Status Delete Manage by Fi…" at bounding box center [668, 181] width 1270 height 91
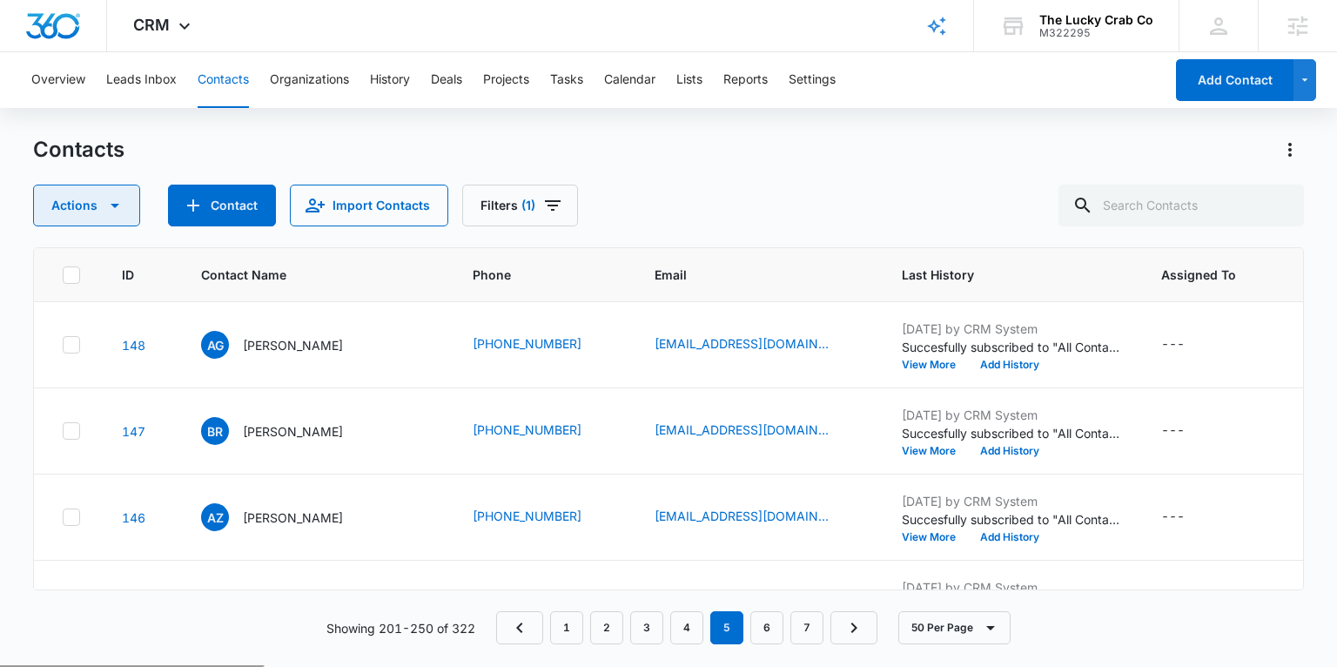
drag, startPoint x: 72, startPoint y: 271, endPoint x: 91, endPoint y: 223, distance: 51.3
click at [80, 266] on th at bounding box center [67, 275] width 67 height 54
click at [74, 271] on icon at bounding box center [71, 275] width 10 height 8
click at [63, 274] on input "checkbox" at bounding box center [62, 274] width 1 height 1
click at [86, 214] on button "Actions" at bounding box center [86, 206] width 107 height 42
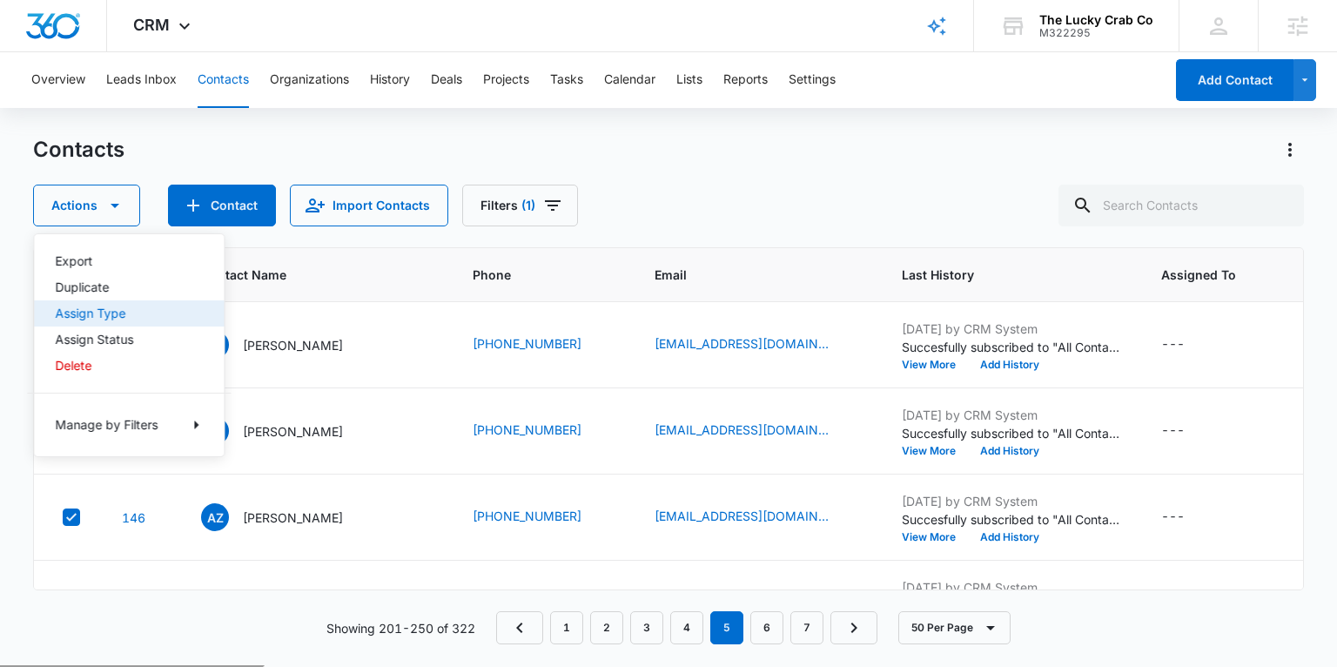
click at [111, 309] on div "Assign Type" at bounding box center [118, 313] width 127 height 12
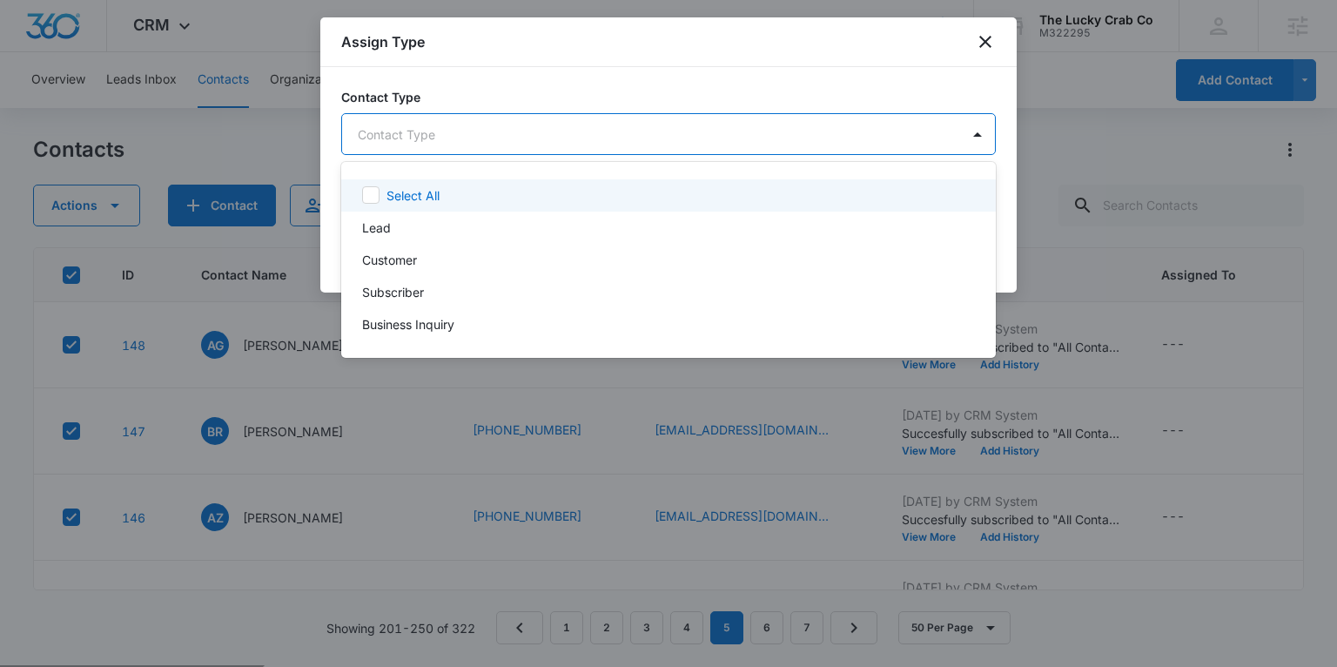
click at [581, 118] on body "CRM Apps Reputation Websites Forms CRM Email Social Shop Payments POS Content A…" at bounding box center [668, 333] width 1337 height 667
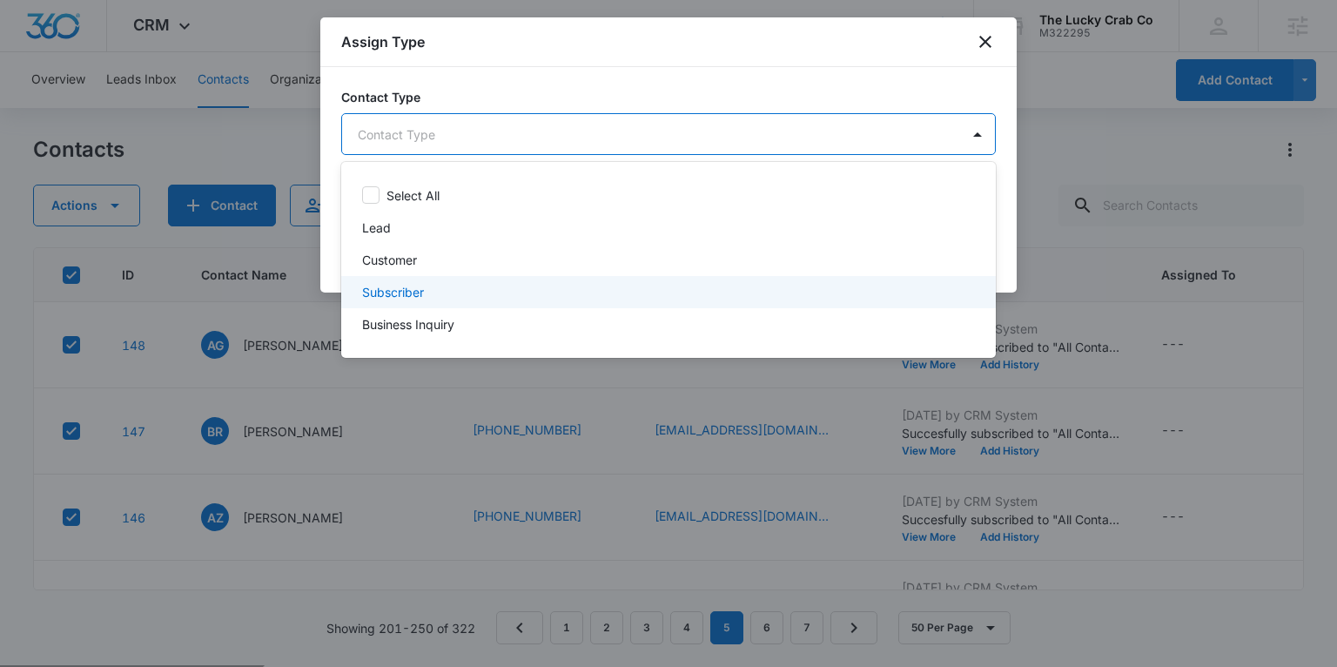
click at [537, 291] on div "Subscriber" at bounding box center [666, 292] width 609 height 18
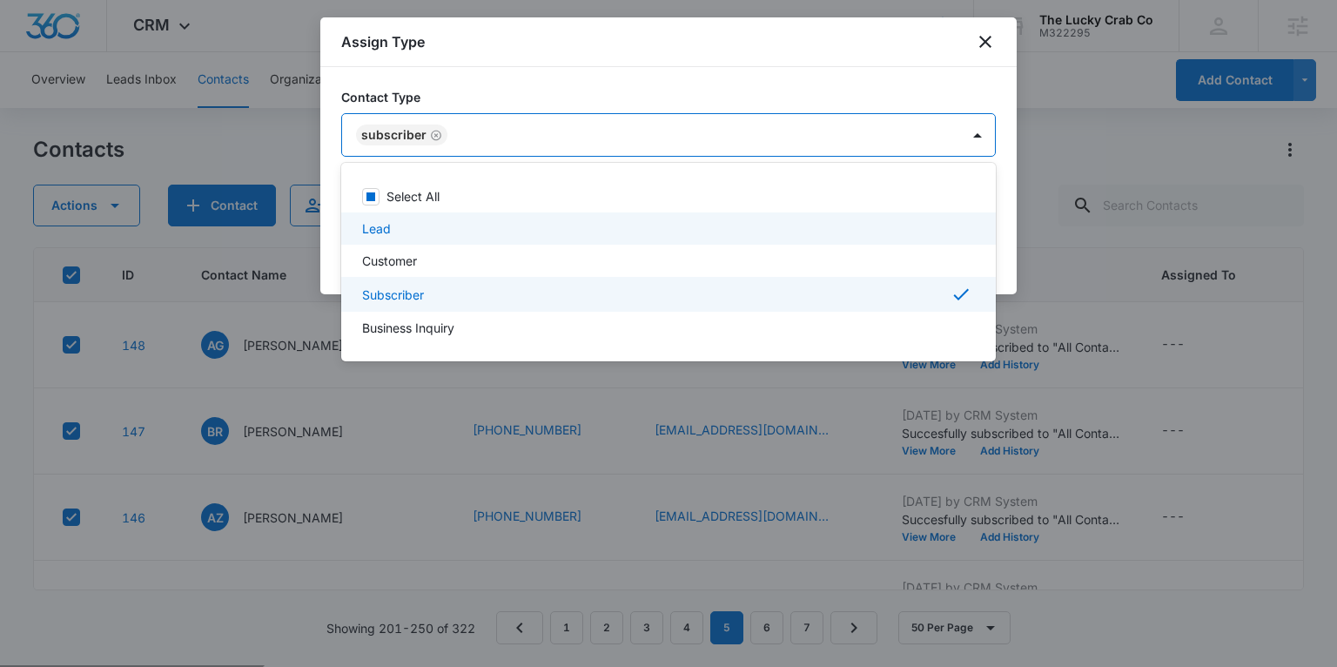
click at [1010, 219] on div at bounding box center [668, 333] width 1337 height 667
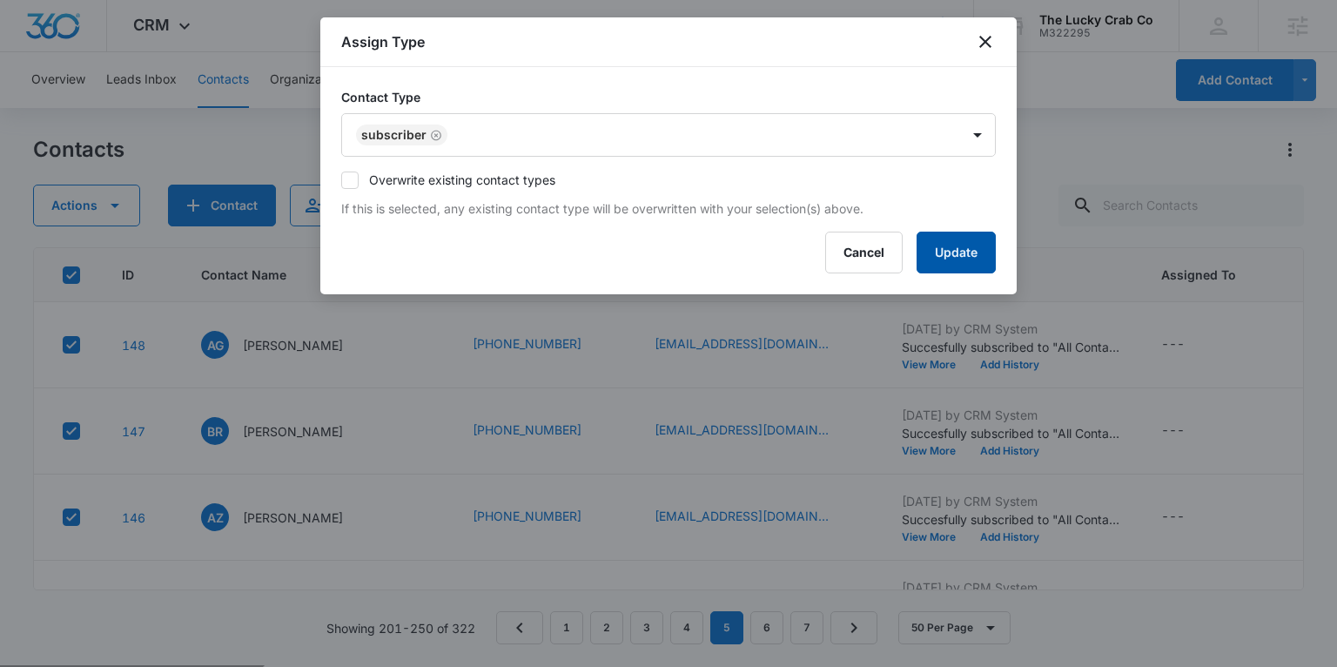
click at [979, 258] on button "Update" at bounding box center [956, 253] width 79 height 42
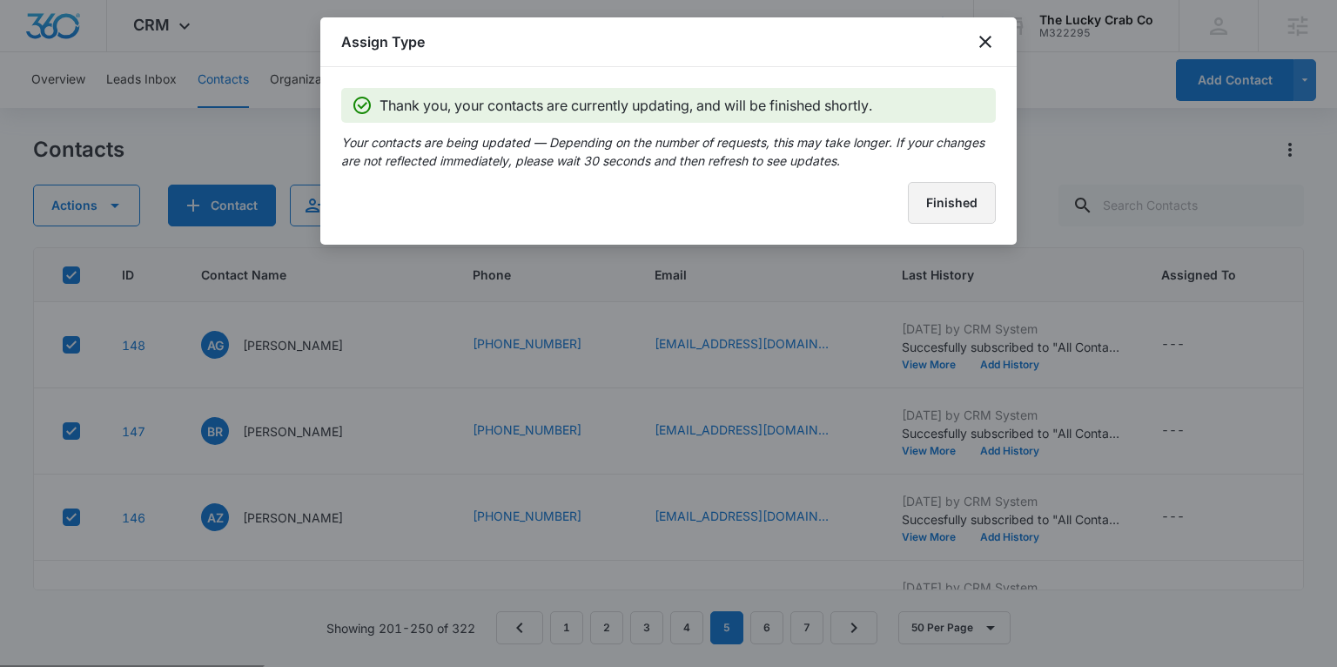
click at [945, 204] on button "Finished" at bounding box center [952, 203] width 88 height 42
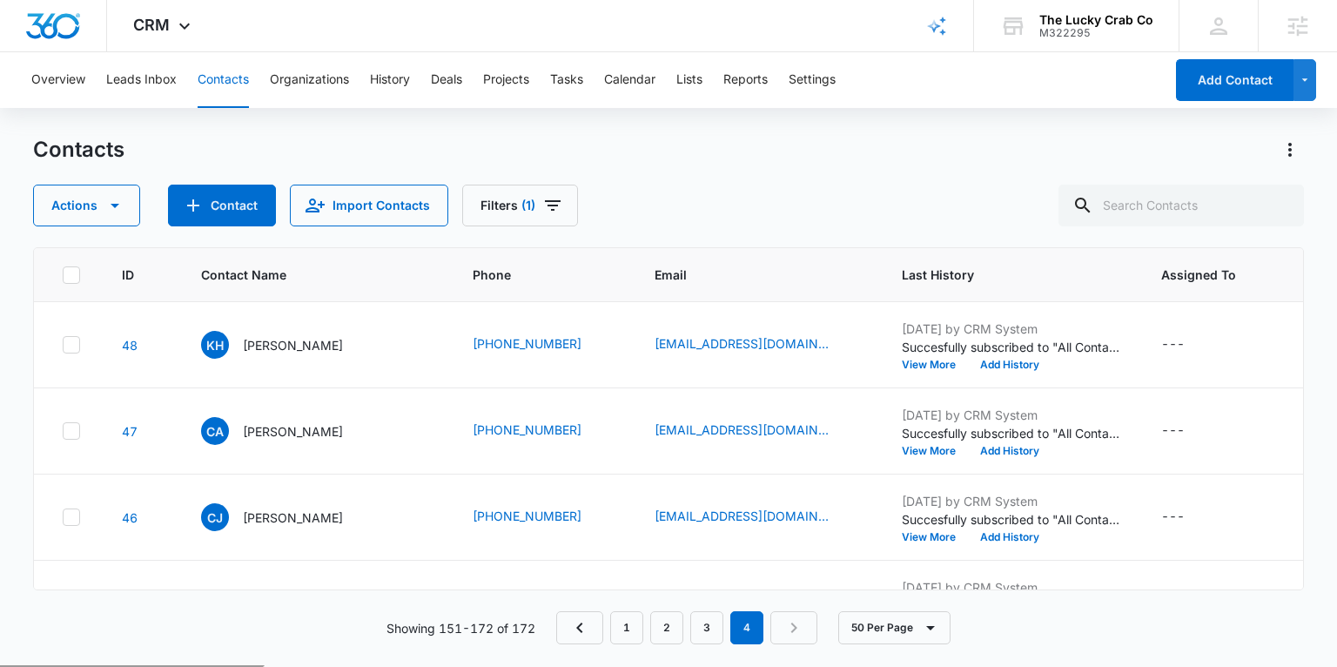
click at [71, 275] on icon at bounding box center [71, 275] width 10 height 8
click at [63, 275] on input "checkbox" at bounding box center [62, 274] width 1 height 1
checkbox input "true"
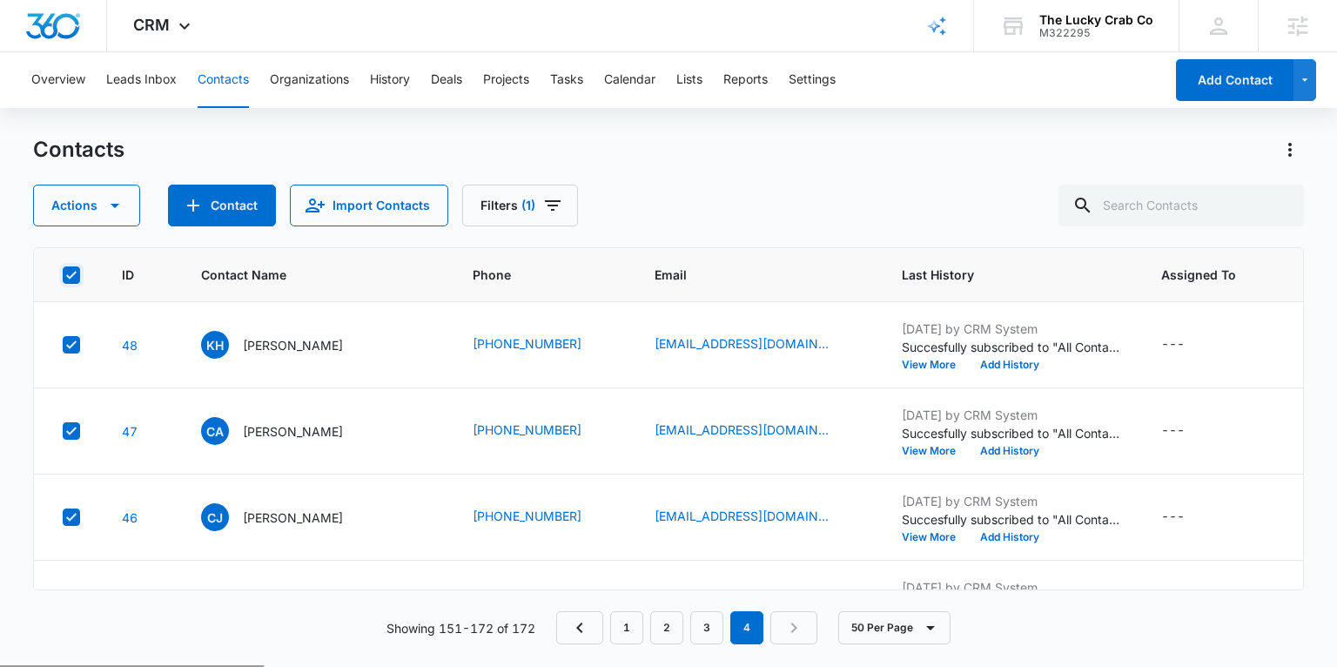
checkbox input "true"
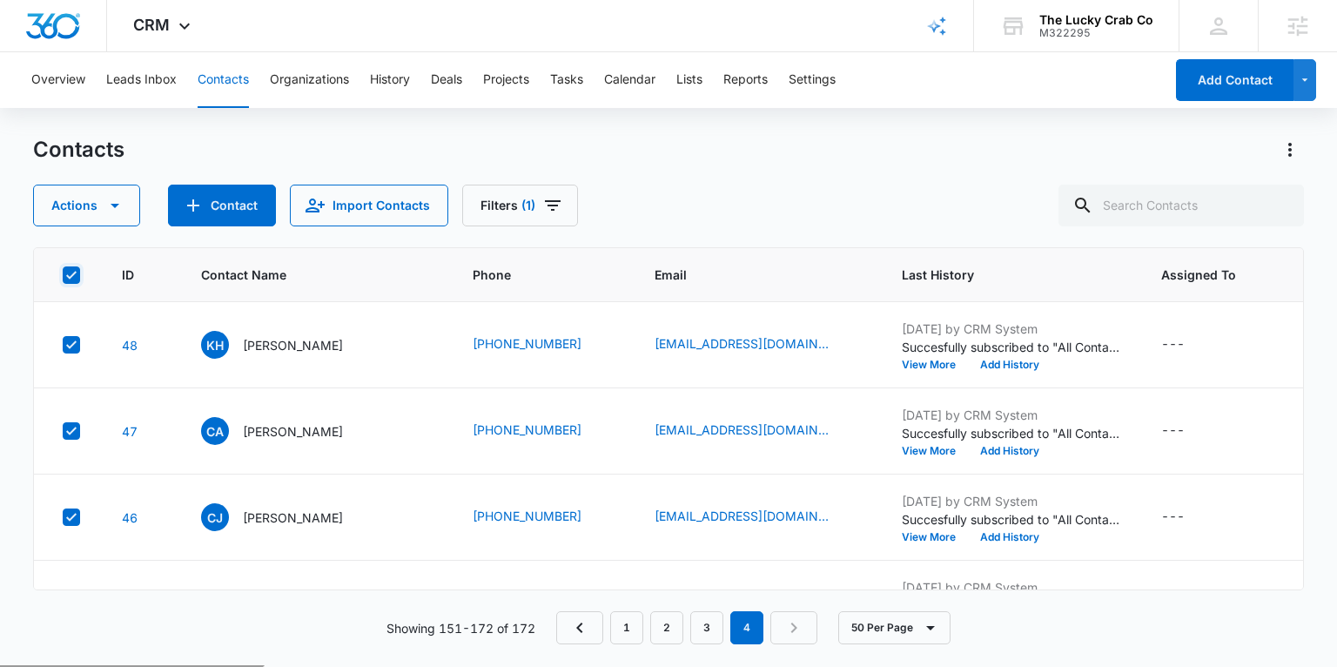
checkbox input "true"
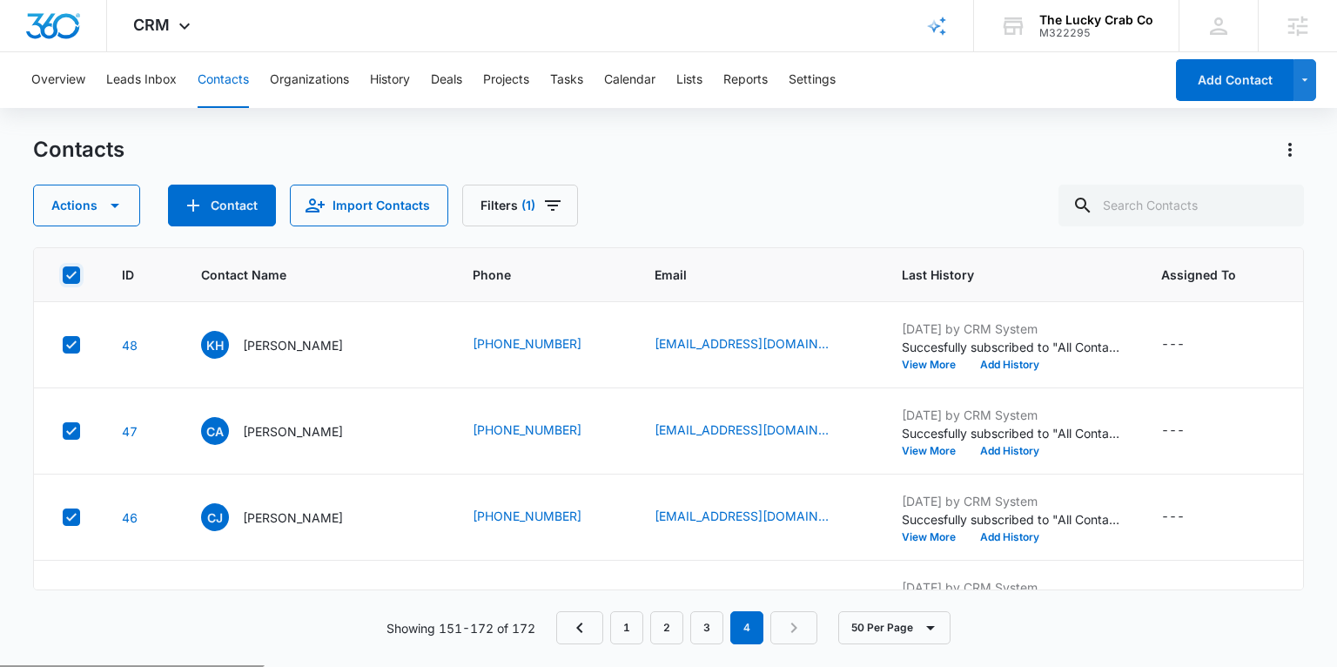
checkbox input "true"
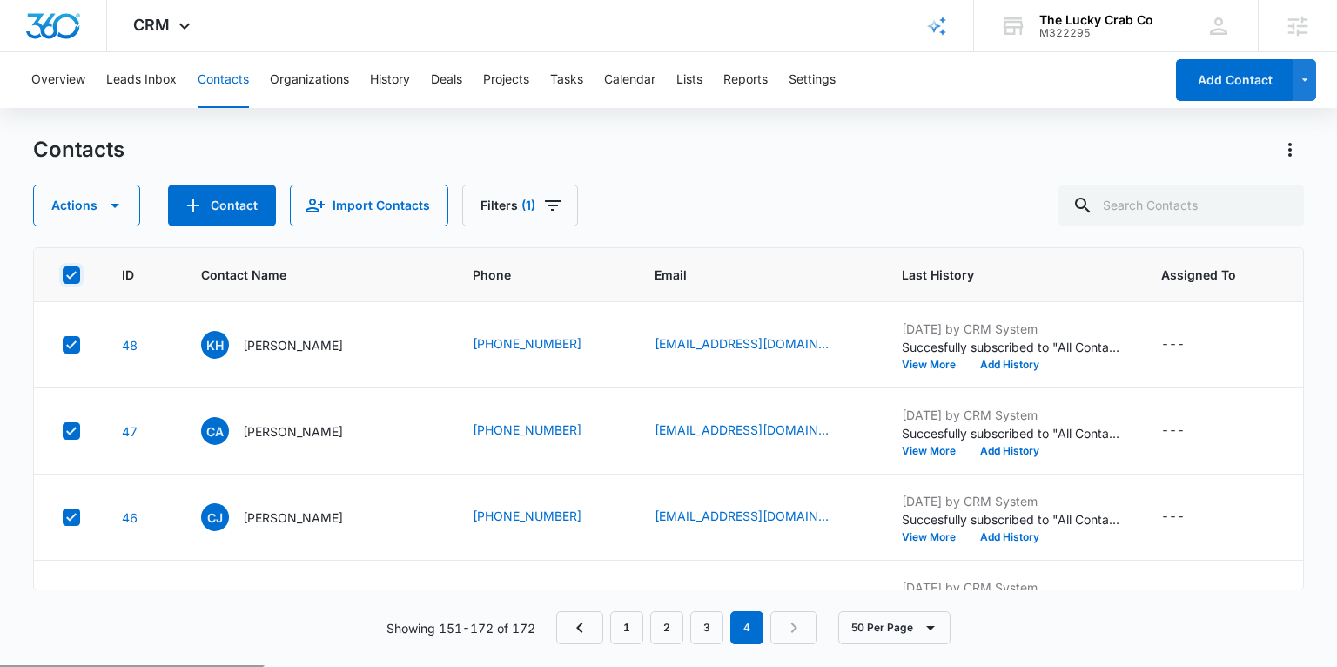
checkbox input "true"
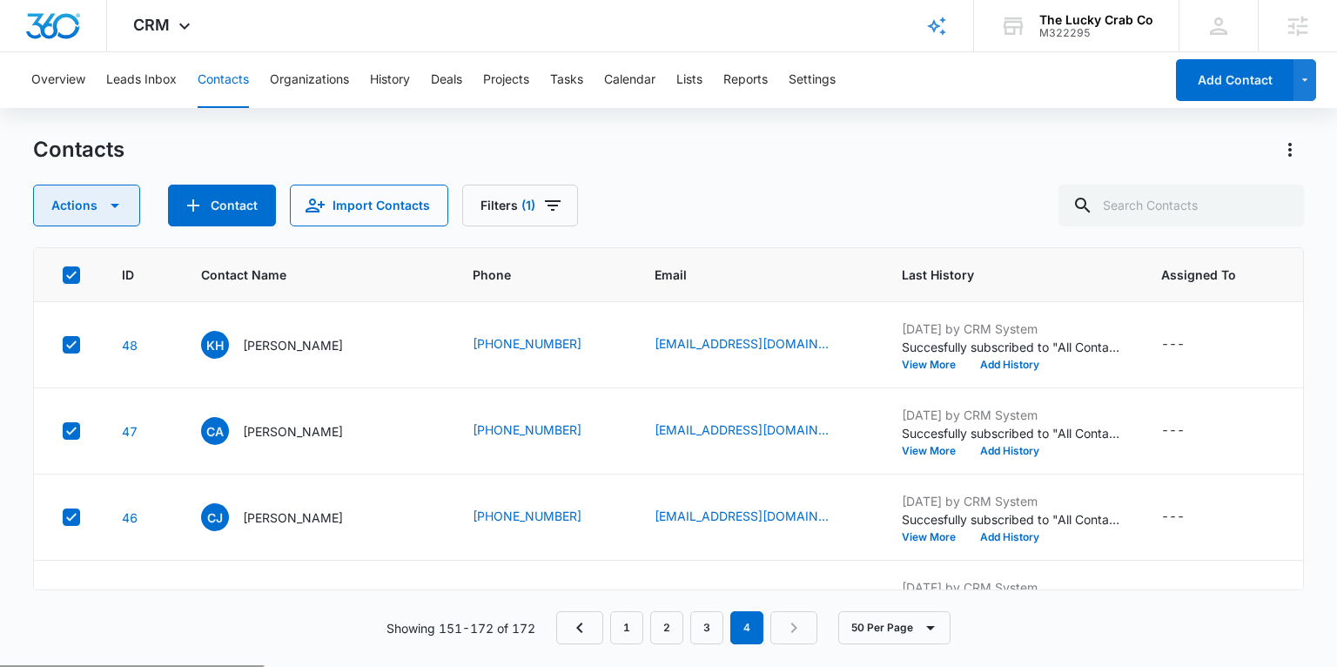
click at [112, 210] on icon "button" at bounding box center [114, 205] width 21 height 21
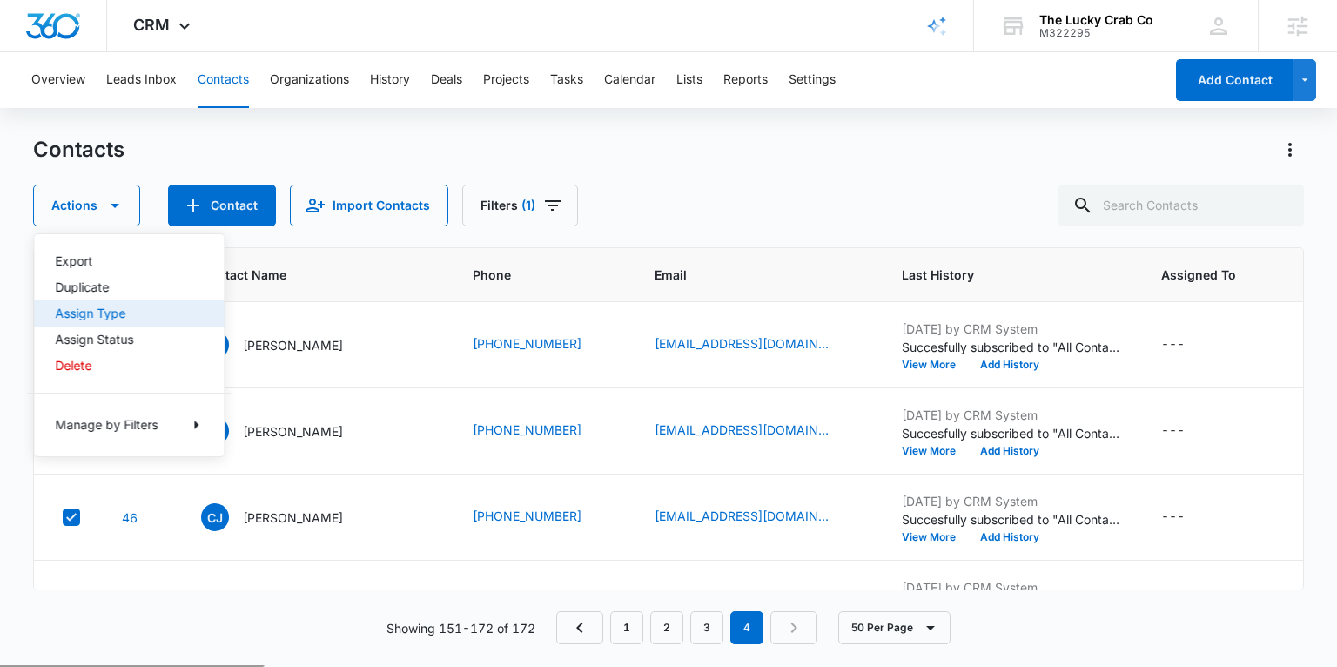
click at [94, 307] on div "Assign Type" at bounding box center [118, 313] width 127 height 12
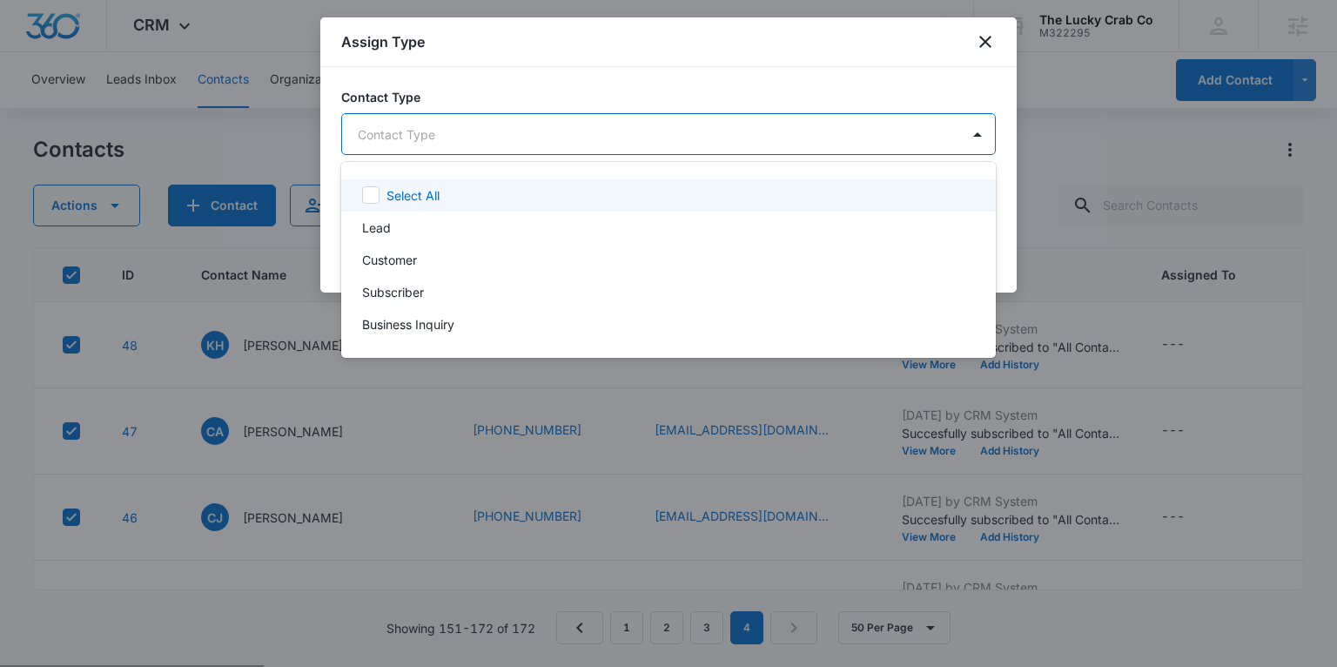
click at [474, 135] on body "CRM Apps Reputation Websites Forms CRM Email Social Shop Payments POS Content A…" at bounding box center [668, 333] width 1337 height 667
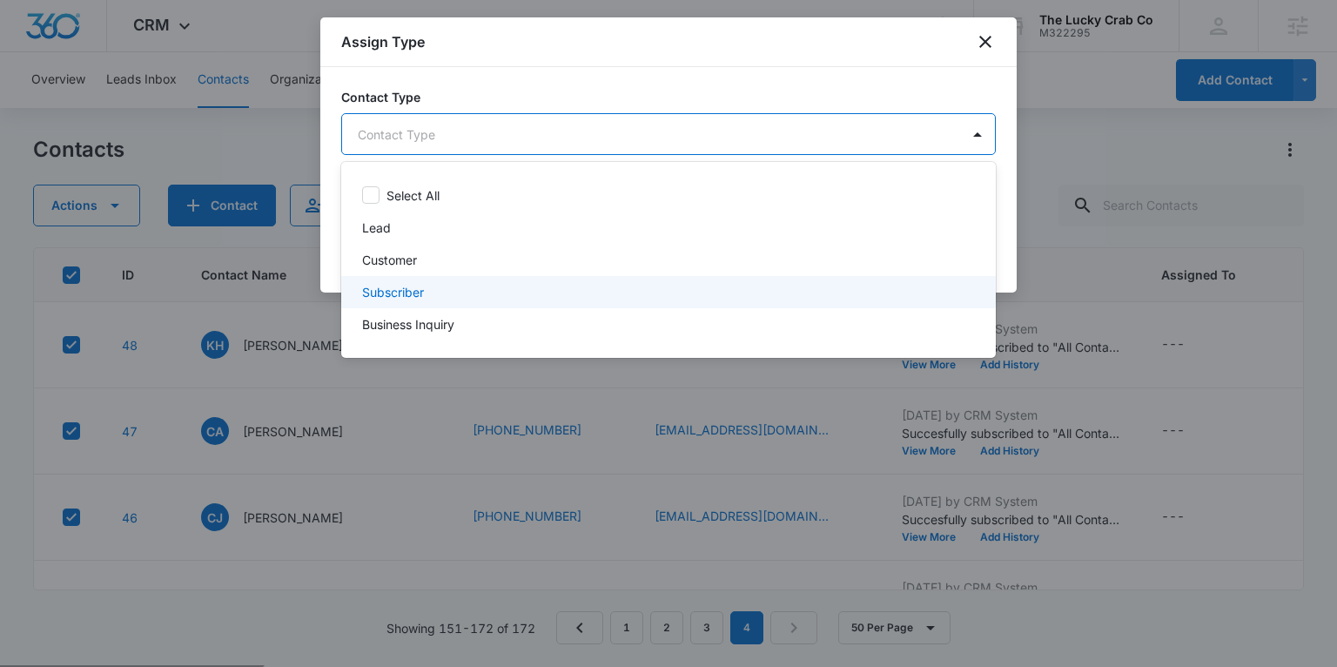
click at [414, 286] on p "Subscriber" at bounding box center [393, 292] width 62 height 18
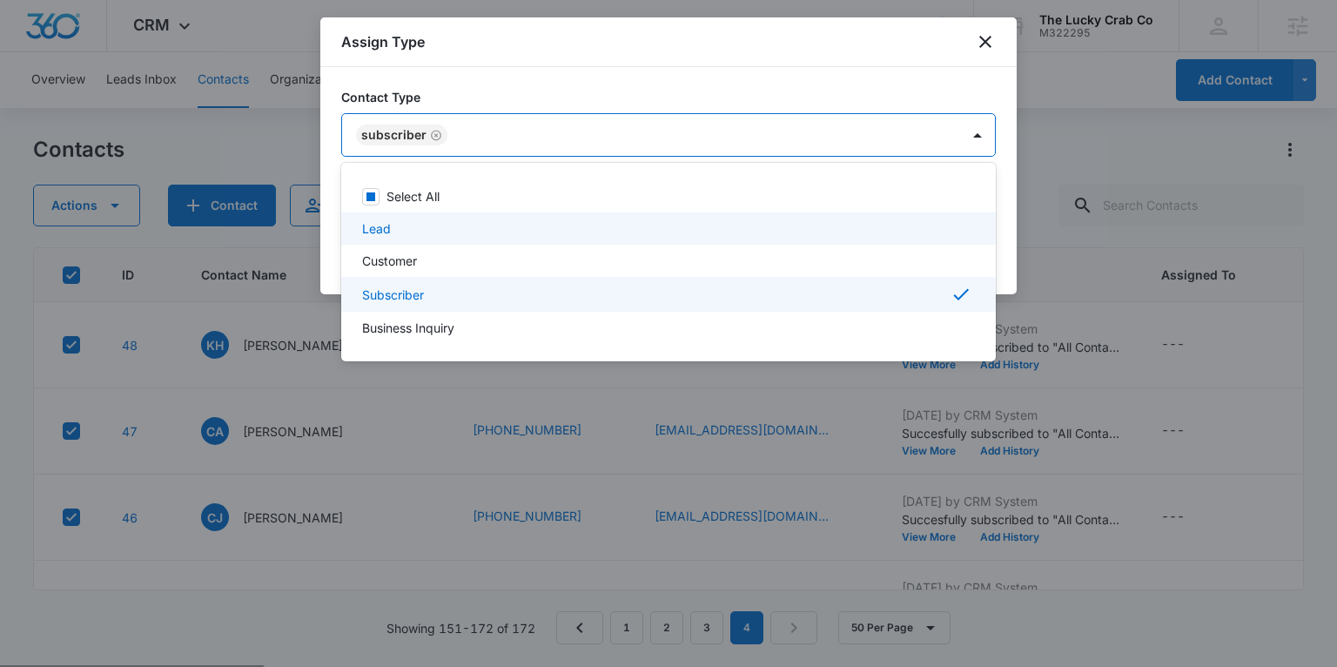
drag, startPoint x: 1003, startPoint y: 219, endPoint x: 971, endPoint y: 255, distance: 48.1
click at [1003, 220] on div at bounding box center [668, 333] width 1337 height 667
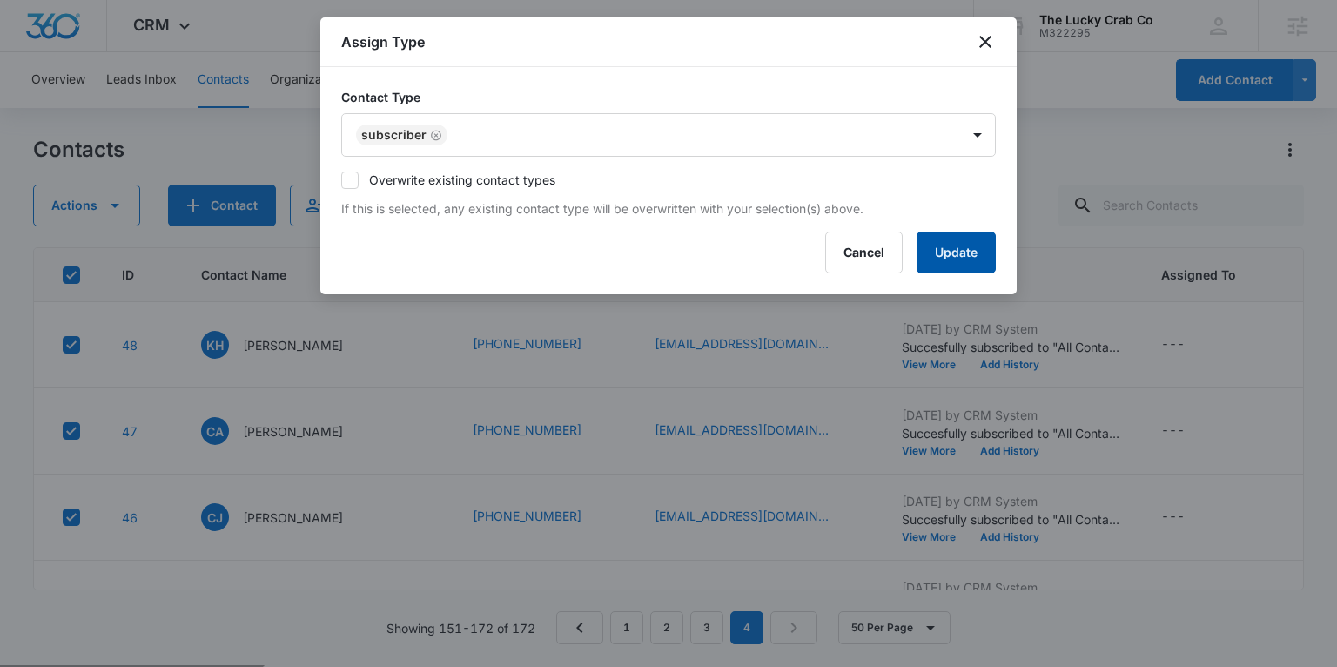
click at [965, 259] on button "Update" at bounding box center [956, 253] width 79 height 42
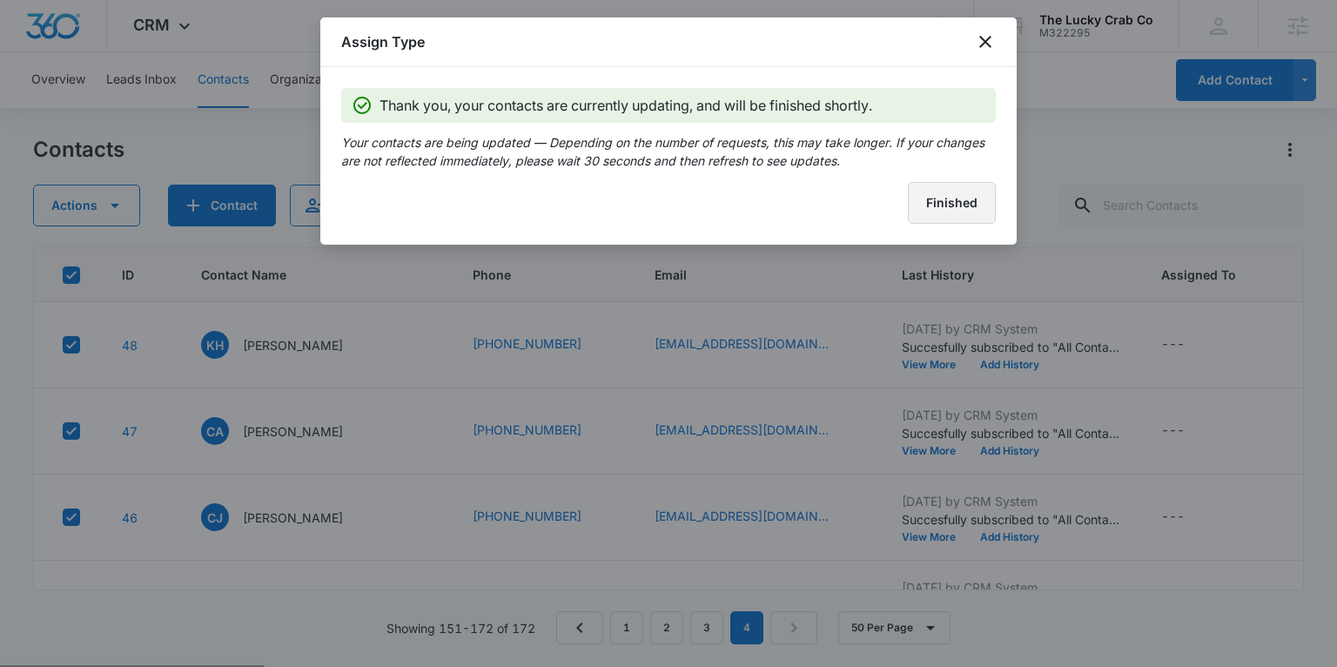
click at [952, 204] on button "Finished" at bounding box center [952, 203] width 88 height 42
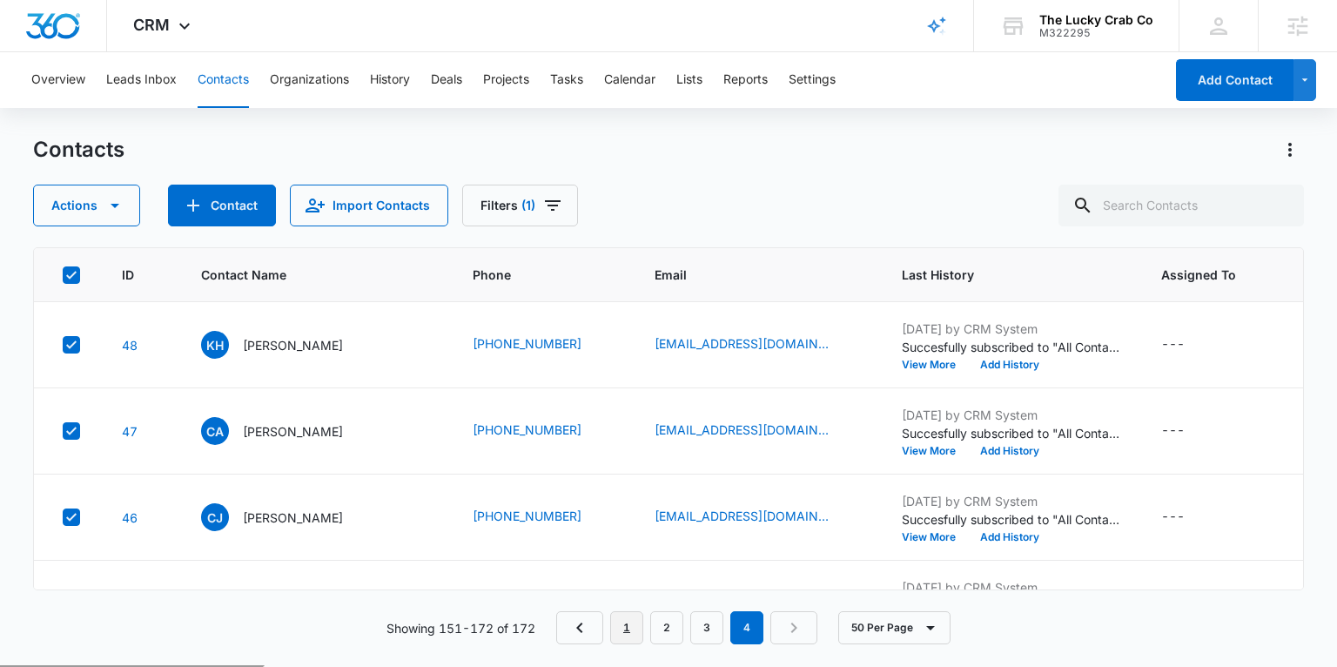
click at [632, 634] on link "1" at bounding box center [626, 627] width 33 height 33
click at [77, 272] on icon at bounding box center [72, 275] width 16 height 16
click at [63, 274] on input "checkbox" at bounding box center [62, 274] width 1 height 1
checkbox input "true"
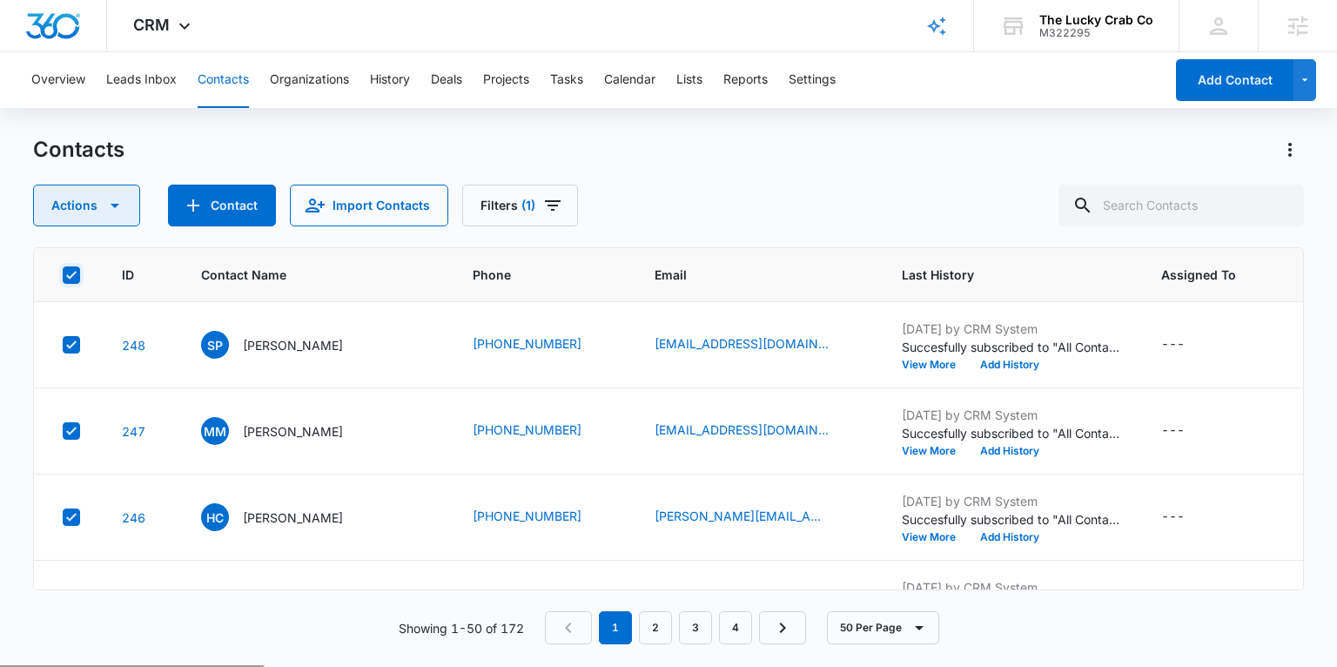
checkbox input "true"
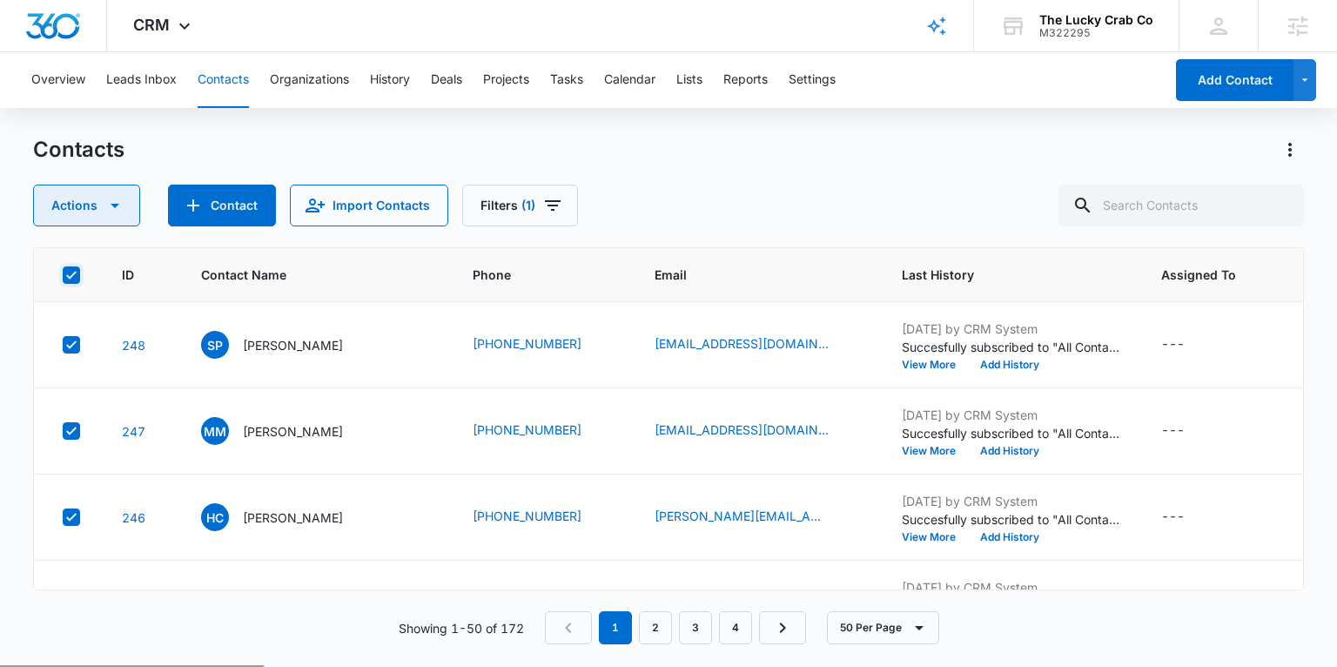
checkbox input "true"
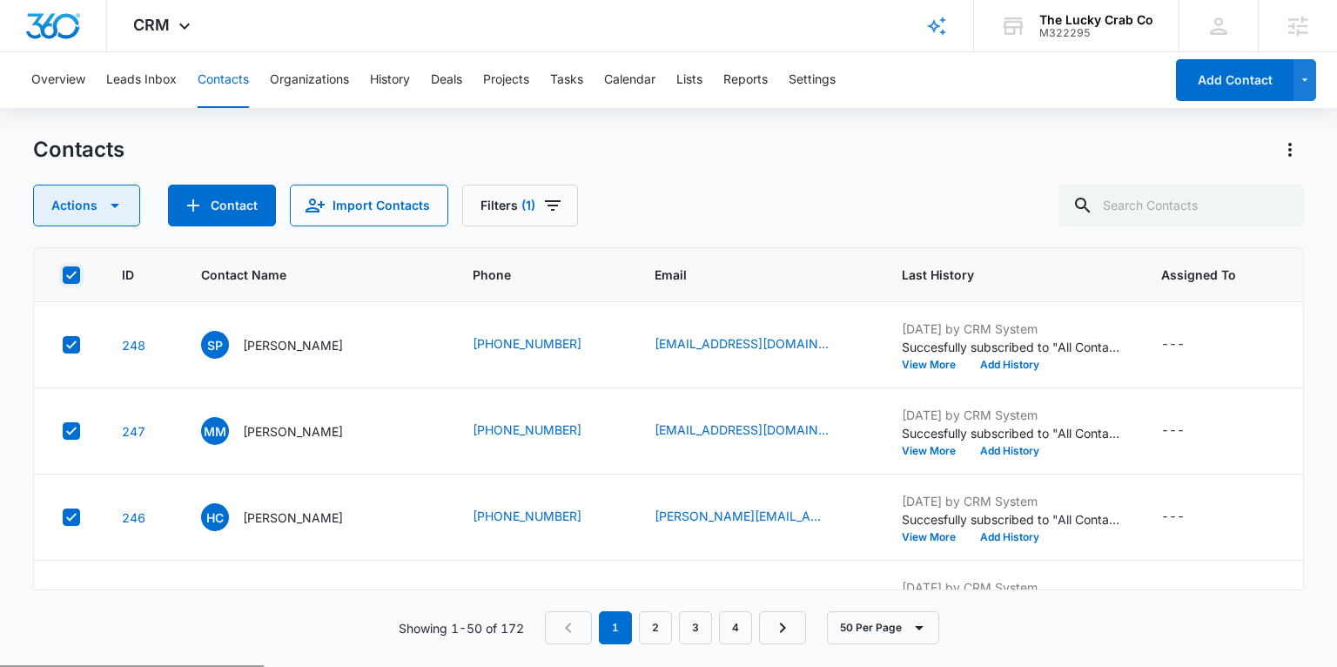
checkbox input "true"
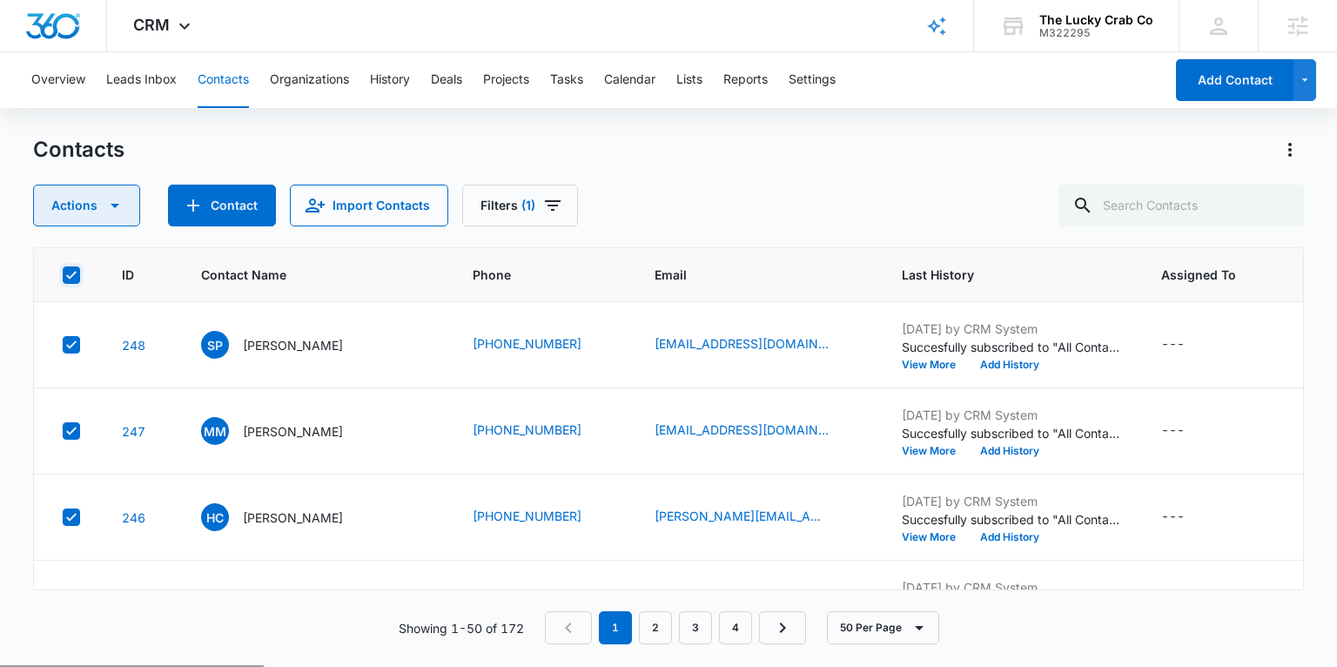
checkbox input "true"
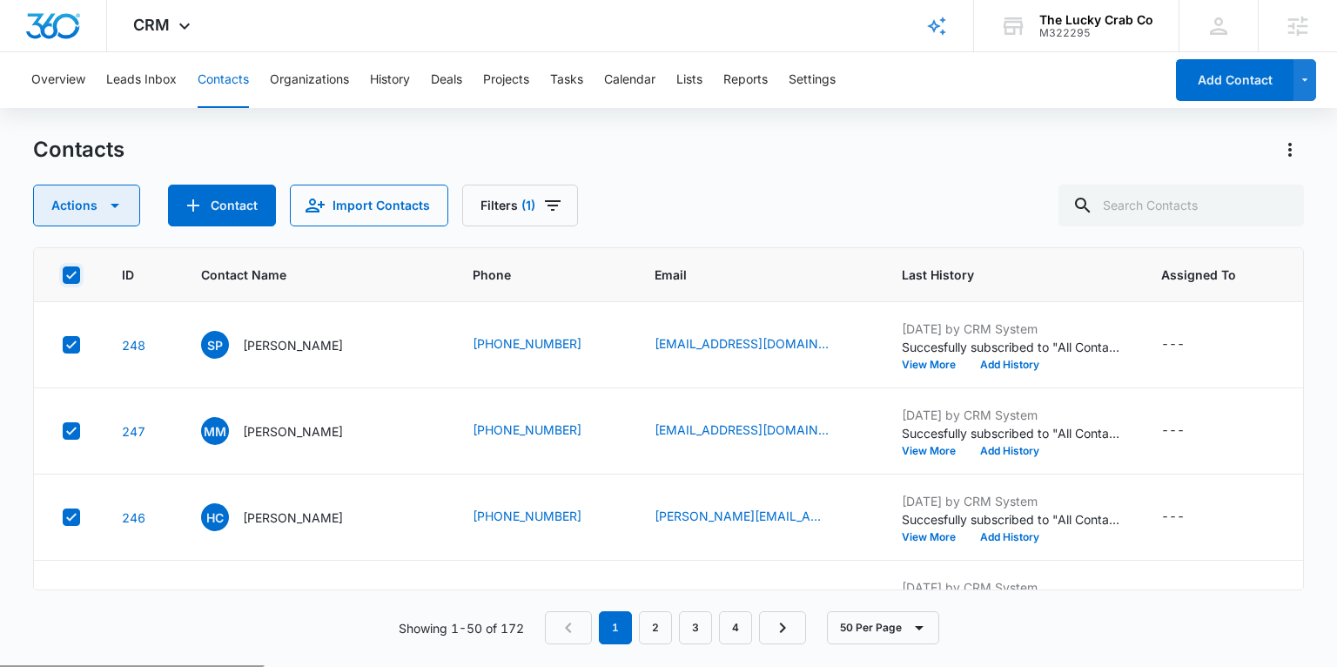
checkbox input "true"
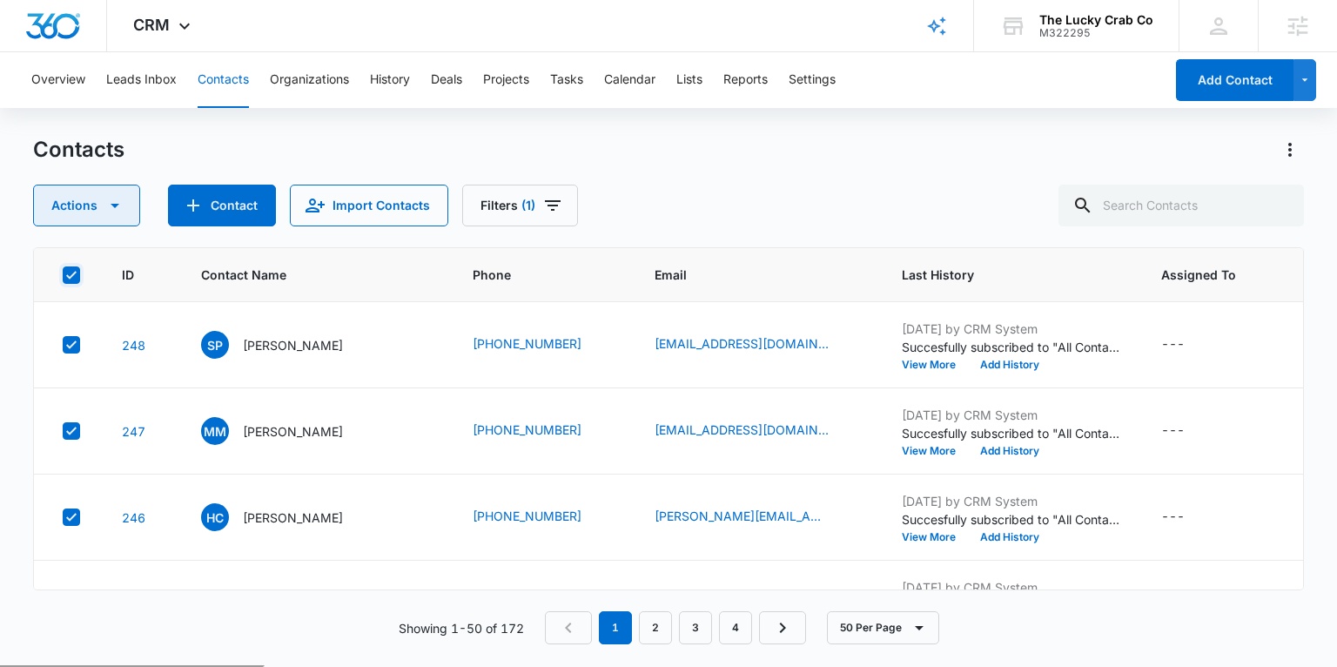
checkbox input "true"
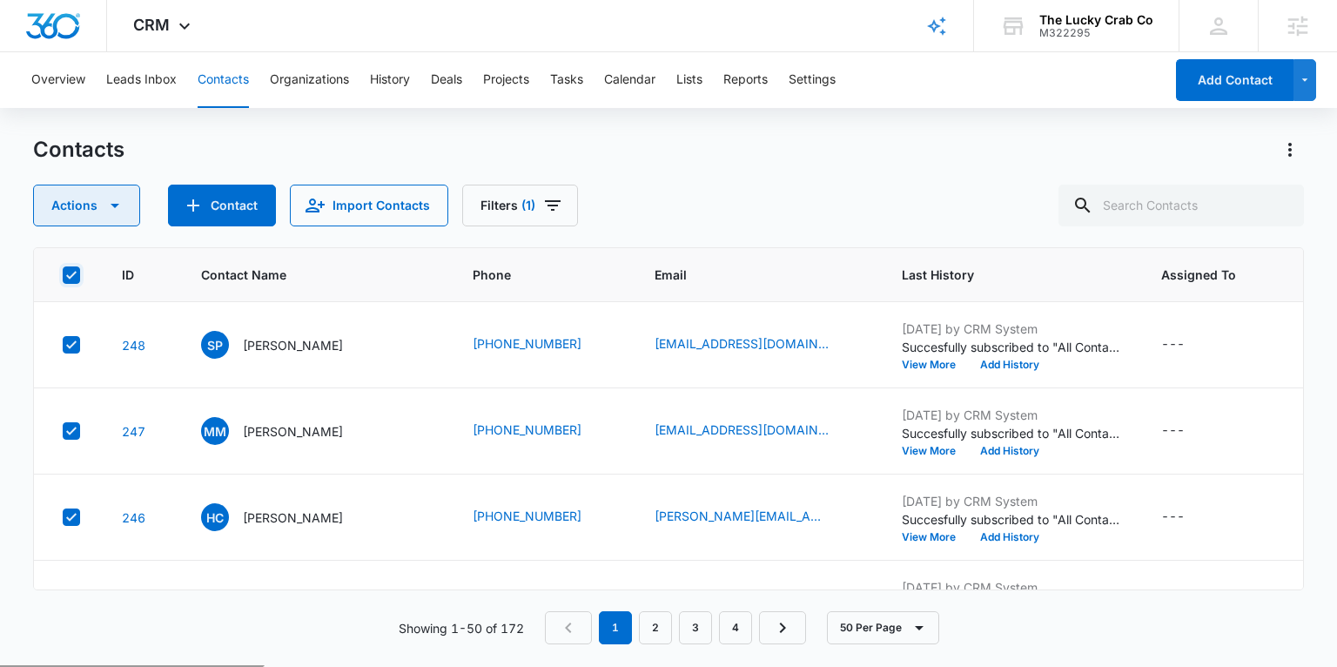
checkbox input "true"
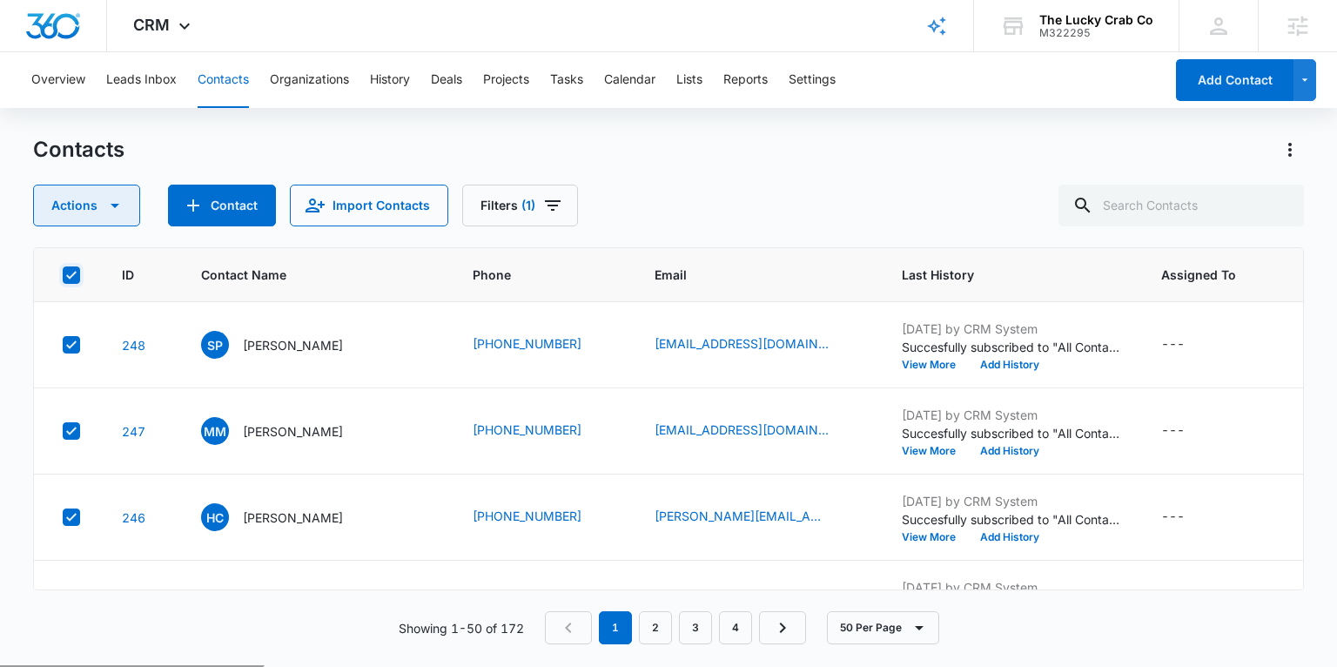
checkbox input "true"
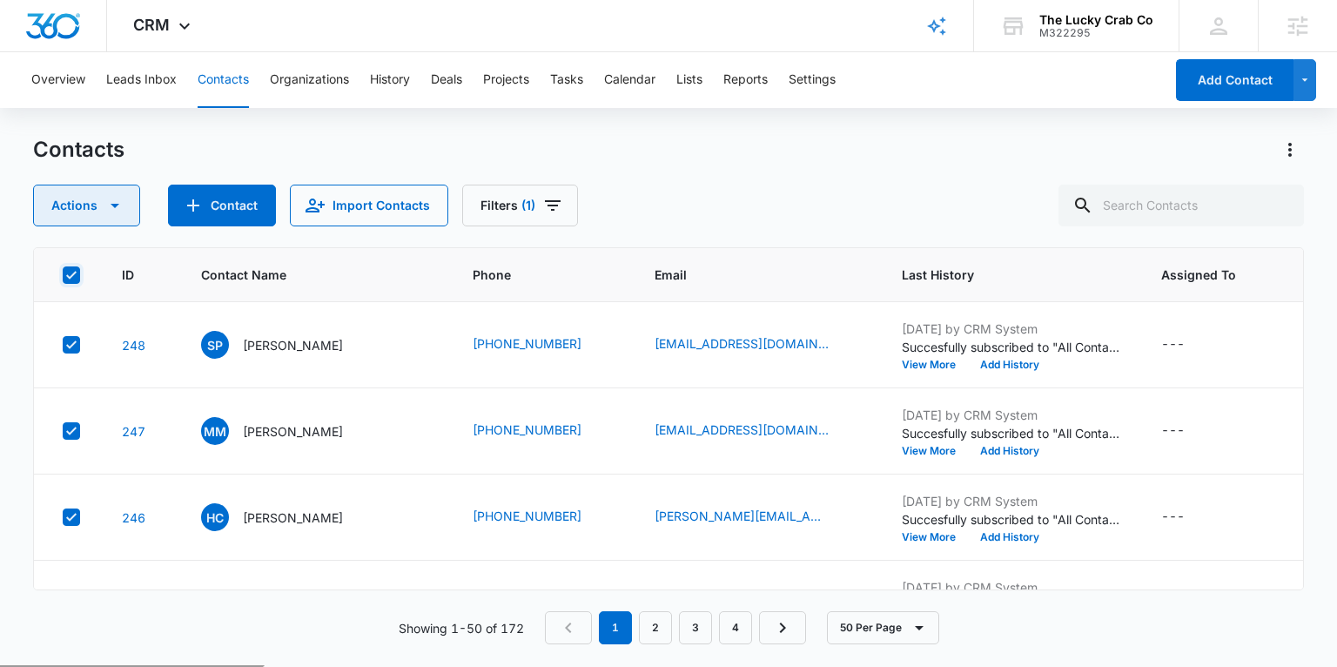
checkbox input "true"
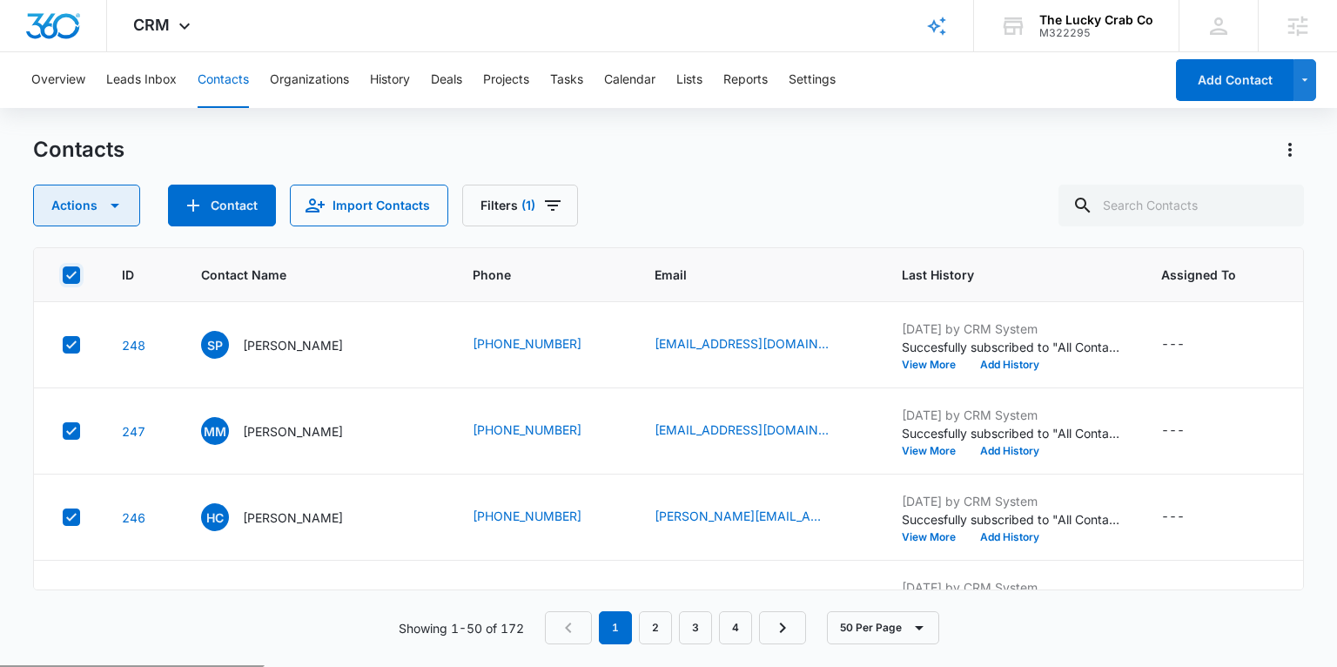
checkbox input "true"
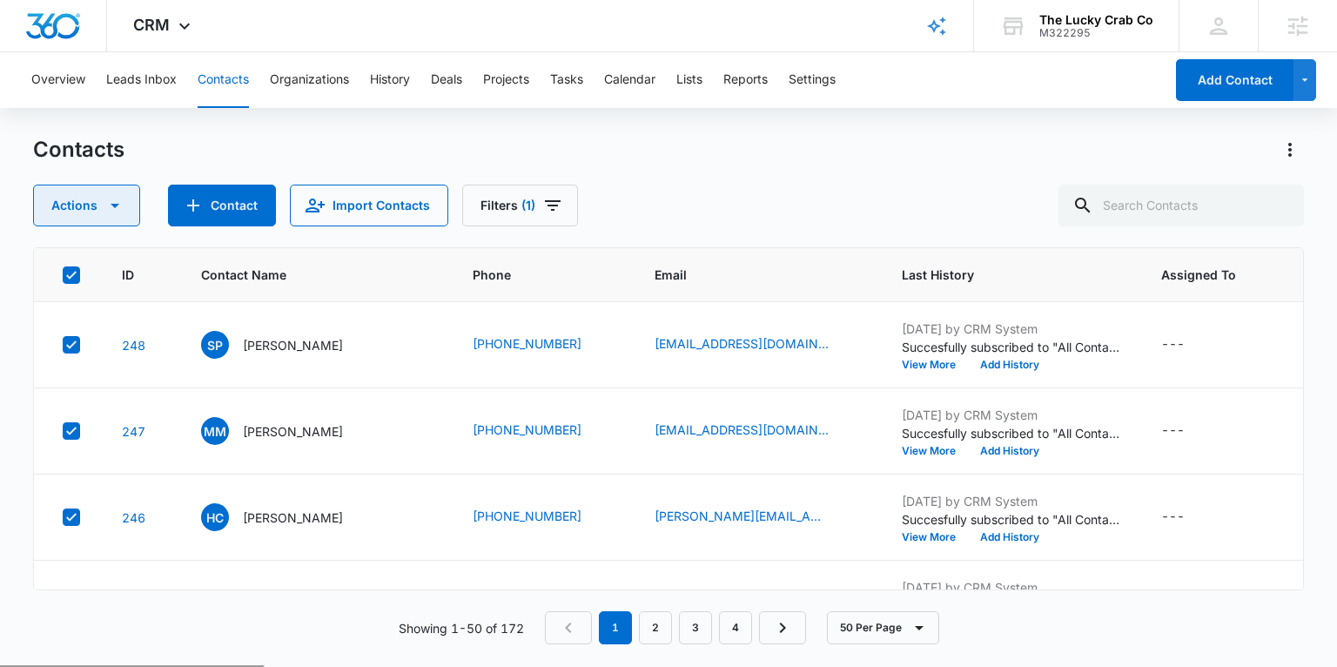
click at [92, 204] on button "Actions" at bounding box center [86, 206] width 107 height 42
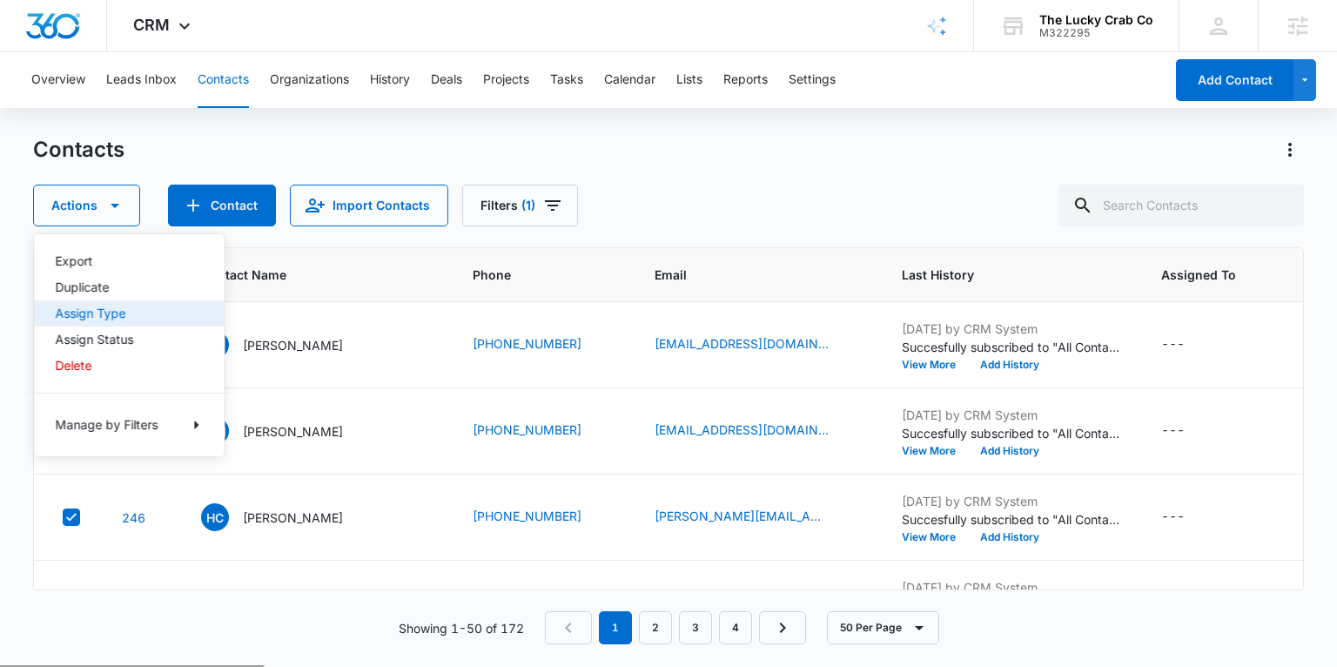
click at [96, 308] on div "Assign Type" at bounding box center [118, 313] width 127 height 12
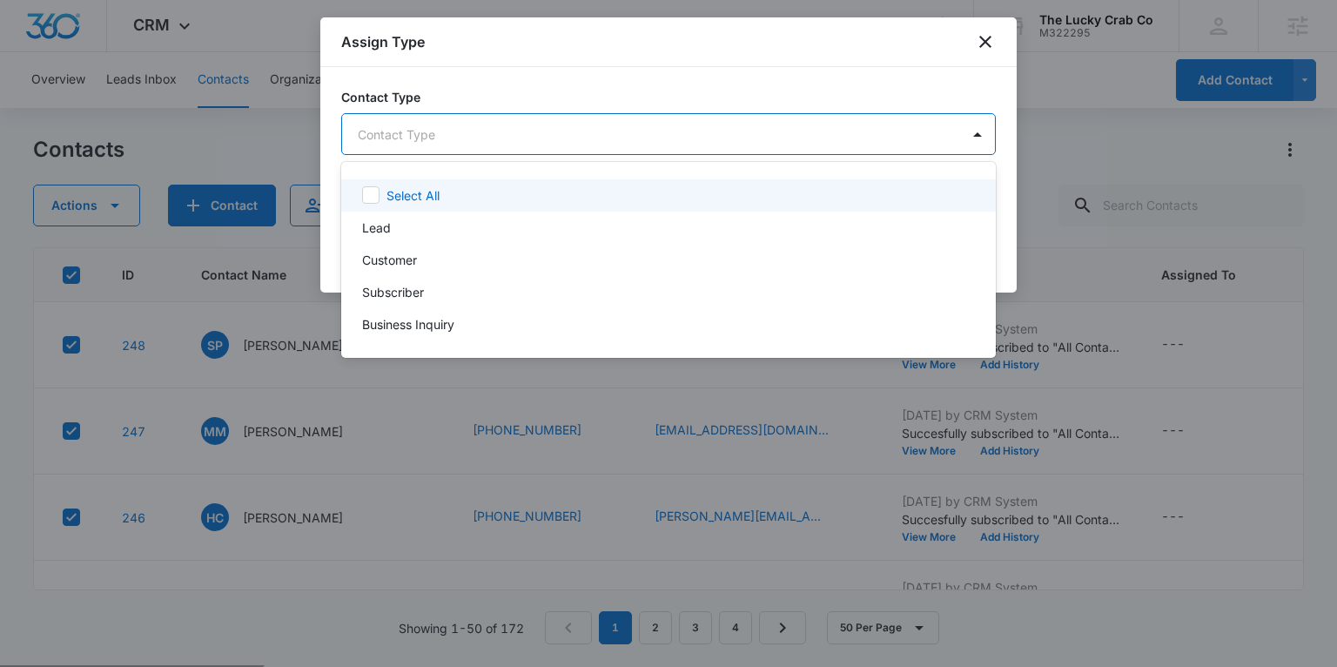
click at [495, 121] on body "CRM Apps Reputation Websites Forms CRM Email Social Shop Payments POS Content A…" at bounding box center [668, 333] width 1337 height 667
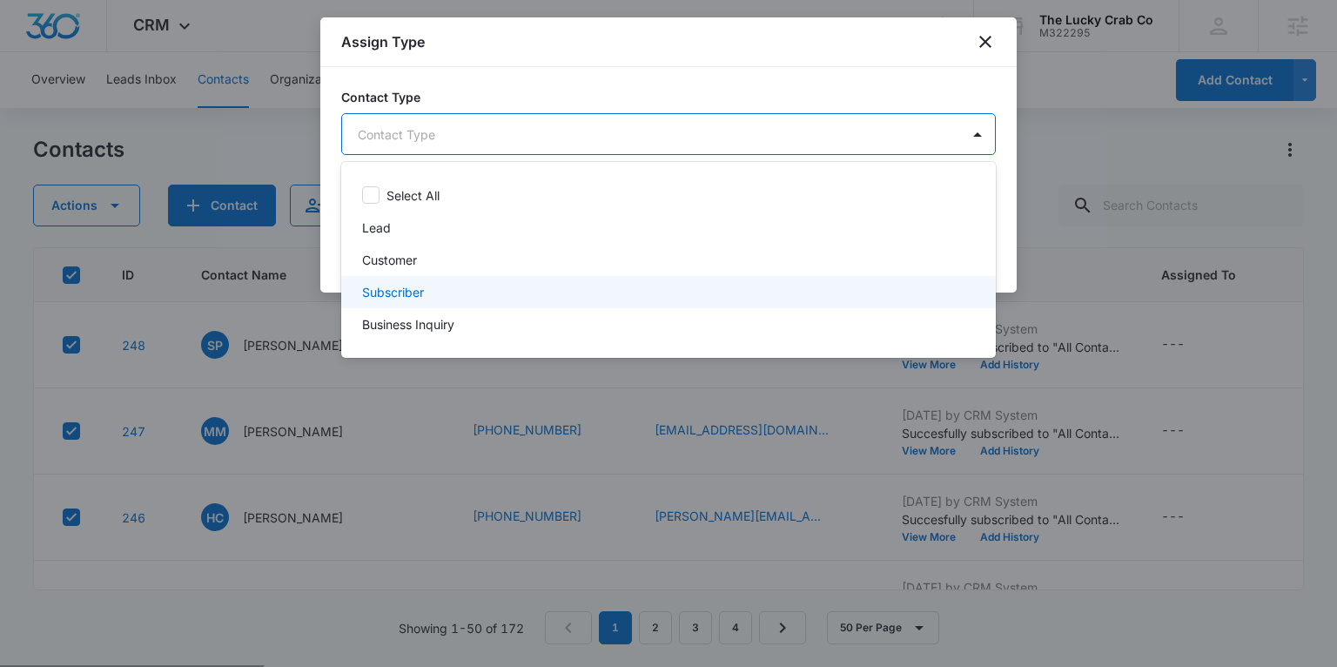
click at [455, 294] on div "Subscriber" at bounding box center [666, 292] width 609 height 18
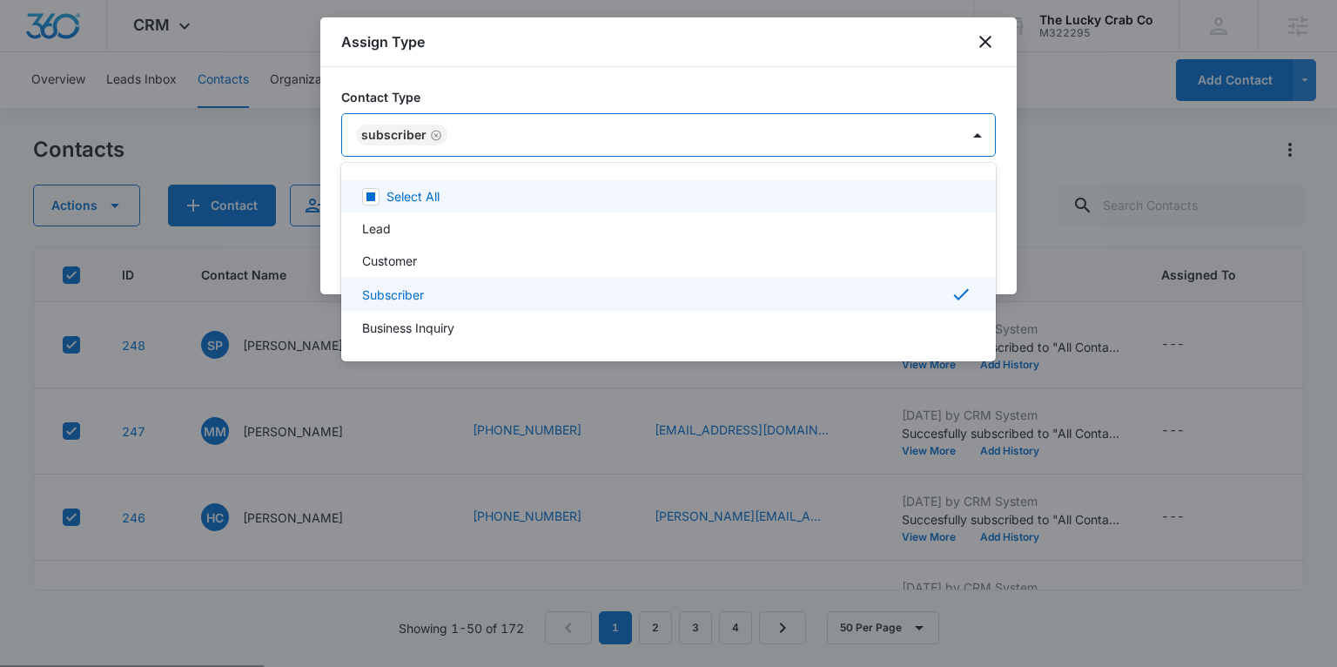
click at [1007, 192] on div at bounding box center [668, 333] width 1337 height 667
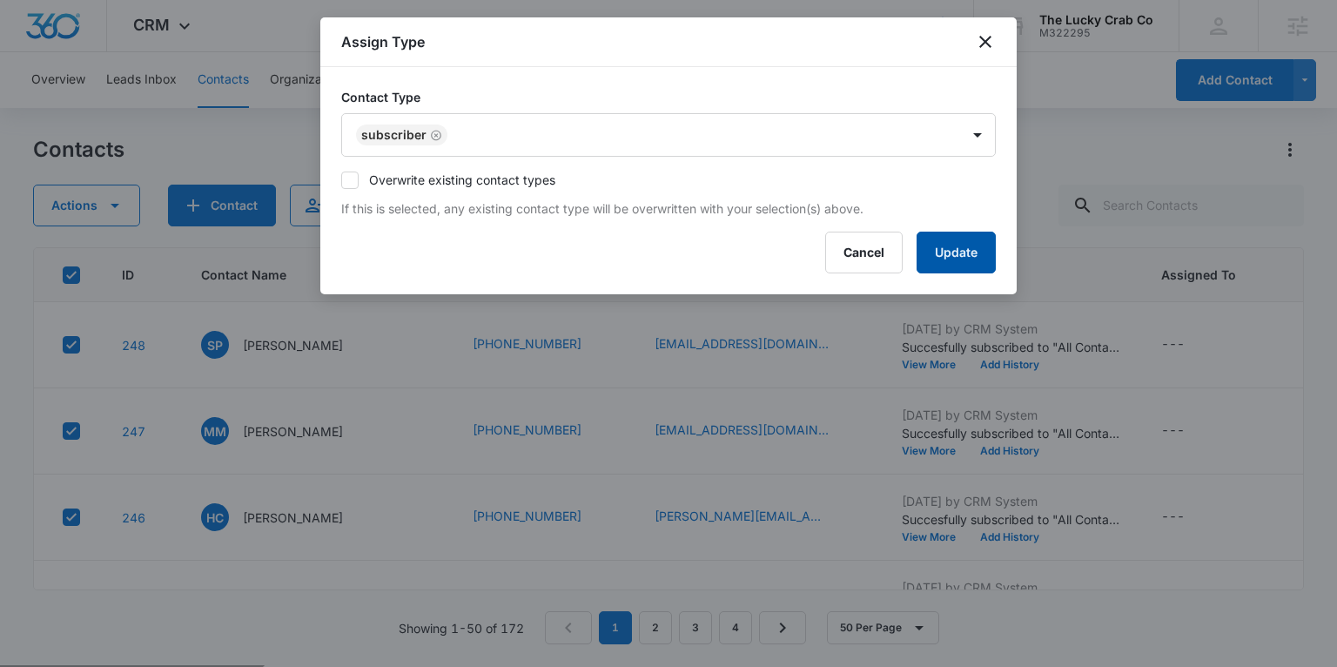
click at [953, 251] on button "Update" at bounding box center [956, 253] width 79 height 42
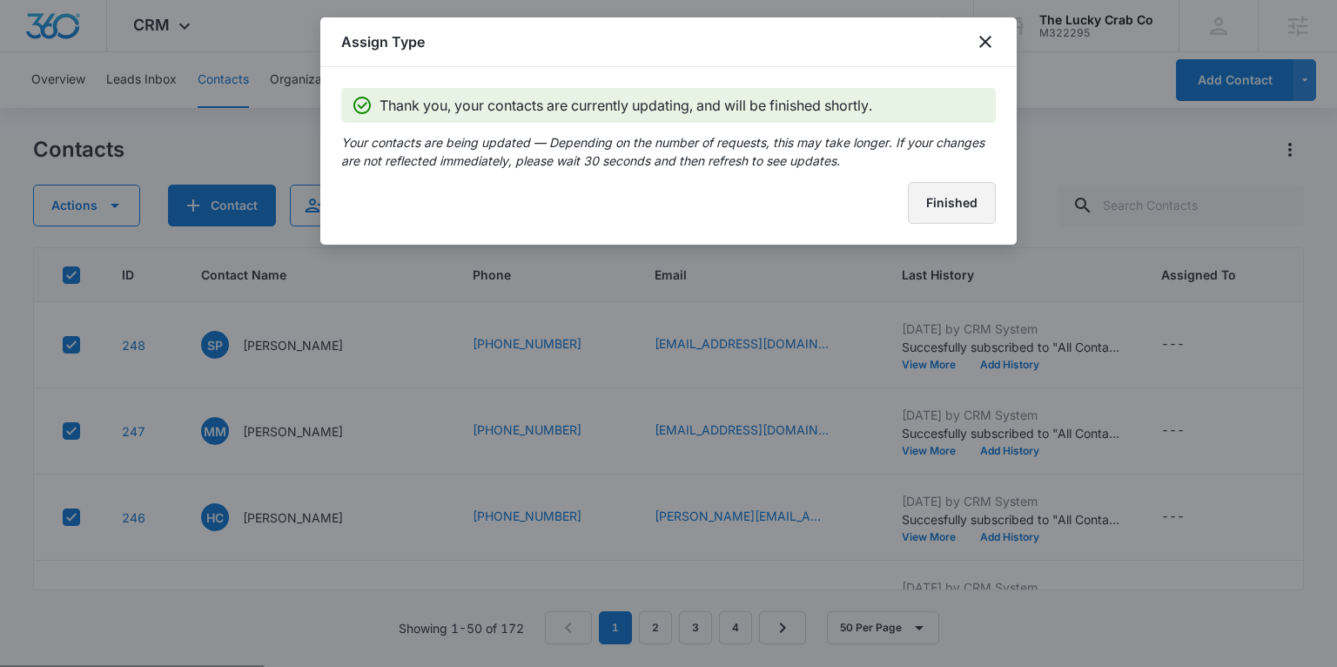
click at [952, 192] on button "Finished" at bounding box center [952, 203] width 88 height 42
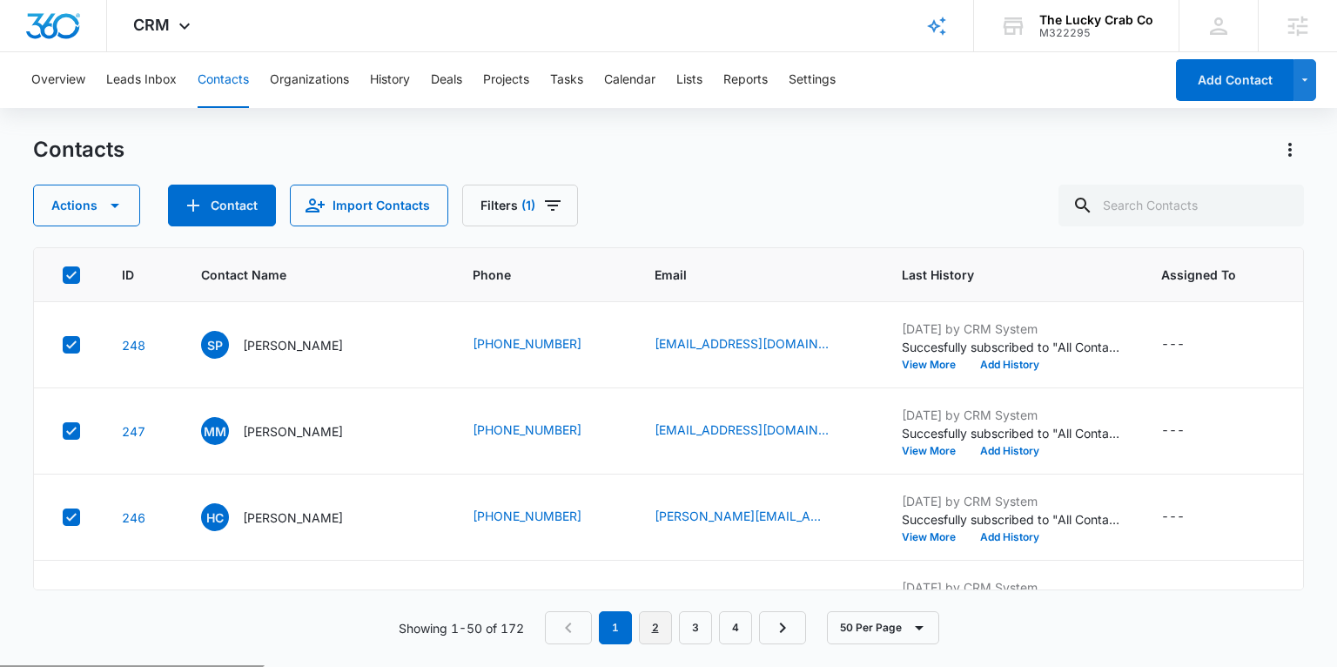
click at [657, 619] on link "2" at bounding box center [655, 627] width 33 height 33
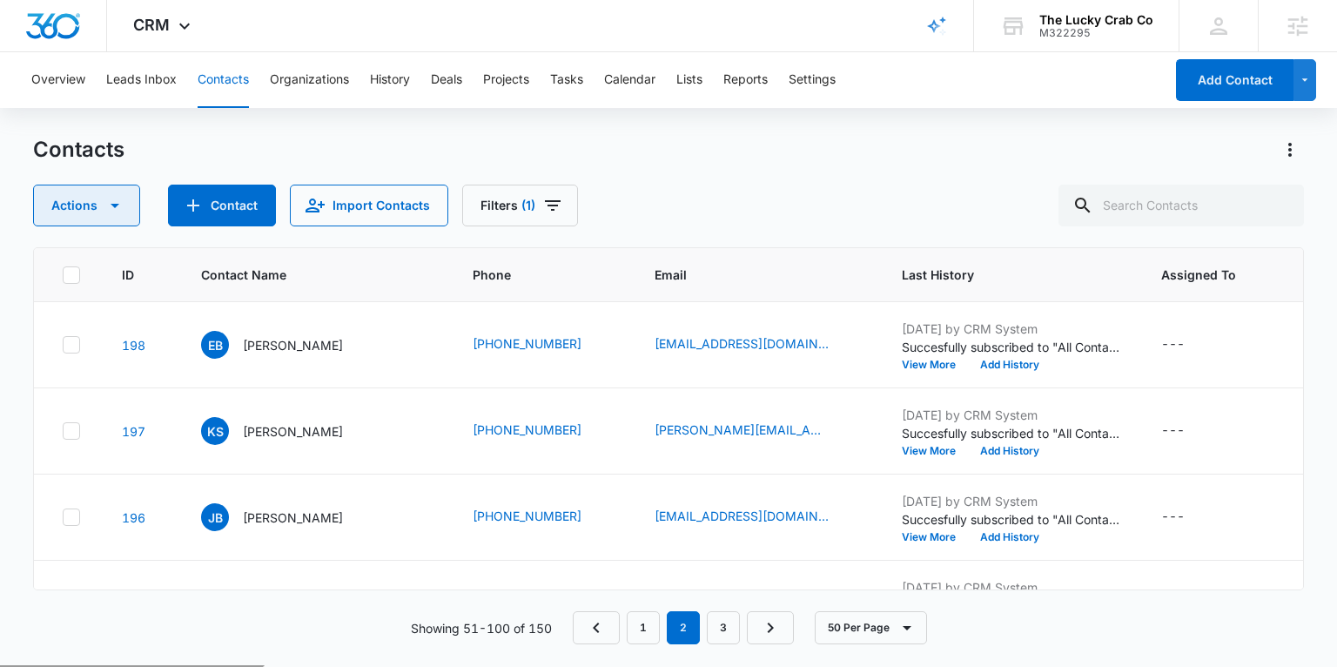
click at [77, 214] on button "Actions" at bounding box center [86, 206] width 107 height 42
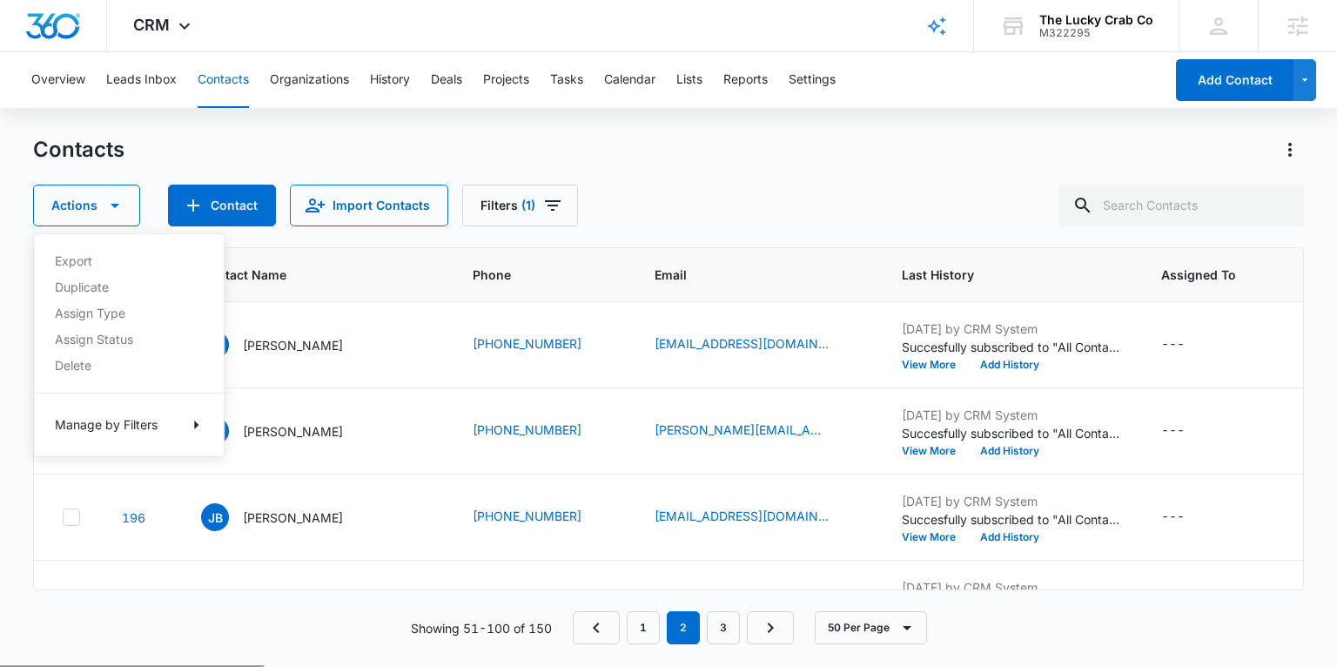
click at [103, 315] on div "Export Duplicate Assign Type Assign Status Delete Manage by Filters" at bounding box center [129, 345] width 192 height 224
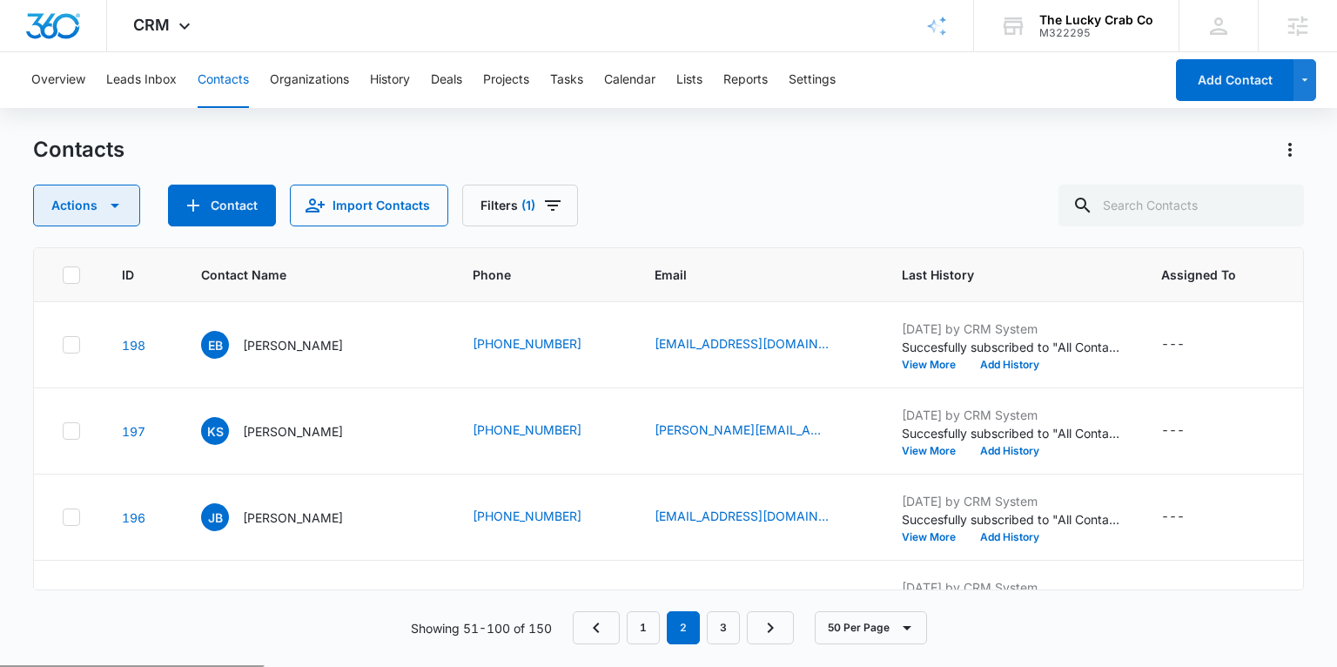
click at [80, 218] on button "Actions" at bounding box center [86, 206] width 107 height 42
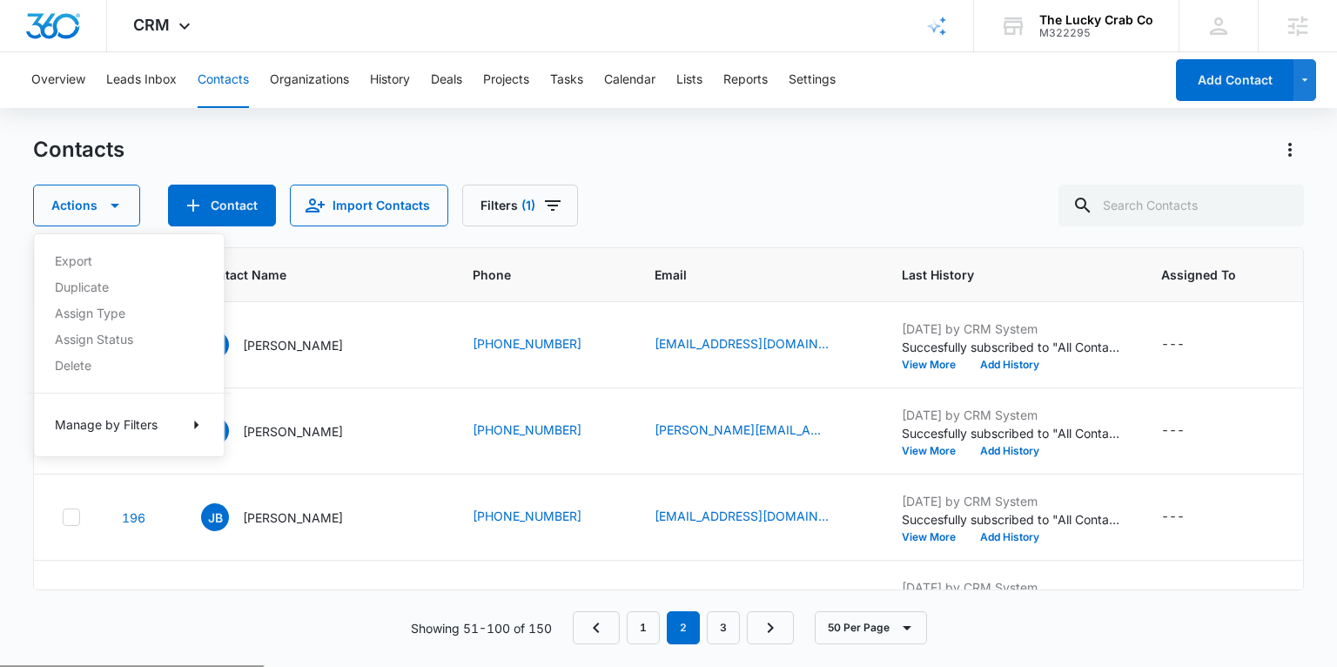
click at [237, 245] on div "Contacts Actions Export Duplicate Assign Type Assign Status Delete Manage by Fi…" at bounding box center [668, 400] width 1270 height 529
click at [72, 277] on icon at bounding box center [72, 275] width 16 height 16
click at [63, 275] on input "checkbox" at bounding box center [62, 274] width 1 height 1
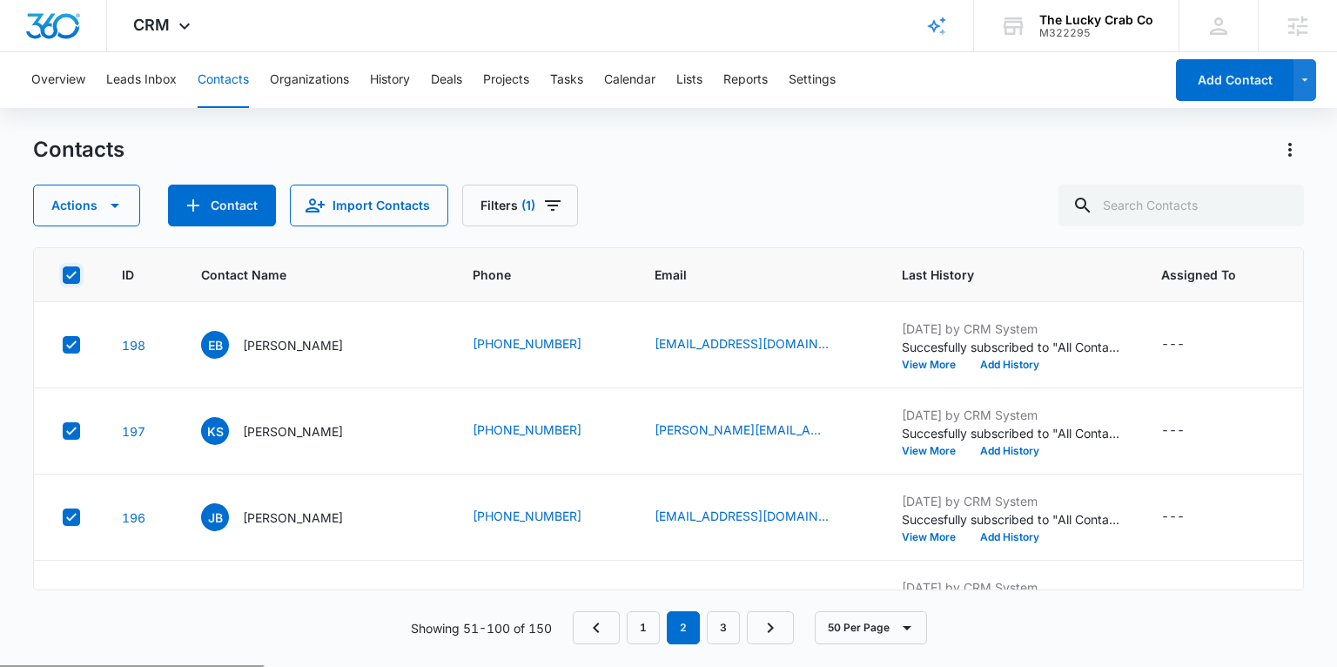
checkbox input "true"
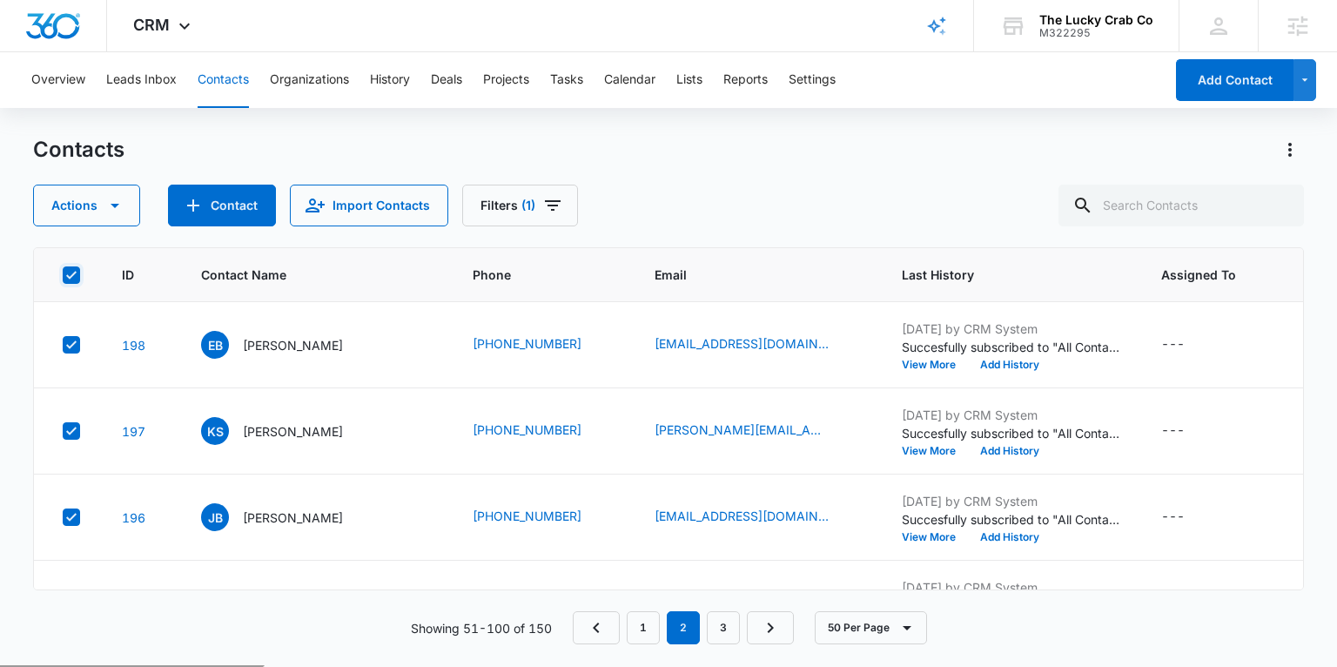
checkbox input "true"
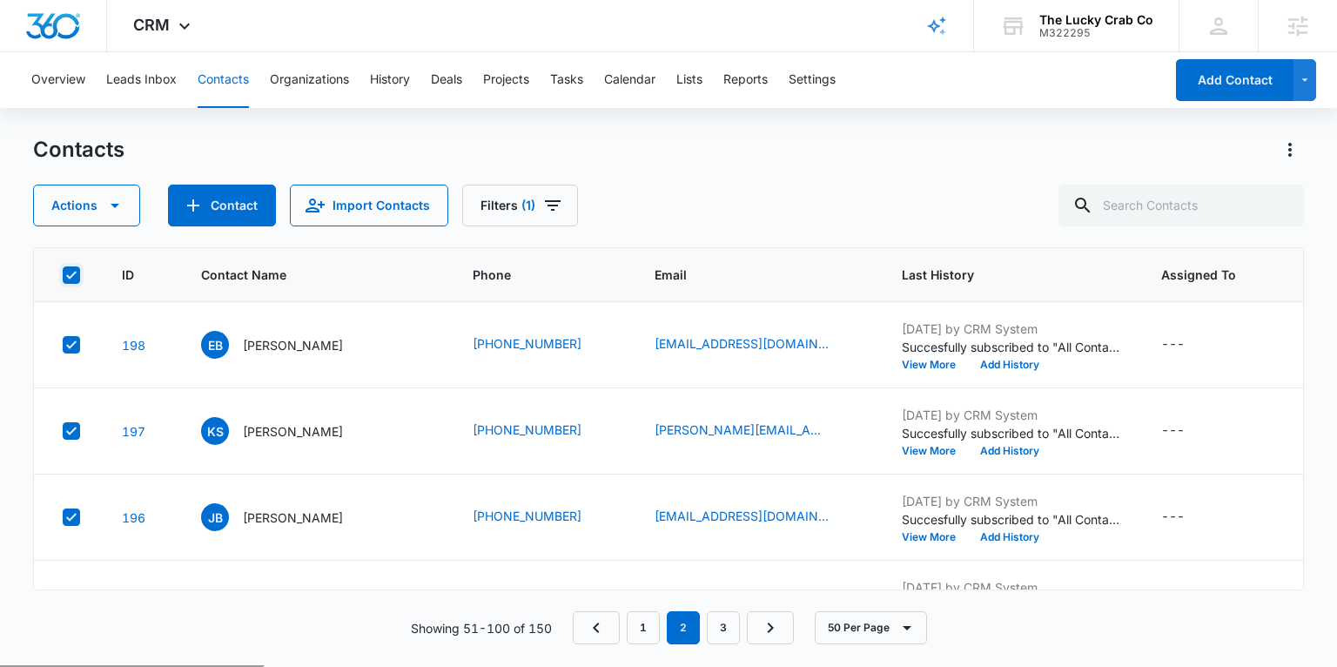
checkbox input "true"
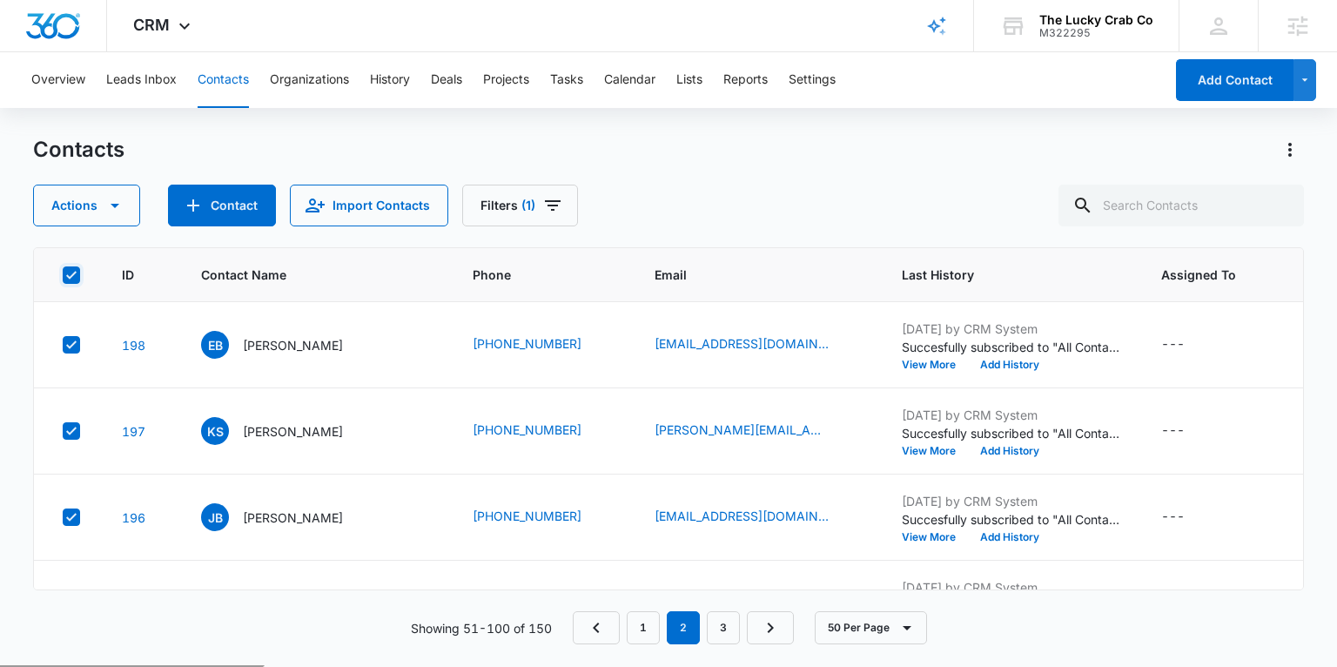
checkbox input "true"
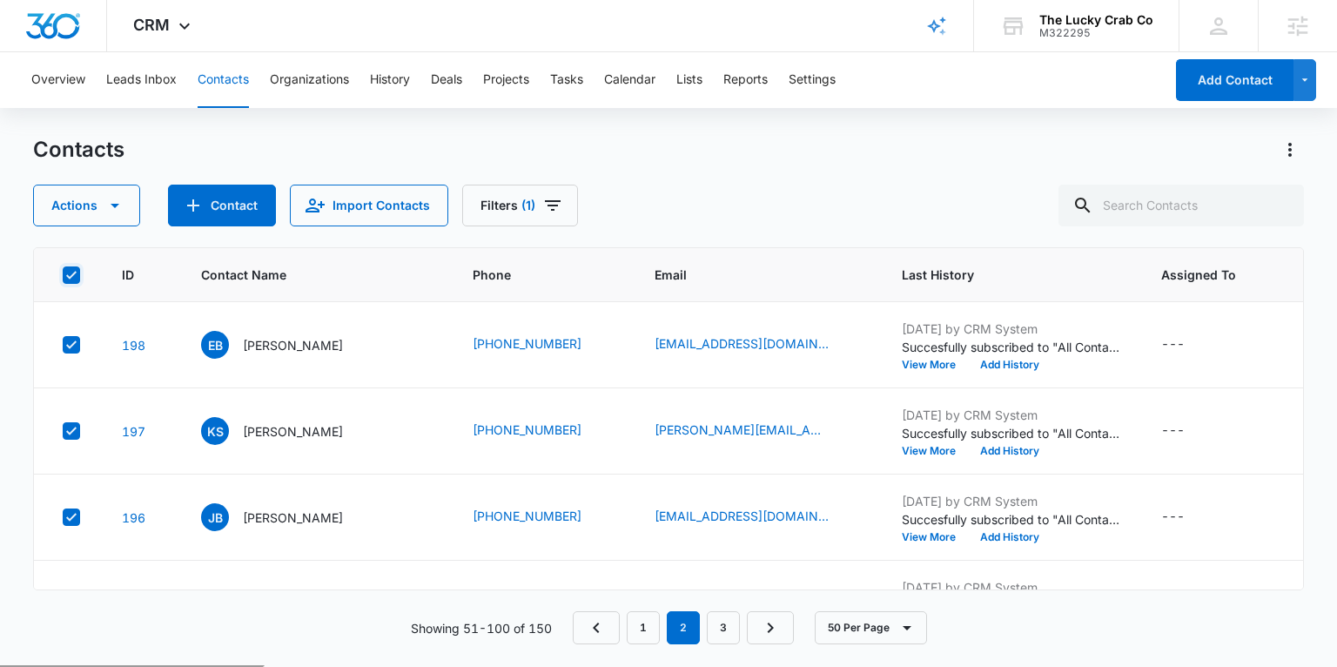
checkbox input "true"
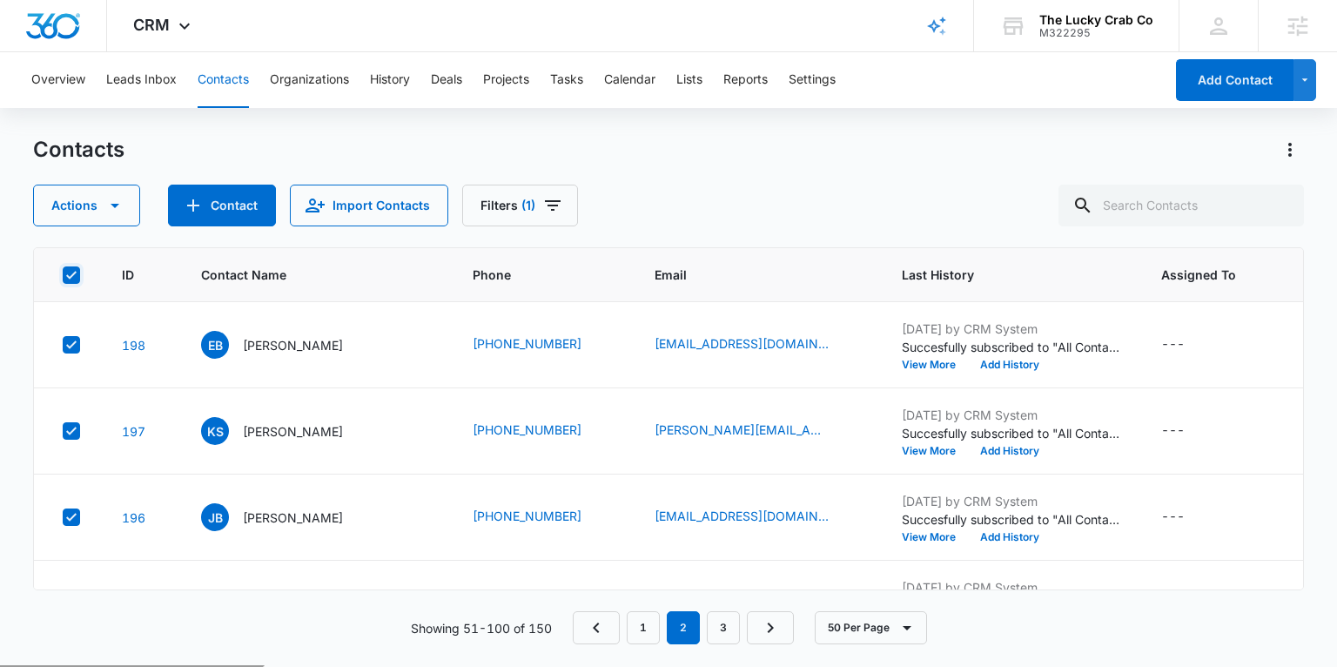
checkbox input "true"
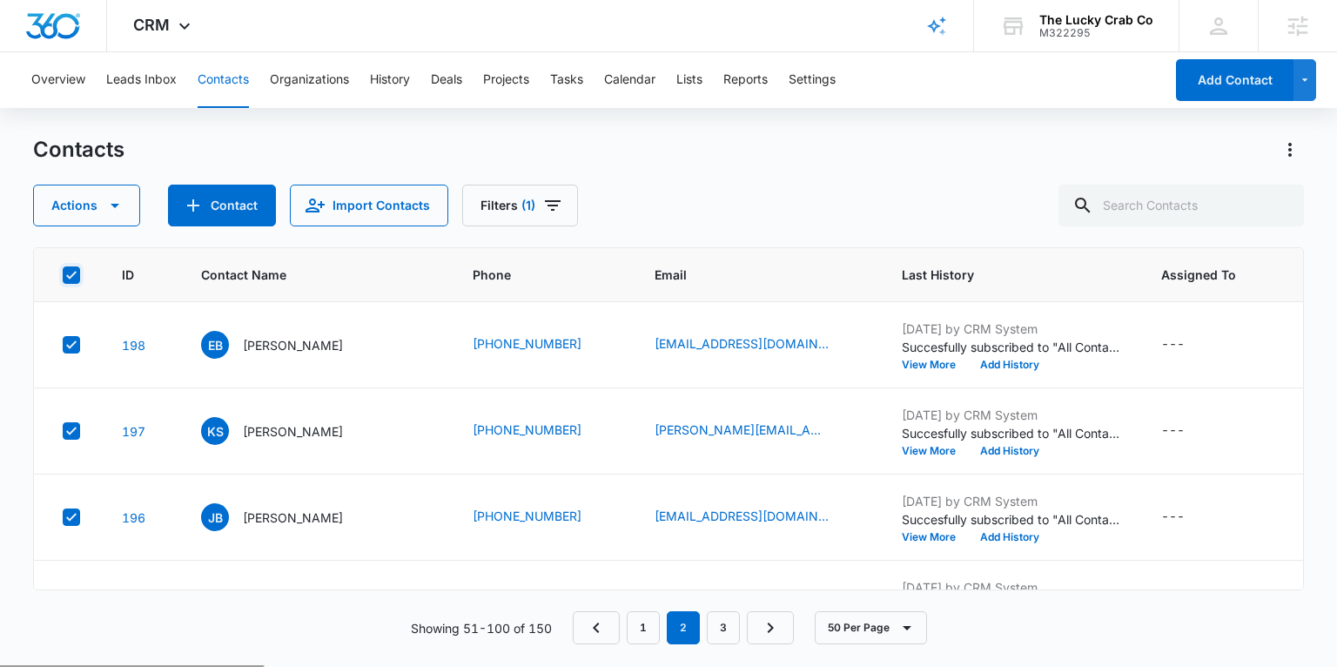
checkbox input "true"
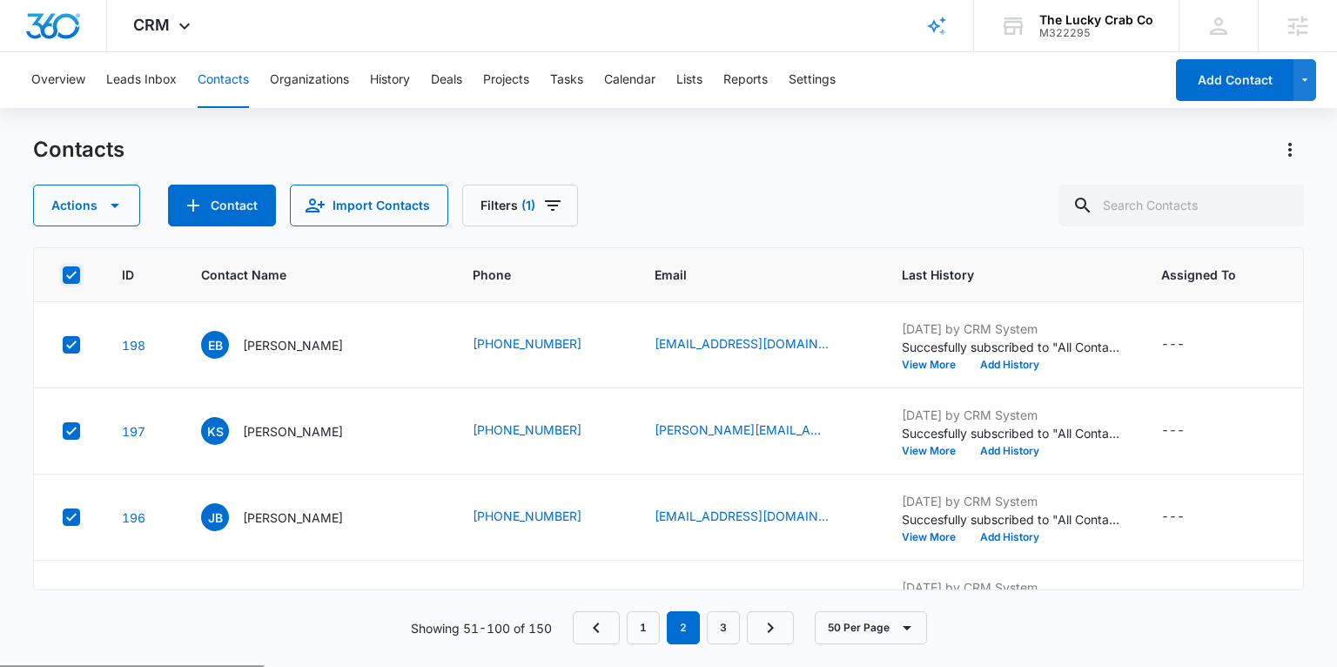
checkbox input "true"
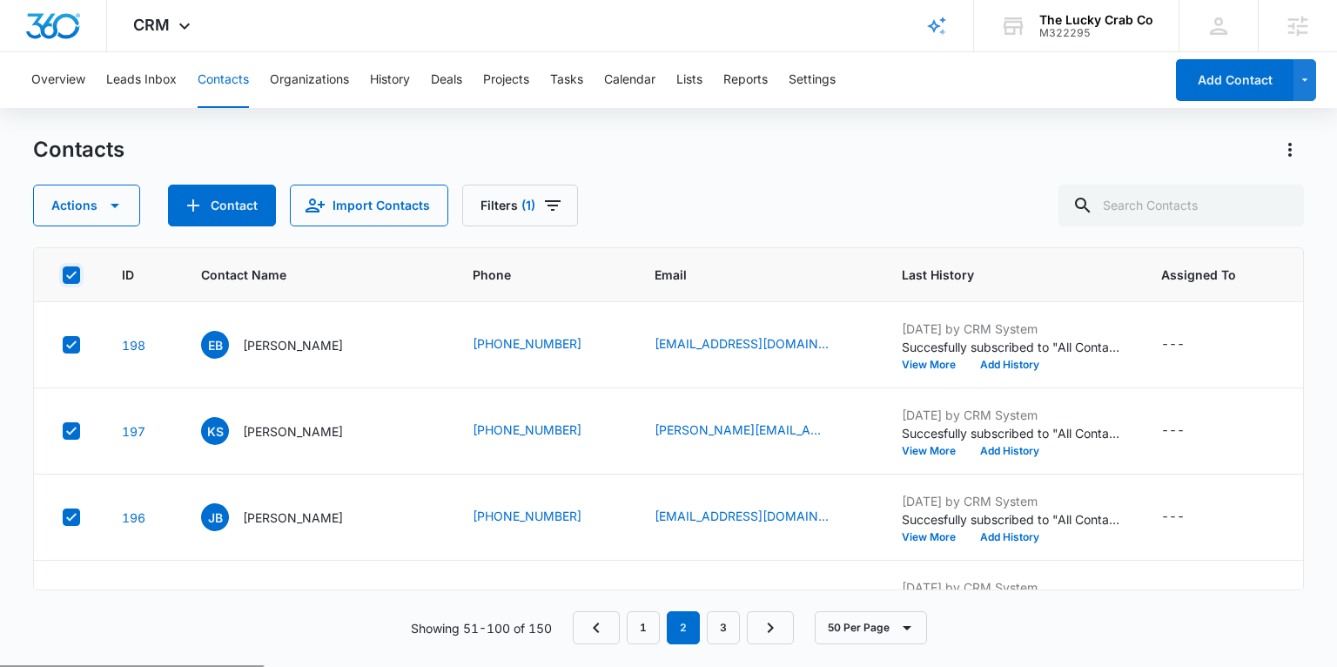
checkbox input "true"
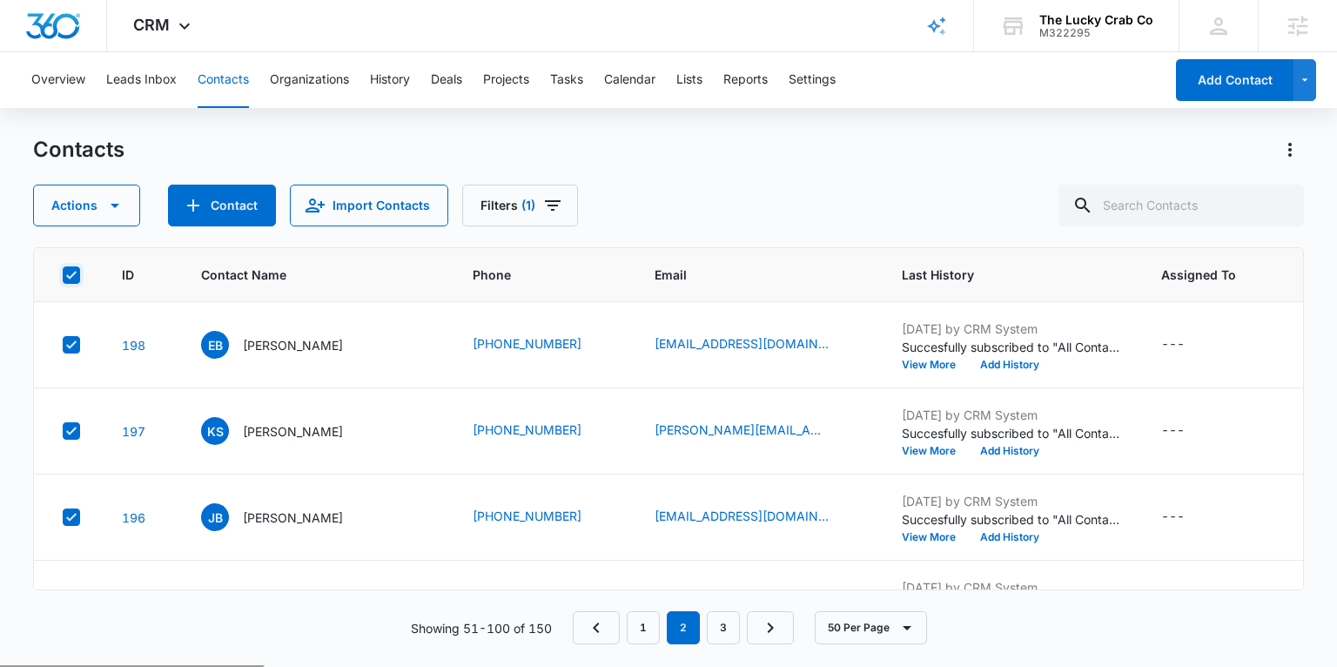
checkbox input "true"
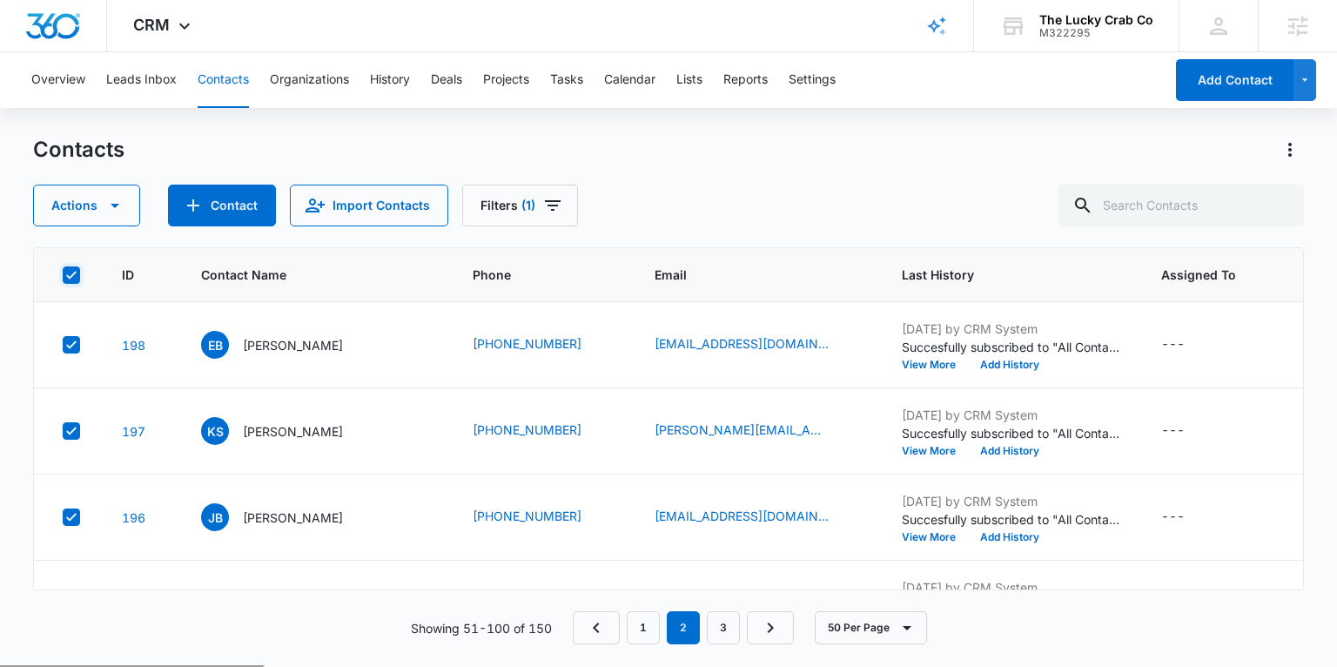
checkbox input "true"
click at [514, 205] on button "Filters (1)" at bounding box center [520, 206] width 116 height 42
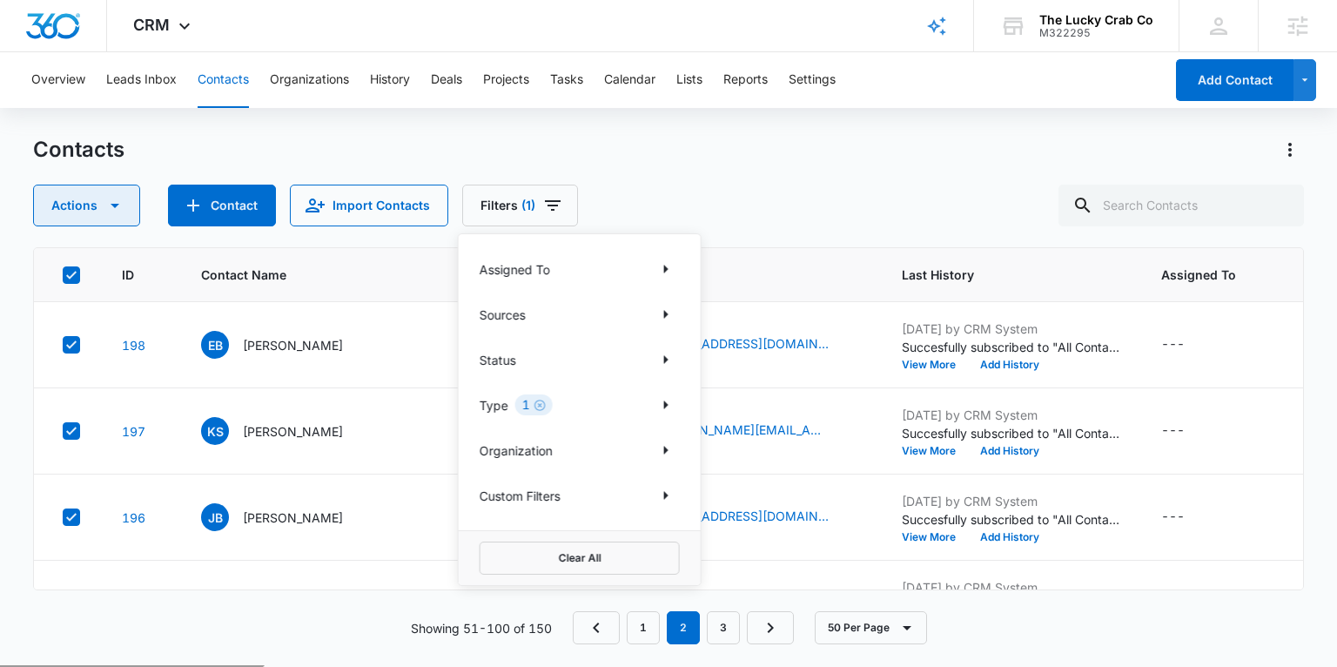
click at [124, 214] on button "Actions" at bounding box center [86, 206] width 107 height 42
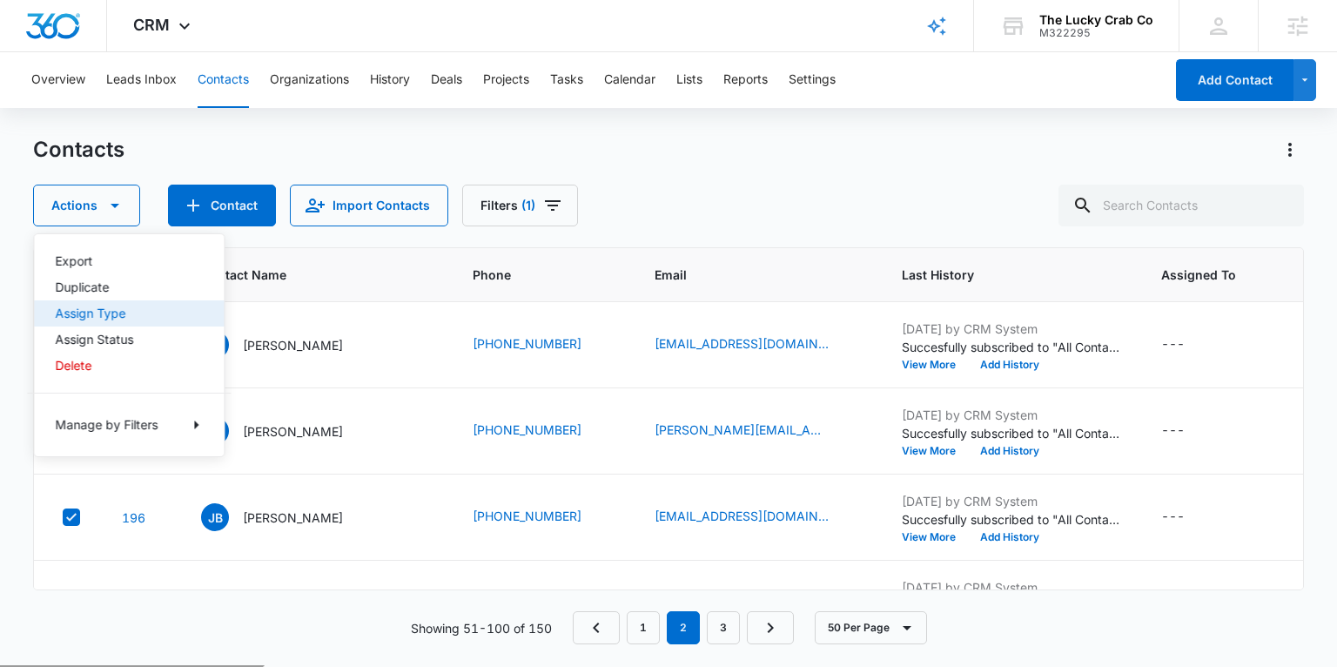
click at [112, 307] on div "Assign Type" at bounding box center [118, 313] width 127 height 12
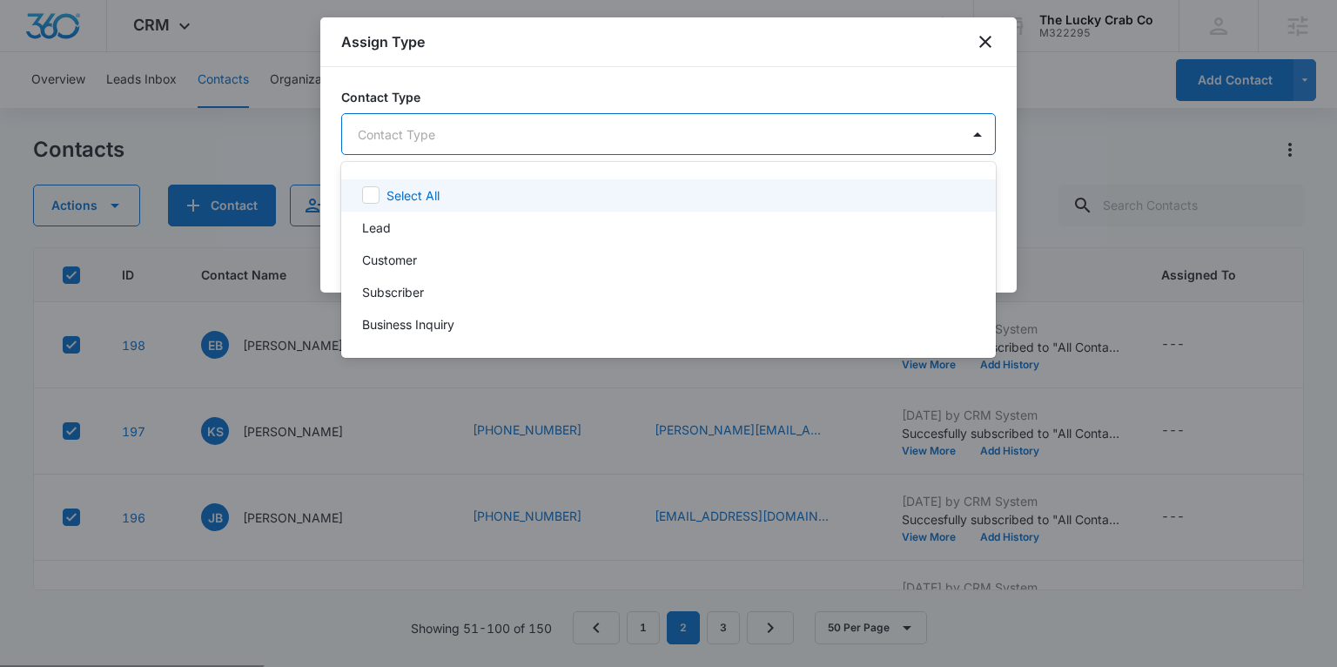
click at [434, 129] on body "CRM Apps Reputation Websites Forms CRM Email Social Shop Payments POS Content A…" at bounding box center [668, 333] width 1337 height 667
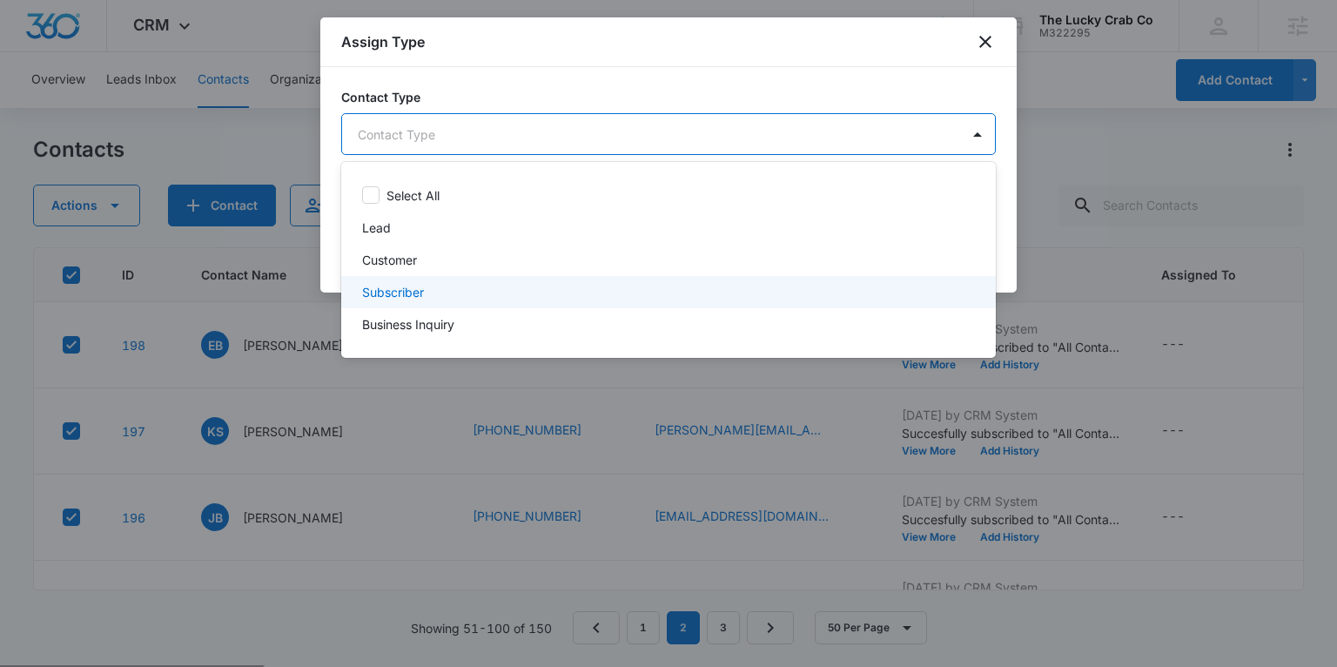
click at [410, 293] on p "Subscriber" at bounding box center [393, 292] width 62 height 18
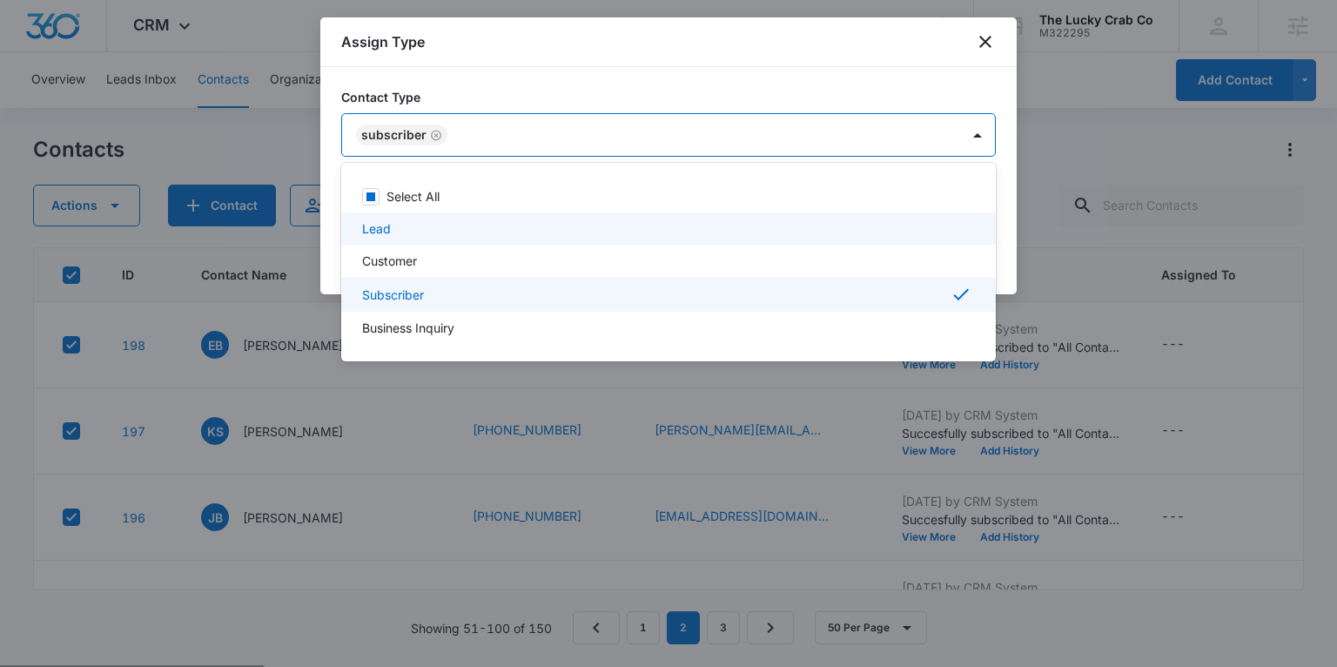
click at [1004, 236] on div at bounding box center [668, 333] width 1337 height 667
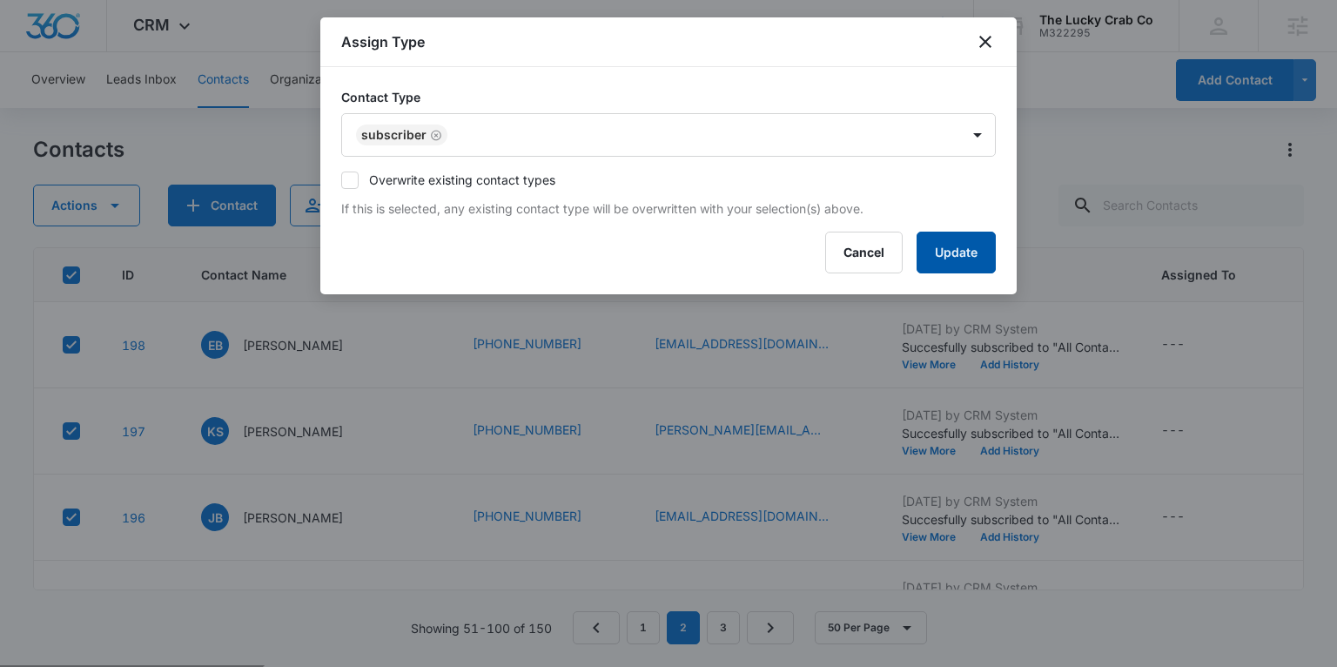
click at [962, 252] on button "Update" at bounding box center [956, 253] width 79 height 42
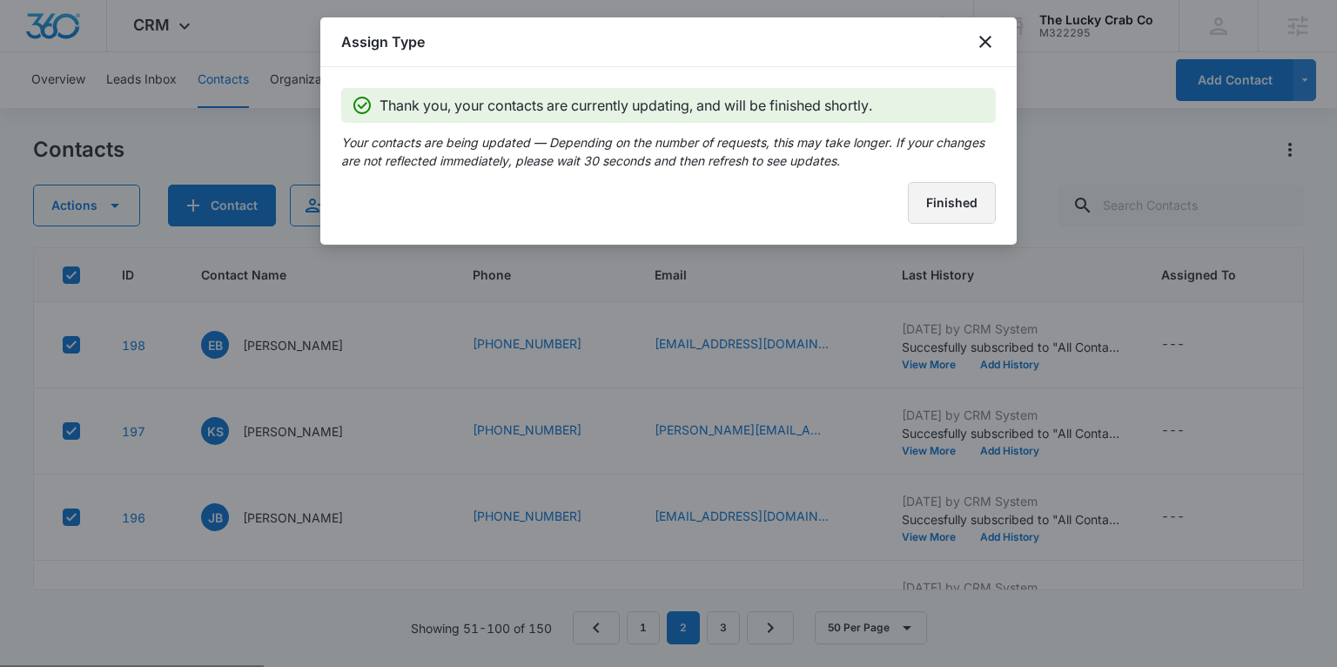
click at [958, 197] on button "Finished" at bounding box center [952, 203] width 88 height 42
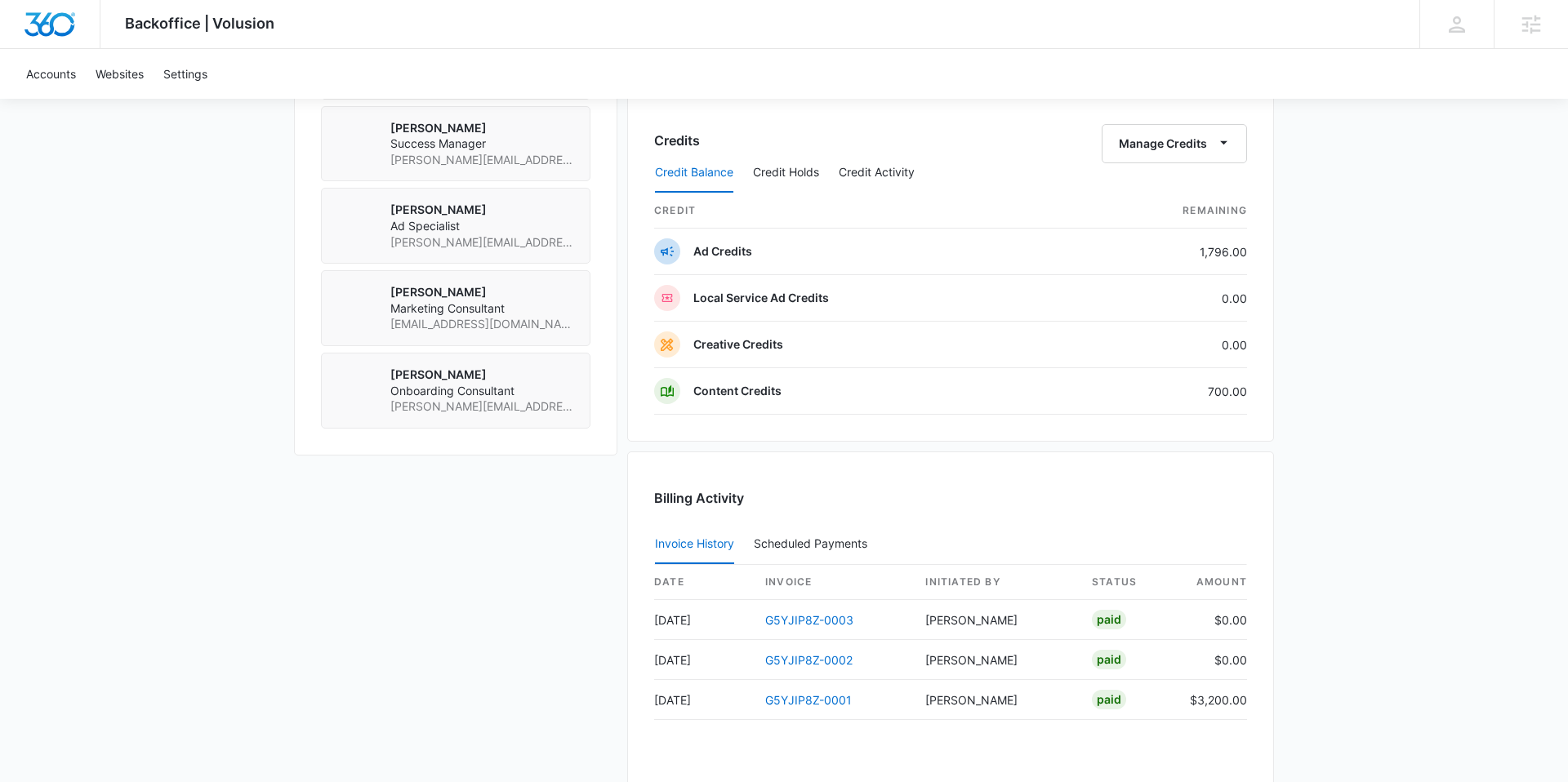
scroll to position [1371, 0]
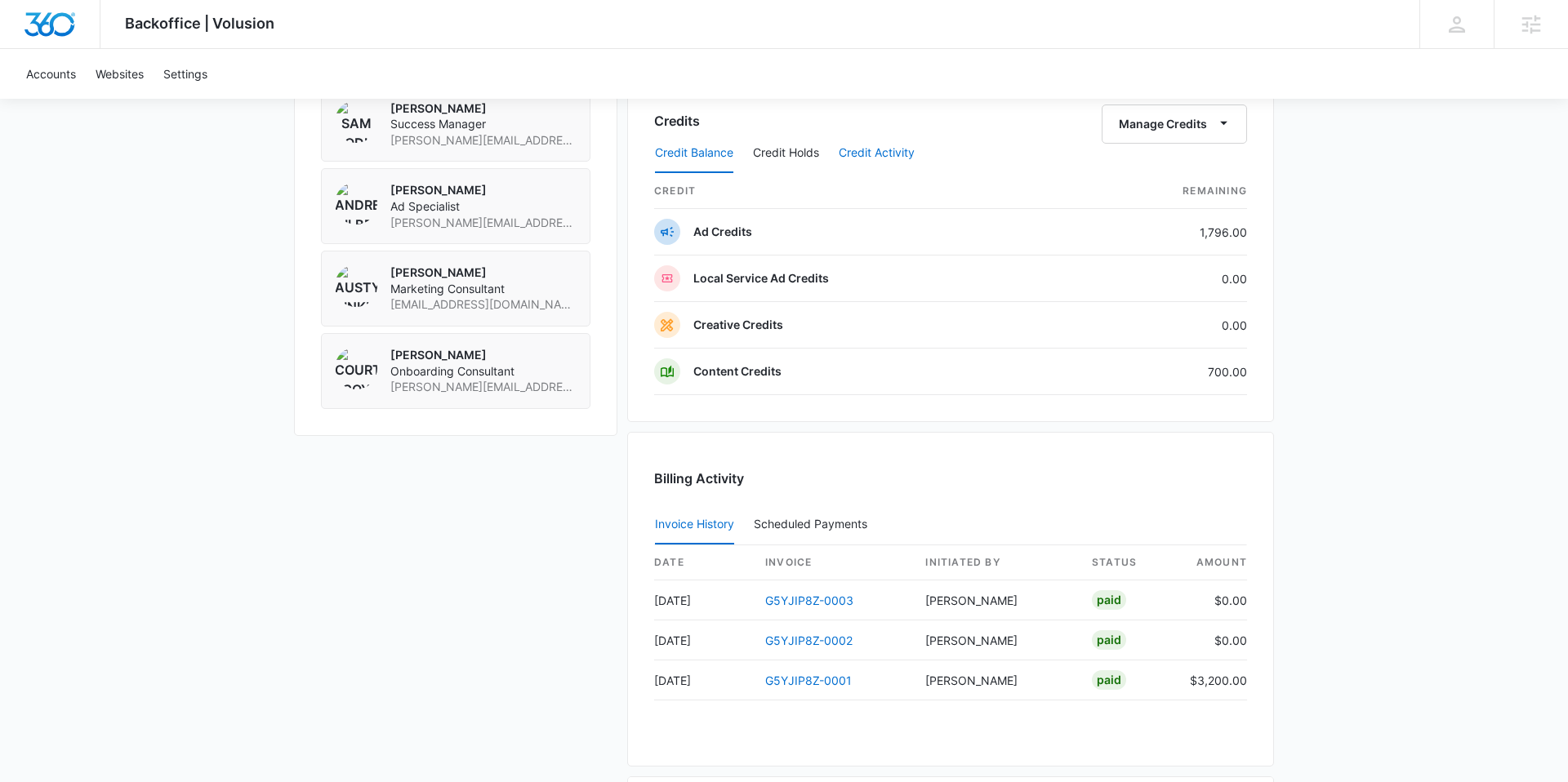
click at [857, 152] on button "Credit Activity" at bounding box center [876, 154] width 76 height 39
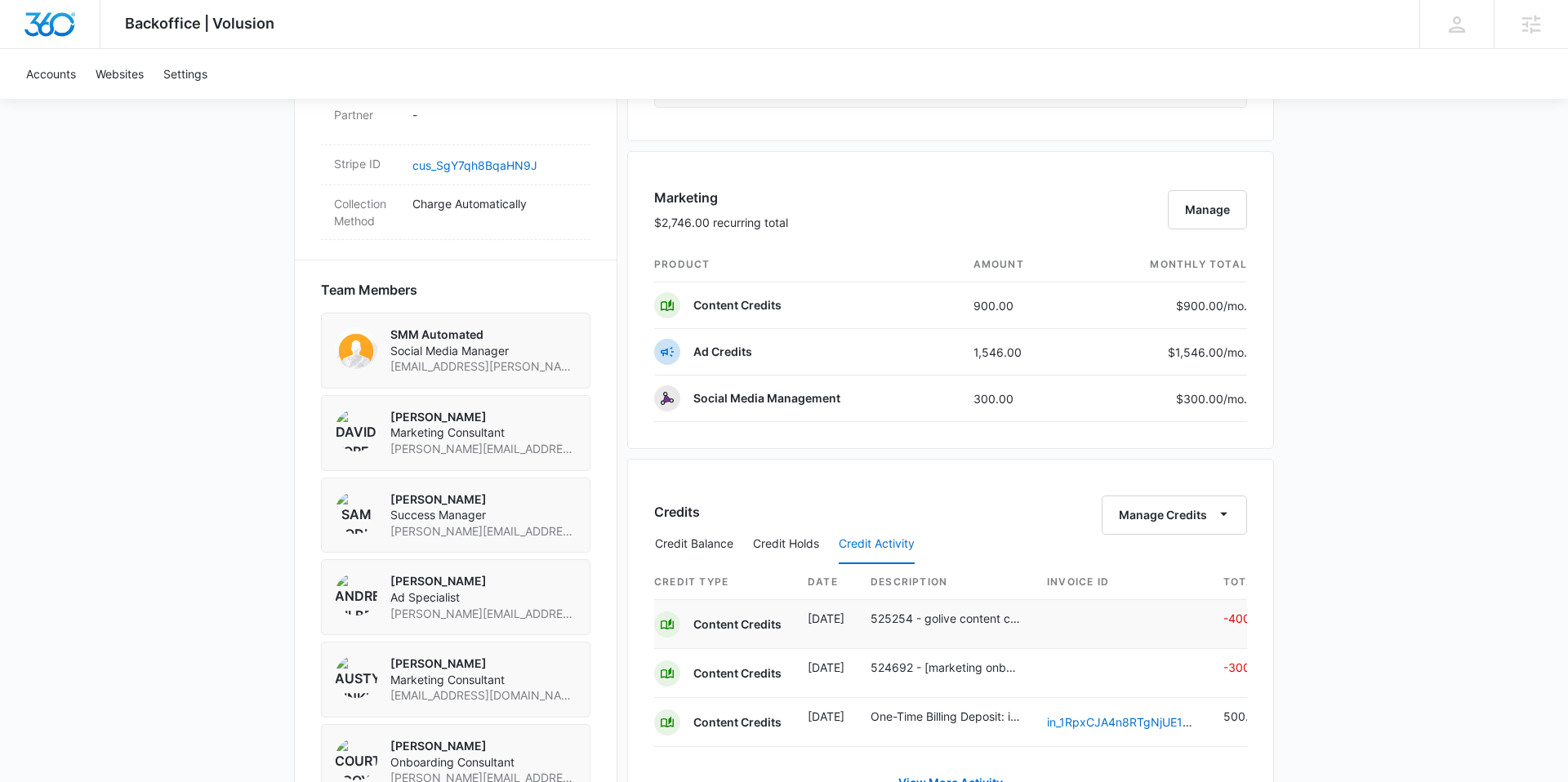
scroll to position [979, 0]
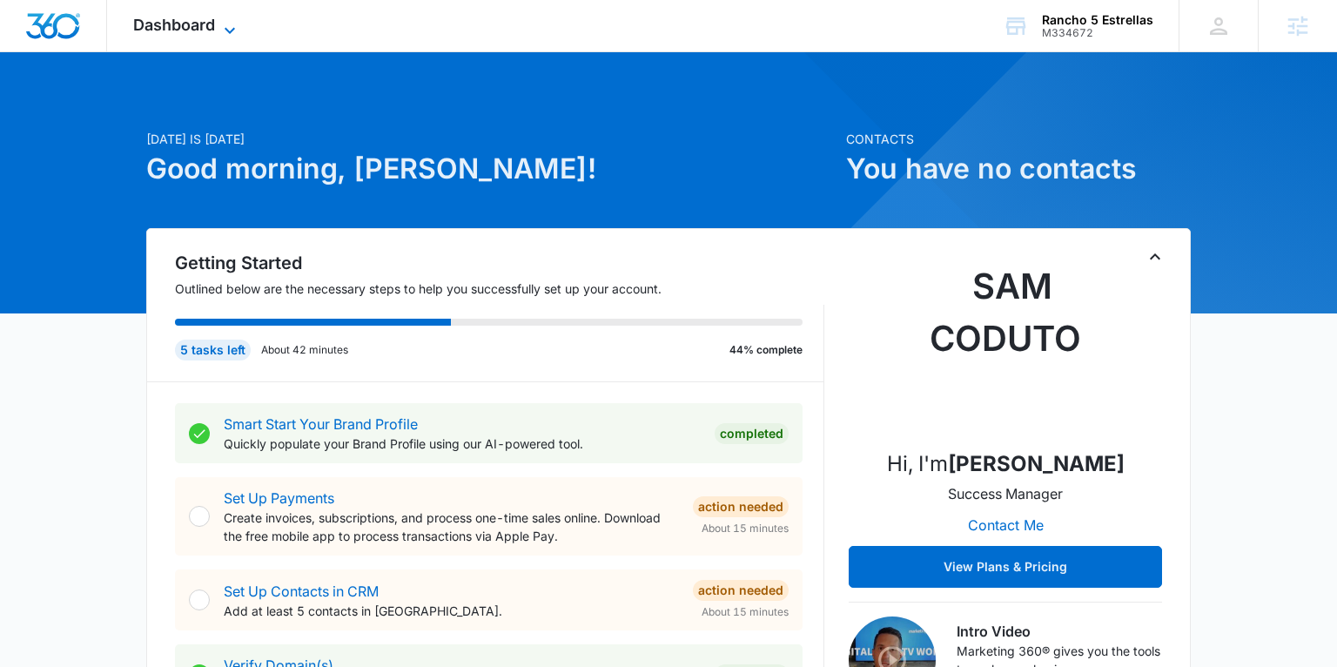
click at [205, 24] on span "Dashboard" at bounding box center [174, 25] width 82 height 18
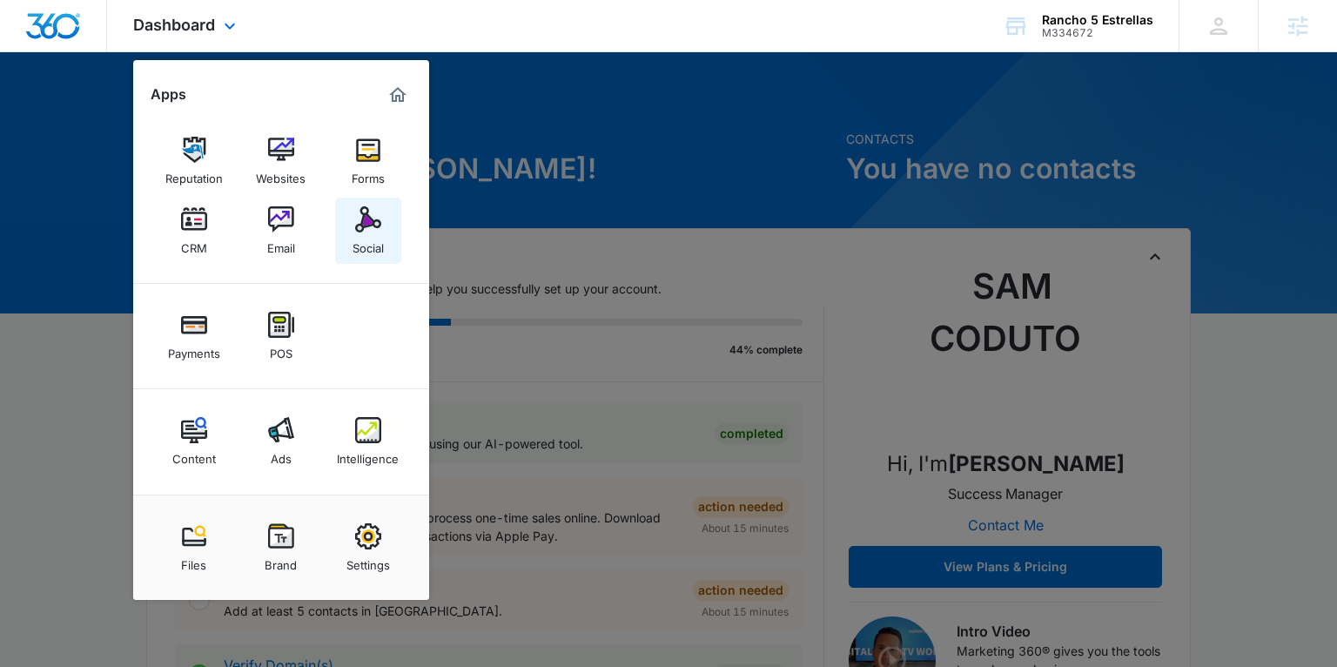
click at [373, 235] on div "Social" at bounding box center [368, 243] width 31 height 23
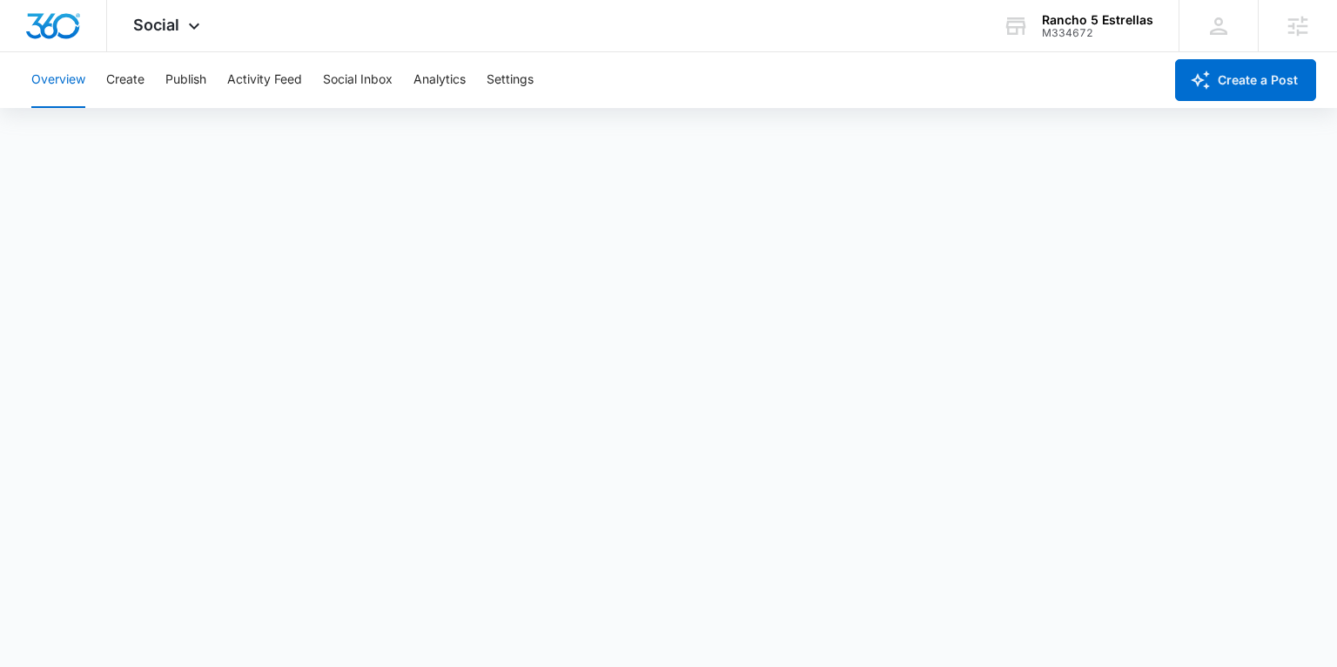
scroll to position [4, 0]
